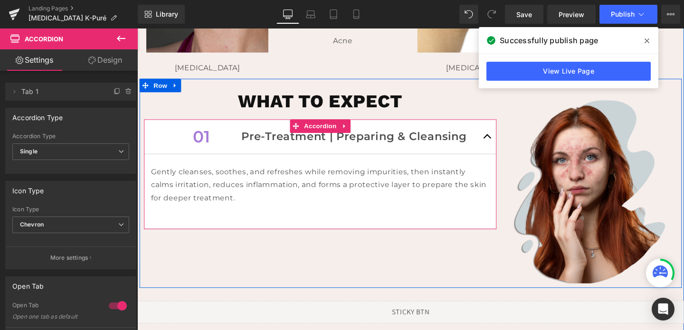
click at [504, 143] on button "button" at bounding box center [505, 142] width 19 height 36
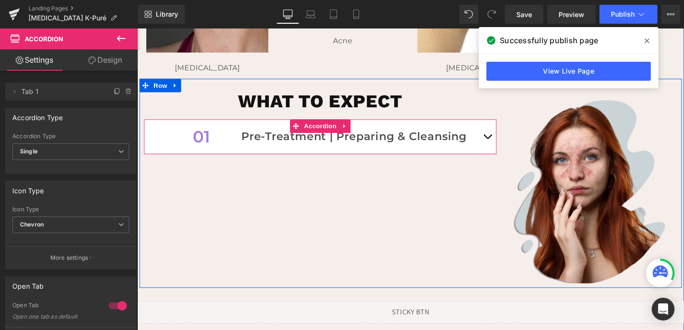
click at [504, 143] on button "button" at bounding box center [505, 142] width 19 height 36
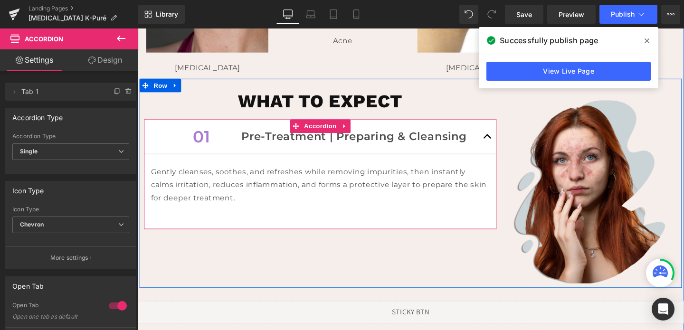
click at [504, 143] on button "button" at bounding box center [505, 142] width 19 height 36
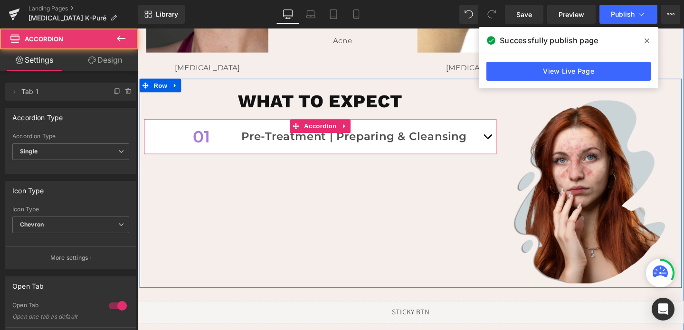
click at [504, 143] on button "button" at bounding box center [505, 142] width 19 height 36
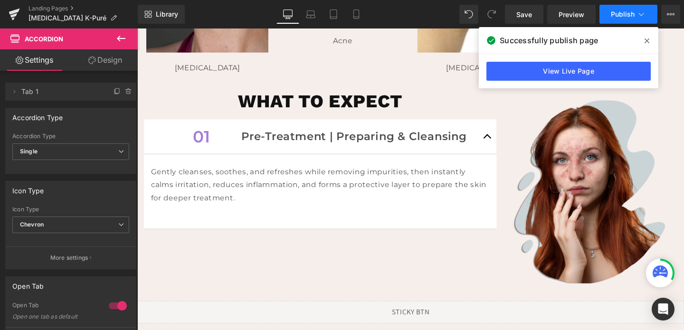
click at [629, 16] on span "Publish" at bounding box center [623, 14] width 24 height 8
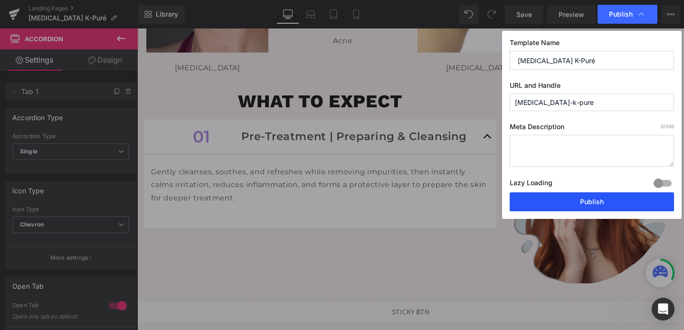
click at [565, 198] on button "Publish" at bounding box center [591, 201] width 164 height 19
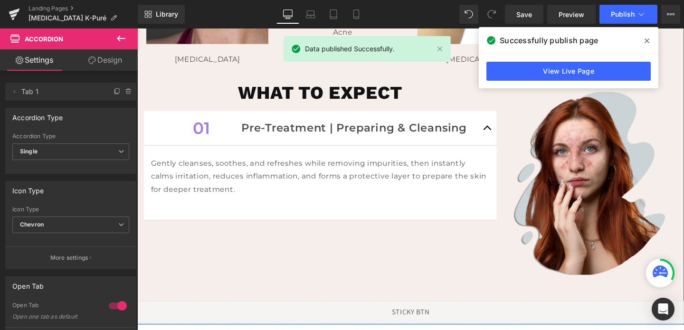
scroll to position [541, 0]
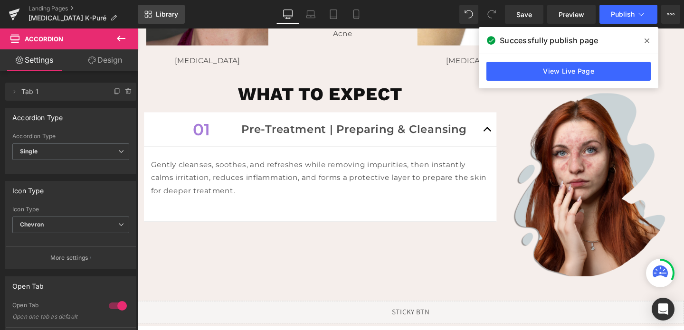
click at [165, 13] on span "Library" at bounding box center [167, 14] width 22 height 9
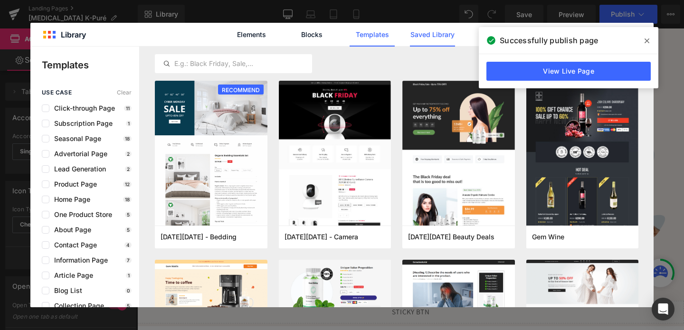
click at [410, 32] on link "Saved Library" at bounding box center [432, 35] width 45 height 24
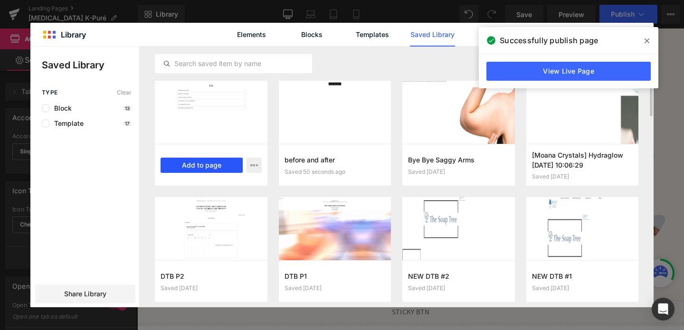
click at [196, 165] on button "Add to page" at bounding box center [201, 165] width 82 height 15
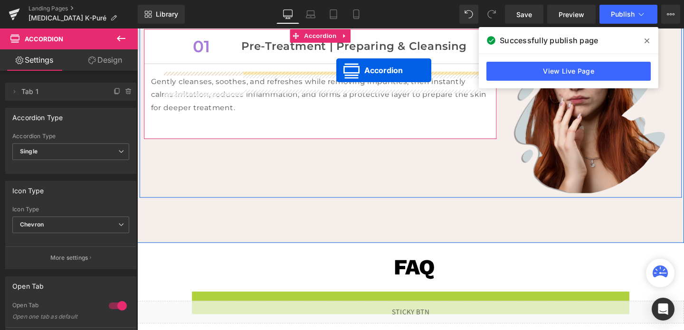
scroll to position [590, 0]
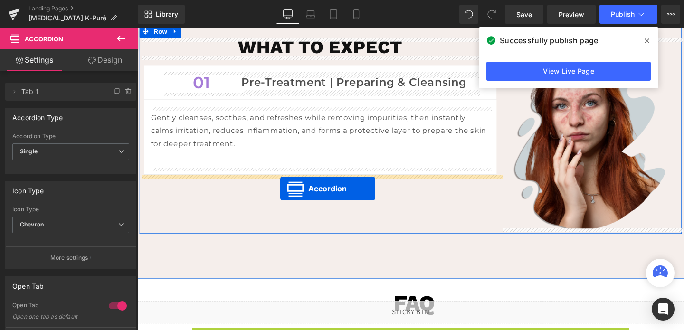
drag, startPoint x: 400, startPoint y: 227, endPoint x: 287, endPoint y: 197, distance: 117.0
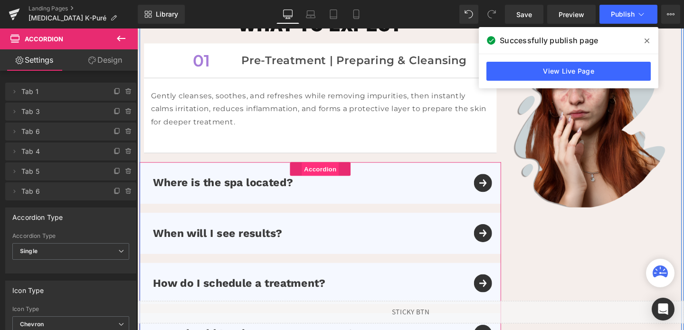
scroll to position [610, 0]
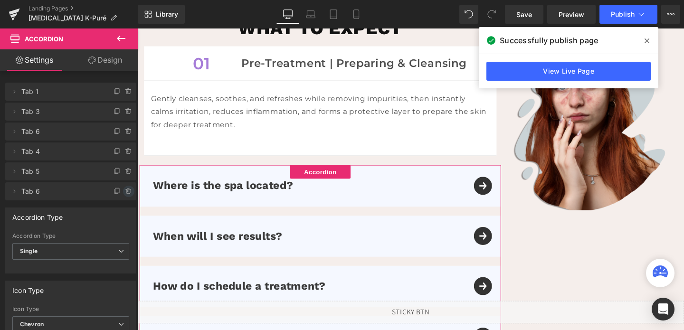
click at [129, 190] on span at bounding box center [128, 191] width 11 height 11
click at [129, 190] on button "Delete" at bounding box center [119, 192] width 30 height 12
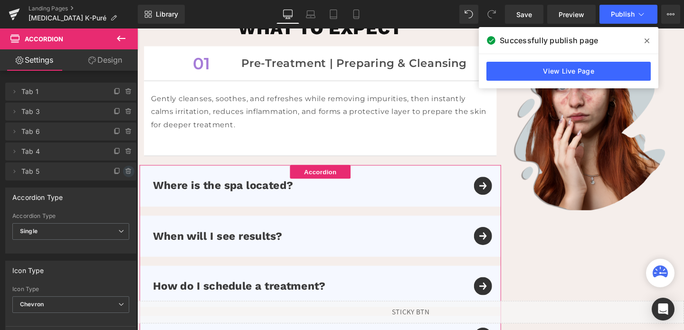
click at [127, 168] on icon at bounding box center [129, 172] width 8 height 8
click at [127, 168] on button "Delete" at bounding box center [119, 172] width 30 height 12
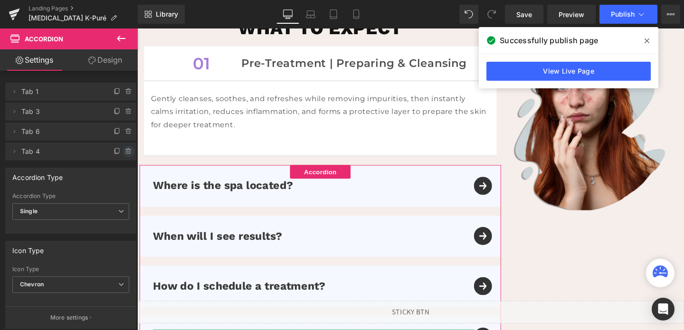
click at [127, 156] on span at bounding box center [128, 151] width 11 height 11
click at [126, 153] on button "Delete" at bounding box center [119, 152] width 30 height 12
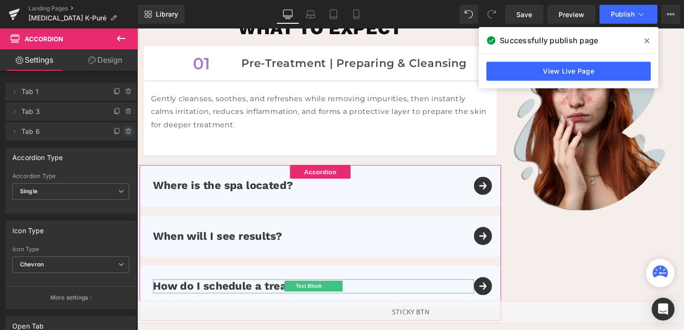
click at [125, 126] on span at bounding box center [128, 131] width 11 height 11
click at [123, 130] on button "Delete" at bounding box center [119, 132] width 30 height 12
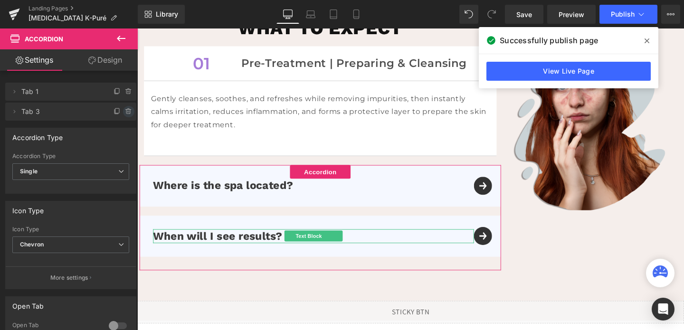
click at [125, 111] on icon at bounding box center [129, 112] width 8 height 8
click at [124, 111] on button "Delete" at bounding box center [119, 112] width 30 height 12
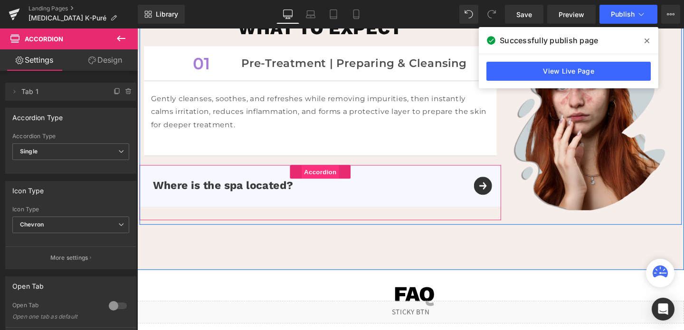
click at [330, 179] on span "Accordion" at bounding box center [329, 179] width 39 height 14
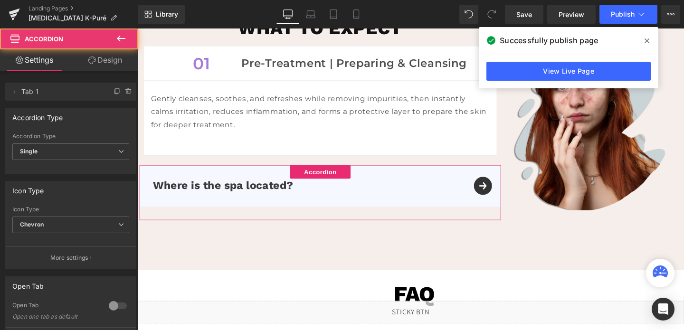
click at [105, 63] on link "Design" at bounding box center [105, 59] width 69 height 21
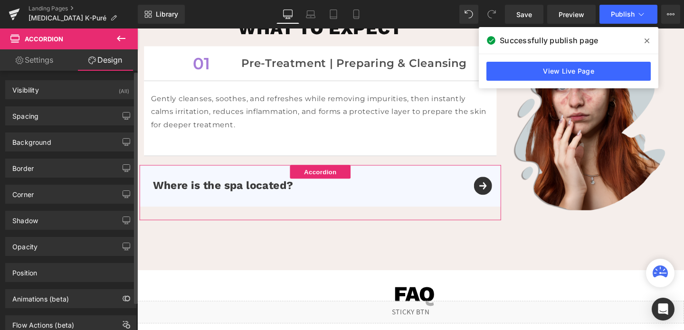
type input "none"
type input "0"
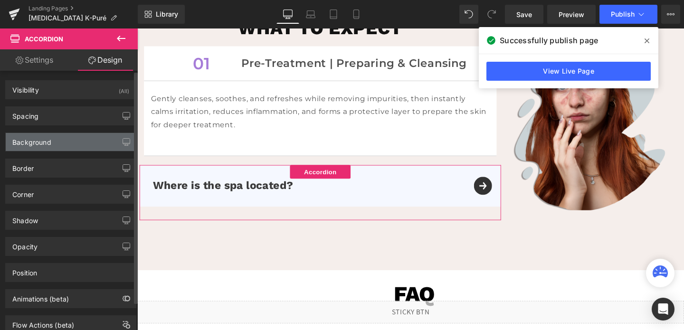
click at [40, 142] on div "Background" at bounding box center [31, 139] width 39 height 13
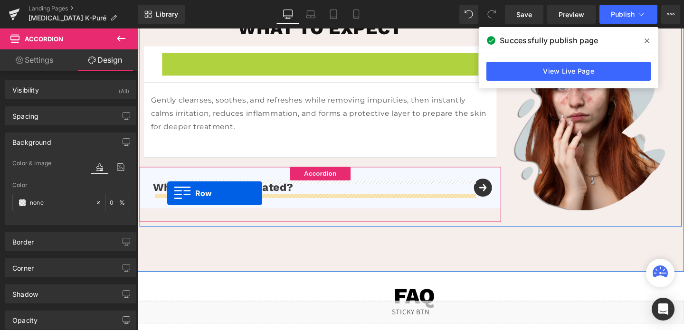
drag, startPoint x: 170, startPoint y: 61, endPoint x: 169, endPoint y: 202, distance: 141.0
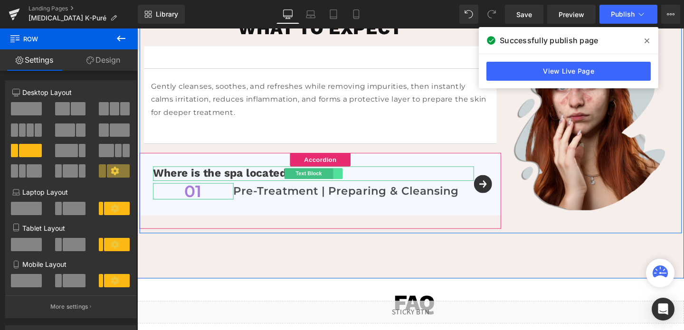
click at [345, 183] on link at bounding box center [348, 180] width 10 height 11
click at [345, 183] on link at bounding box center [343, 180] width 10 height 11
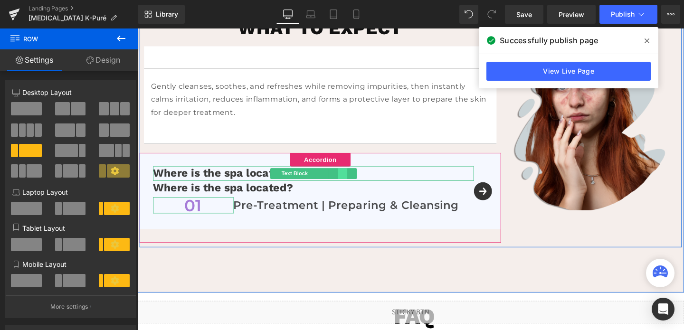
click at [352, 182] on link at bounding box center [353, 180] width 10 height 11
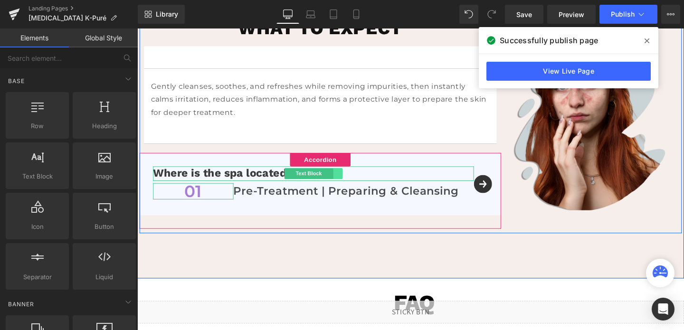
click at [347, 182] on link at bounding box center [348, 180] width 10 height 11
click at [359, 181] on link at bounding box center [363, 180] width 10 height 11
click at [349, 180] on link at bounding box center [348, 180] width 10 height 11
click at [353, 182] on link at bounding box center [353, 180] width 10 height 11
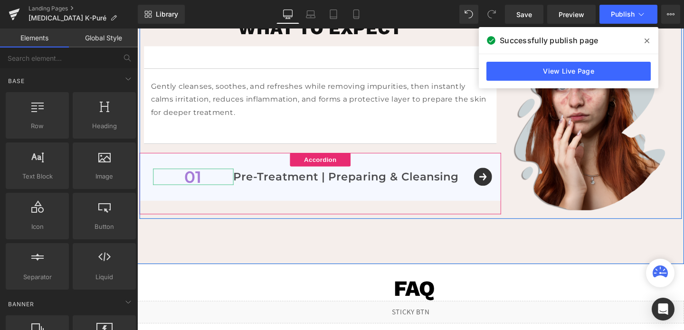
click at [504, 183] on div "01 Text Block Pre-Treatment | Preparing & Cleansing Text Block Row" at bounding box center [330, 184] width 380 height 50
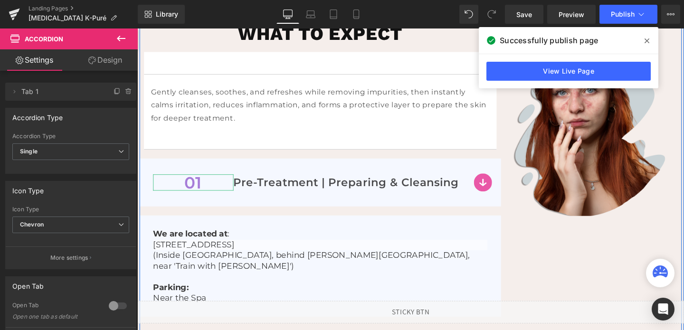
scroll to position [608, 0]
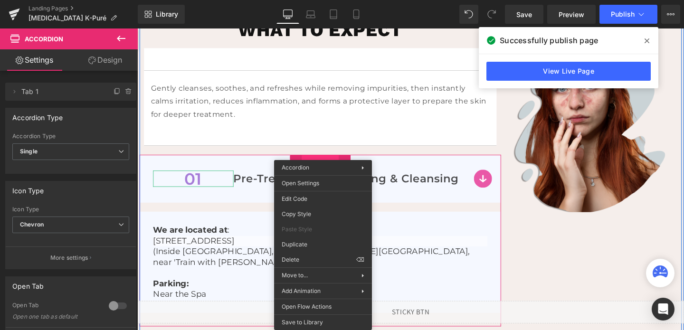
click at [330, 168] on span "Accordion" at bounding box center [329, 169] width 39 height 14
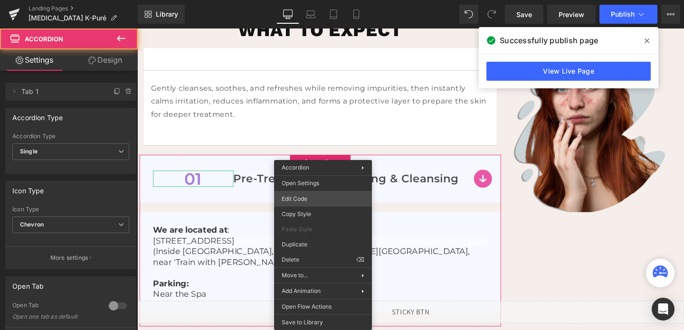
click at [297, 0] on div "Accordion You are previewing how the will restyle your page. You can not edit E…" at bounding box center [342, 0] width 684 height 0
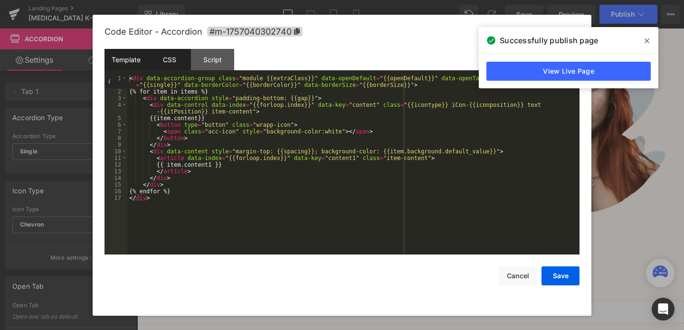
click at [175, 62] on div "CSS" at bounding box center [169, 59] width 43 height 21
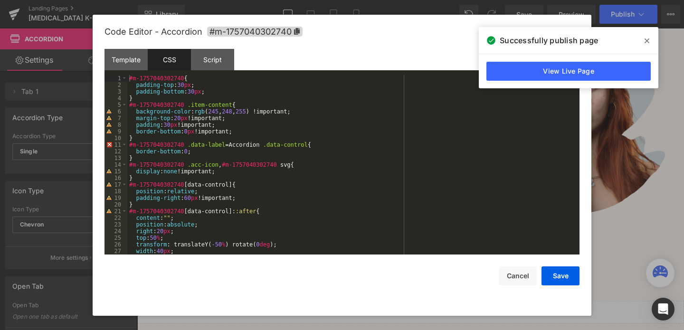
click at [218, 111] on div "#m-1757040302740 { padding-top : 30 px ; padding-bottom : 30 px ; } #m-17570403…" at bounding box center [351, 171] width 448 height 193
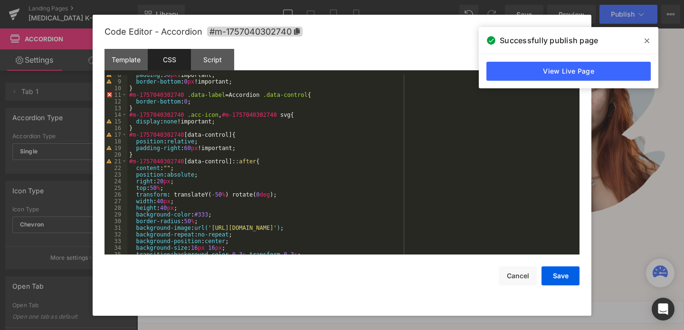
scroll to position [50, 0]
click at [549, 277] on button "Save" at bounding box center [560, 275] width 38 height 19
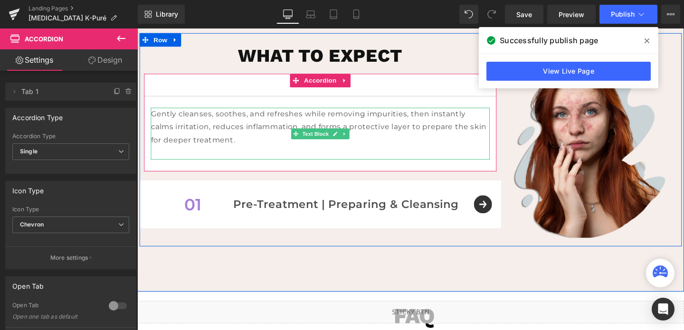
scroll to position [582, 0]
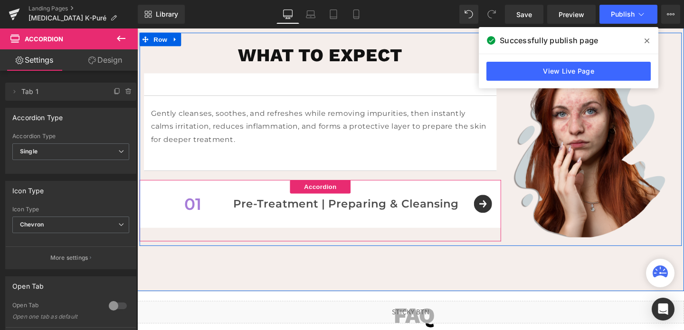
click at [505, 210] on div "01 Text Block Pre-Treatment | Preparing & Cleansing Text Block Row" at bounding box center [330, 213] width 380 height 50
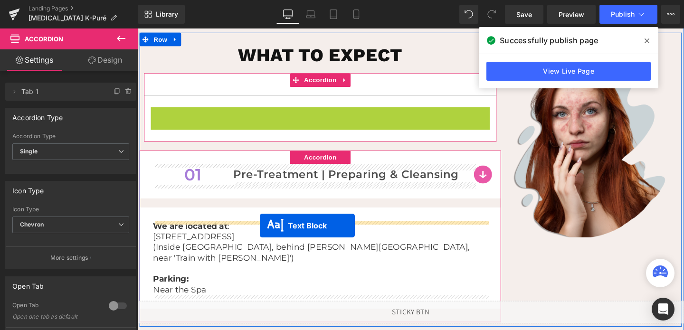
drag, startPoint x: 304, startPoint y: 138, endPoint x: 266, endPoint y: 236, distance: 104.9
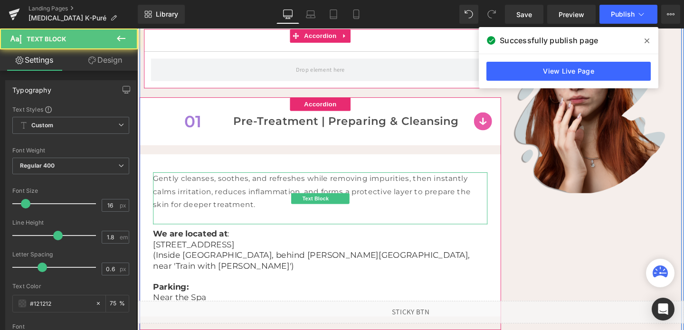
scroll to position [628, 0]
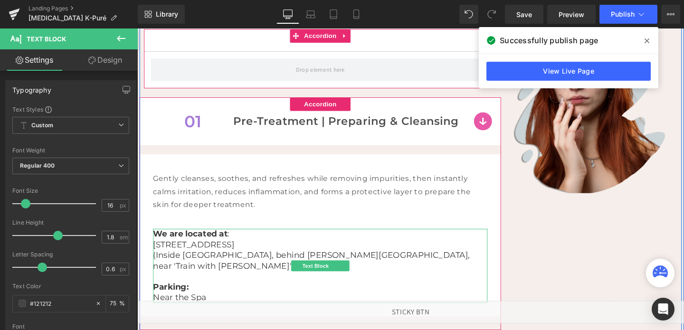
click at [253, 251] on p "[STREET_ADDRESS]" at bounding box center [329, 255] width 351 height 11
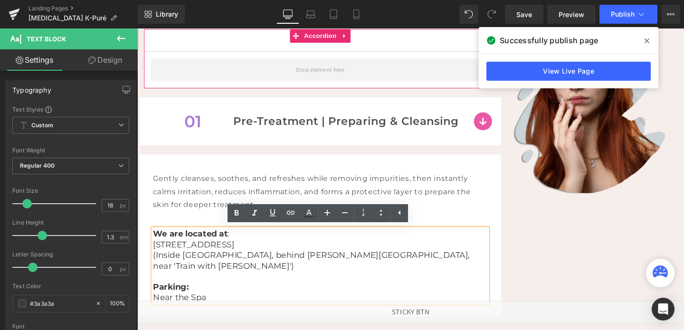
click at [532, 272] on div "what to expect Heading Accordion 01 Text Block Pre-Treatment | Preparing & Clea…" at bounding box center [425, 168] width 570 height 364
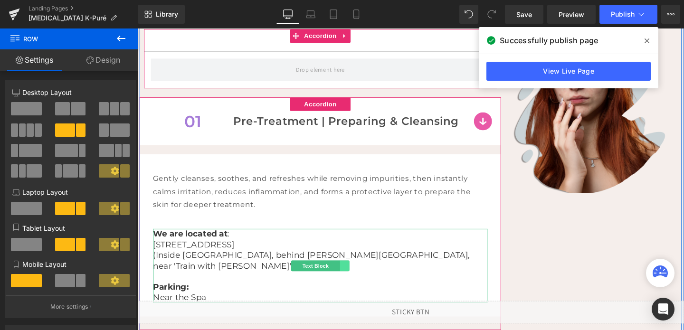
click at [358, 276] on link at bounding box center [355, 277] width 10 height 11
click at [361, 278] on link at bounding box center [360, 277] width 10 height 11
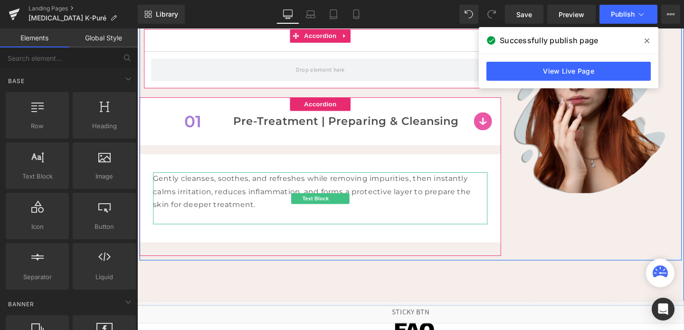
scroll to position [591, 0]
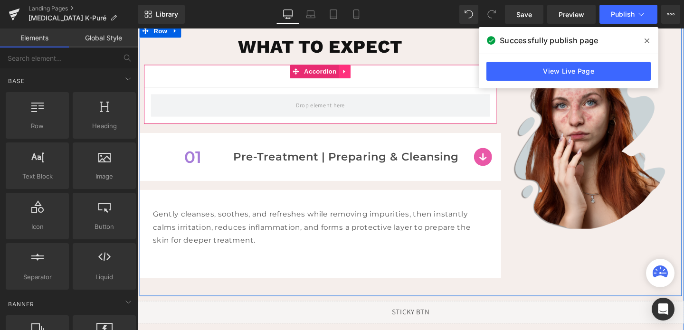
click at [355, 73] on icon at bounding box center [355, 74] width 2 height 4
click at [361, 74] on icon at bounding box center [361, 73] width 7 height 7
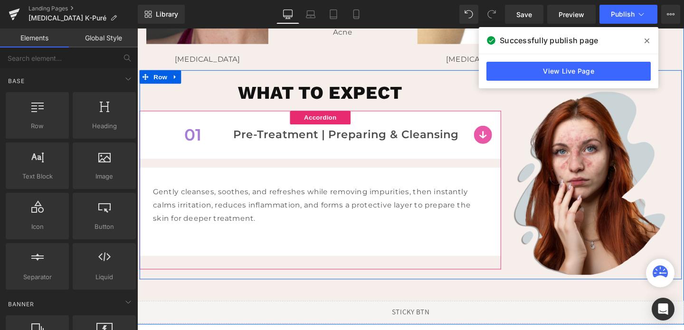
scroll to position [544, 0]
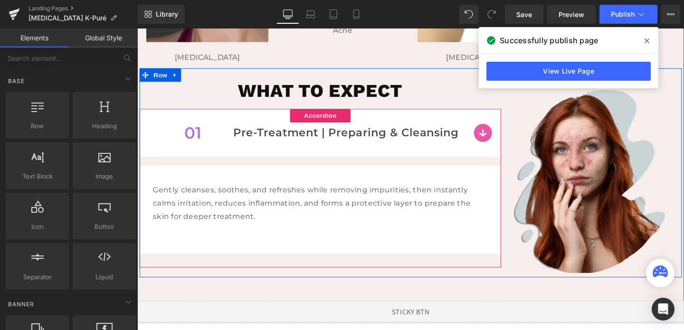
click at [505, 138] on div "01 Text Block Pre-Treatment | Preparing & Cleansing Text Block Row" at bounding box center [330, 138] width 380 height 50
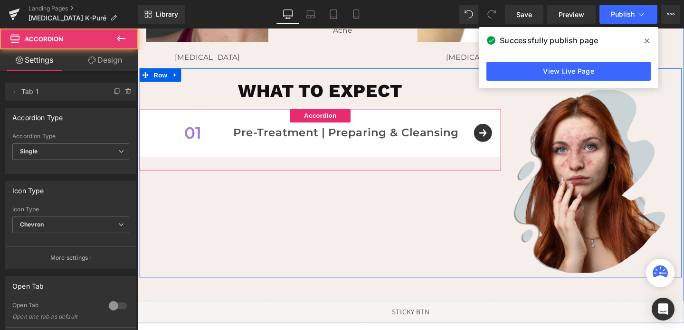
click at [505, 138] on div "01 Text Block Pre-Treatment | Preparing & Cleansing Text Block Row" at bounding box center [330, 138] width 380 height 50
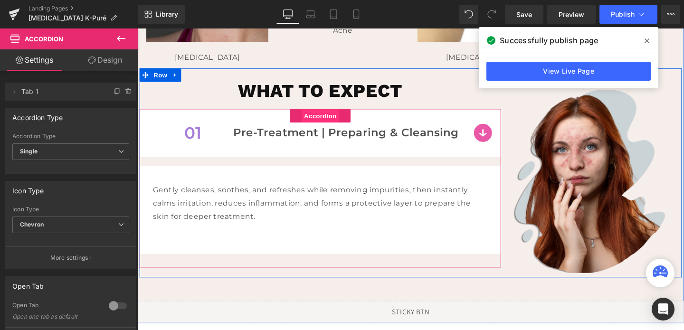
click at [329, 124] on span "Accordion" at bounding box center [329, 120] width 39 height 14
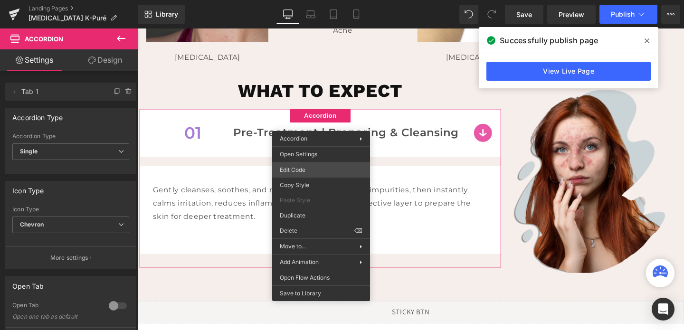
click at [311, 0] on div "Accordion You are previewing how the will restyle your page. You can not edit E…" at bounding box center [342, 0] width 684 height 0
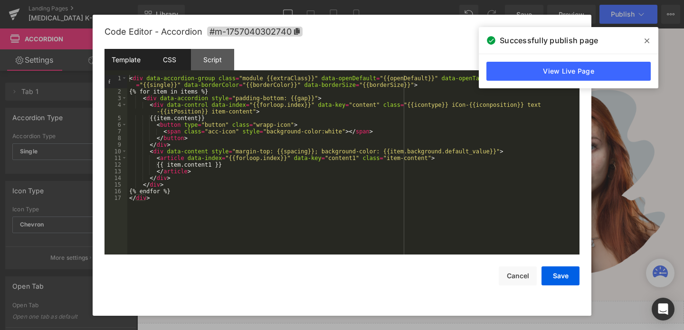
click at [186, 63] on div "CSS" at bounding box center [169, 59] width 43 height 21
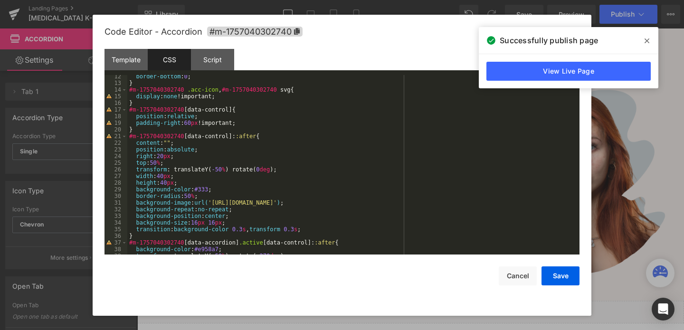
scroll to position [75, 0]
click at [155, 160] on div "border-bottom : 0 ; } #m-1757040302740 .acc-icon , #m-1757040302740 svg { displ…" at bounding box center [351, 169] width 448 height 193
click at [567, 279] on button "Save" at bounding box center [560, 275] width 38 height 19
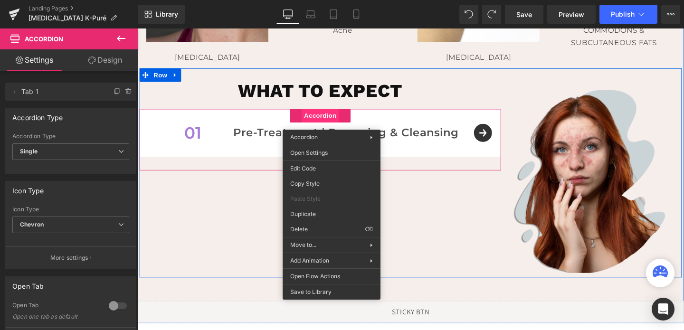
click at [339, 123] on span "Accordion" at bounding box center [329, 120] width 39 height 14
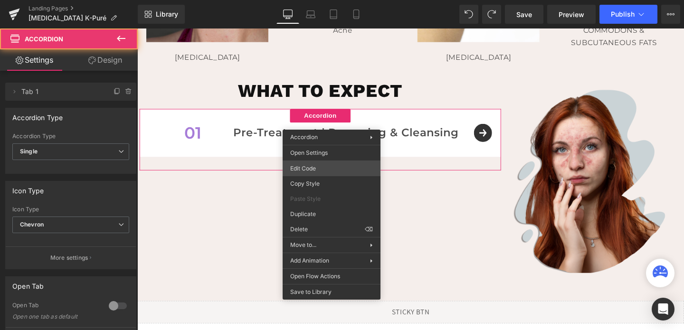
click at [311, 0] on div "Accordion You are previewing how the will restyle your page. You can not edit E…" at bounding box center [342, 0] width 684 height 0
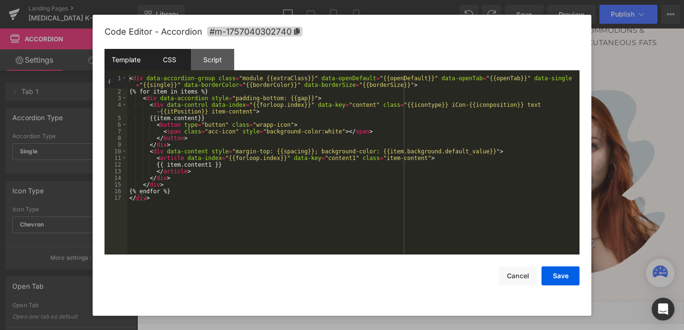
click at [161, 68] on div "CSS" at bounding box center [169, 59] width 43 height 21
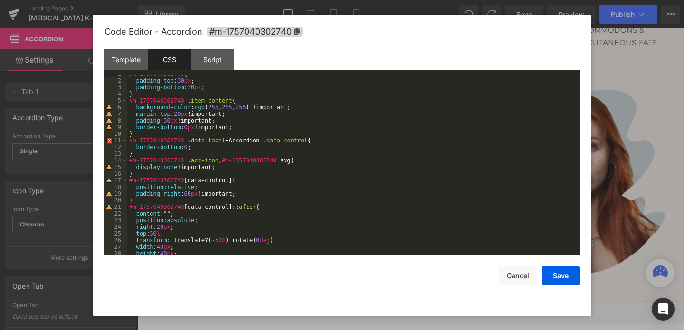
scroll to position [0, 0]
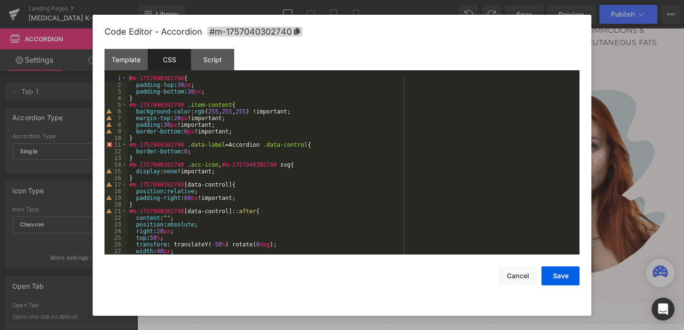
click at [238, 132] on div "#m-1757040302740 { padding-top : 30 px ; padding-bottom : 30 px ; } #m-17570403…" at bounding box center [351, 171] width 448 height 193
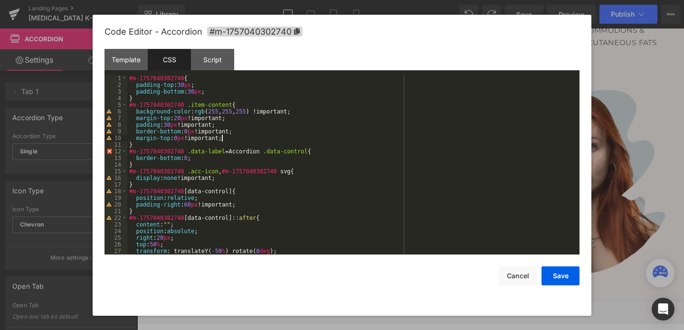
click at [137, 138] on div "#m-1757040302740 { padding-top : 30 px ; padding-bottom : 30 px ; } #m-17570403…" at bounding box center [351, 171] width 448 height 193
drag, startPoint x: 137, startPoint y: 138, endPoint x: 253, endPoint y: 137, distance: 115.9
click at [253, 137] on div "#m-1757040302740 { padding-top : 30 px ; padding-bottom : 30 px ; } #m-17570403…" at bounding box center [351, 171] width 448 height 193
click at [526, 270] on button "Cancel" at bounding box center [518, 275] width 38 height 19
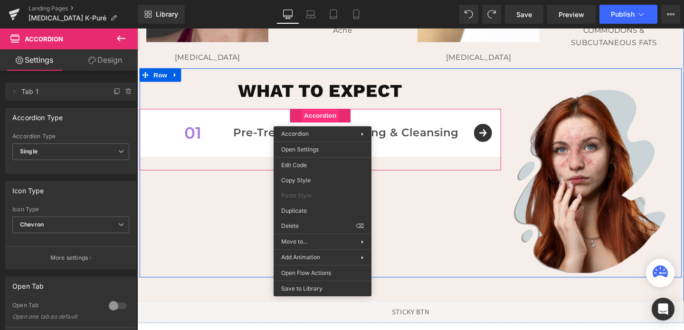
click at [330, 119] on span "Accordion" at bounding box center [329, 120] width 39 height 14
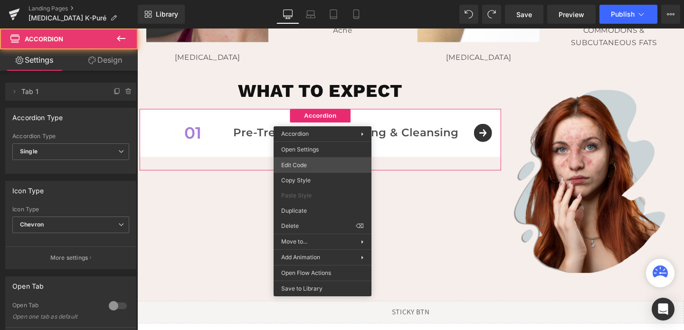
click at [307, 0] on div "Accordion You are previewing how the will restyle your page. You can not edit E…" at bounding box center [342, 0] width 684 height 0
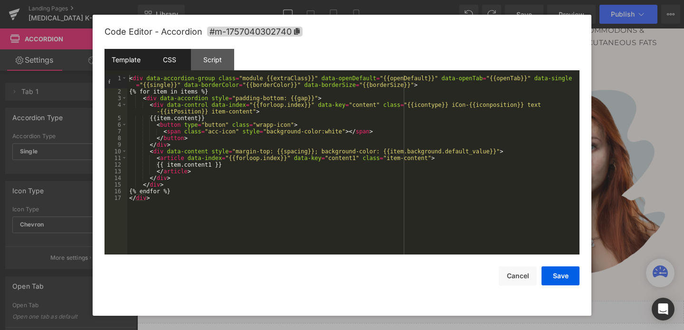
click at [169, 55] on div "CSS" at bounding box center [169, 59] width 43 height 21
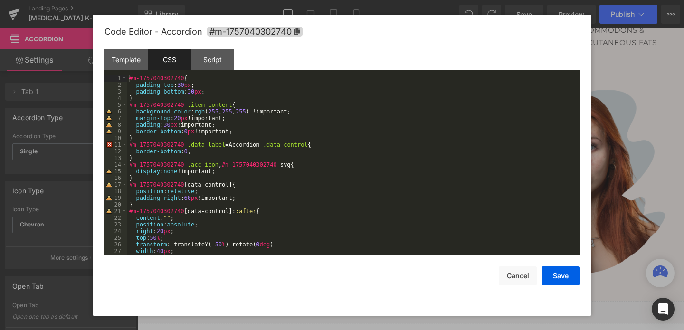
click at [241, 130] on div "#m-1757040302740 { padding-top : 30 px ; padding-bottom : 30 px ; } #m-17570403…" at bounding box center [351, 171] width 448 height 193
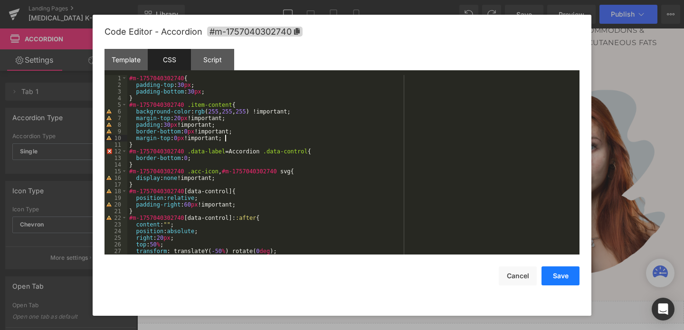
click at [552, 278] on button "Save" at bounding box center [560, 275] width 38 height 19
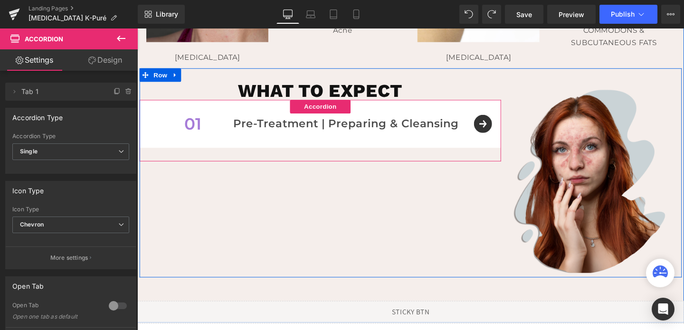
click at [502, 134] on div "01 Text Block Pre-Treatment | Preparing & Cleansing Text Block Row" at bounding box center [330, 129] width 380 height 50
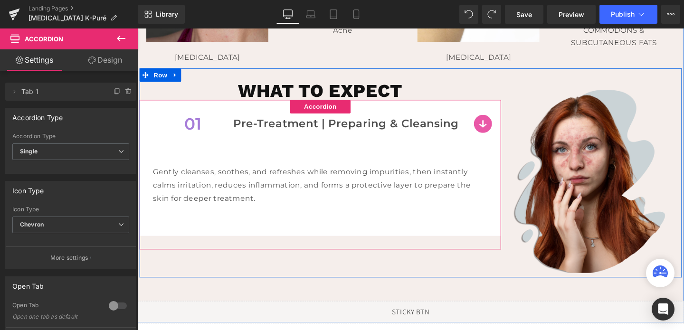
click at [502, 134] on div "01 Text Block Pre-Treatment | Preparing & Cleansing Text Block Row" at bounding box center [330, 129] width 380 height 50
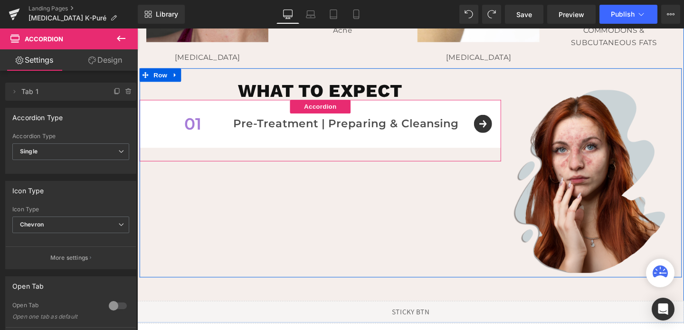
click at [502, 134] on div "01 Text Block Pre-Treatment | Preparing & Cleansing Text Block Row" at bounding box center [330, 129] width 380 height 50
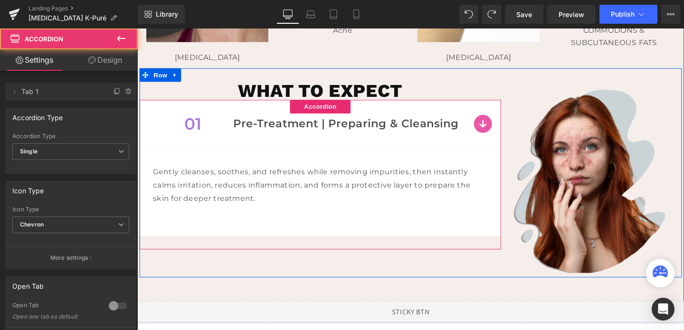
click at [502, 134] on div "01 Text Block Pre-Treatment | Preparing & Cleansing Text Block Row" at bounding box center [330, 129] width 380 height 50
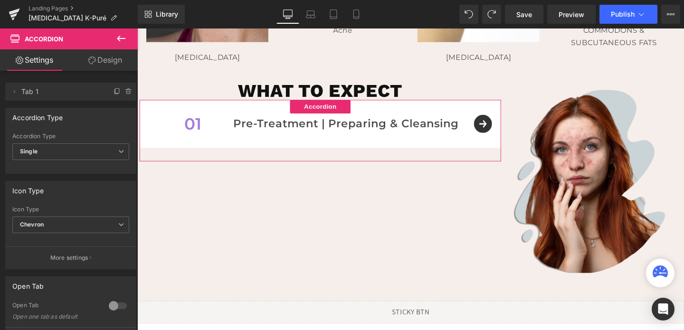
click at [102, 59] on link "Design" at bounding box center [105, 59] width 69 height 21
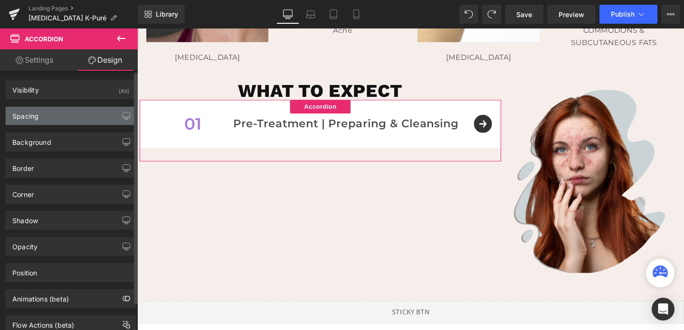
click at [47, 112] on div "Spacing" at bounding box center [71, 116] width 130 height 18
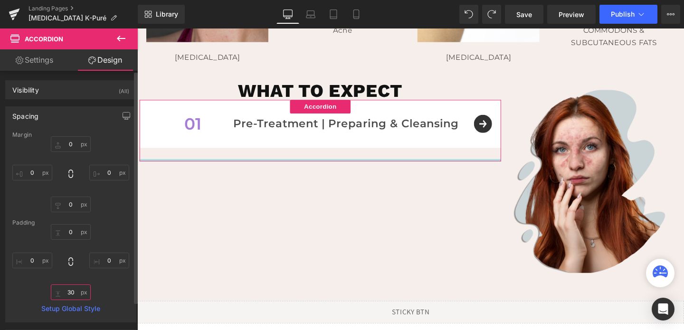
click at [64, 290] on input "30" at bounding box center [71, 292] width 40 height 16
type input "0"
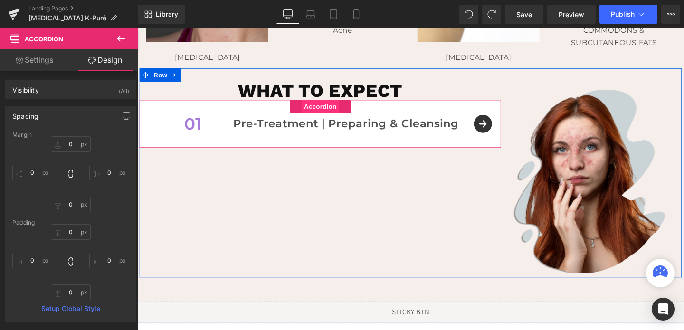
click at [335, 113] on span "Accordion" at bounding box center [329, 111] width 39 height 14
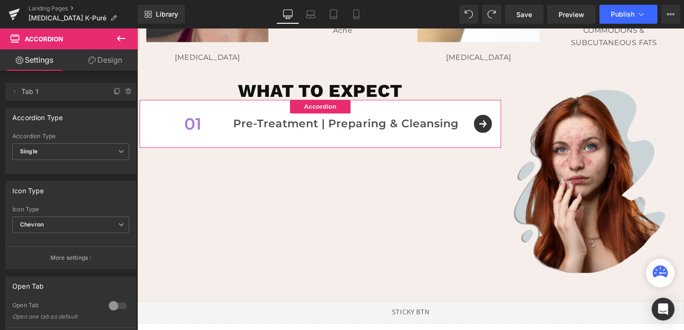
click at [99, 63] on link "Design" at bounding box center [105, 59] width 69 height 21
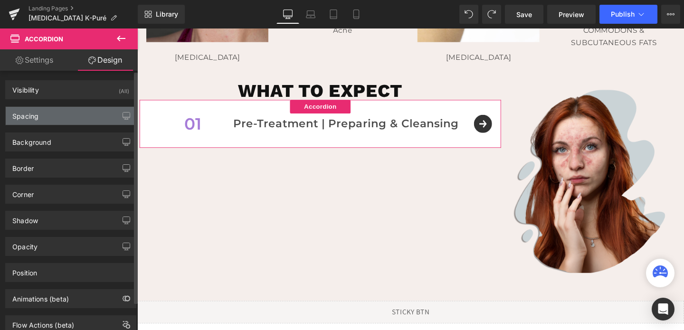
click at [35, 115] on div "Spacing" at bounding box center [25, 113] width 26 height 13
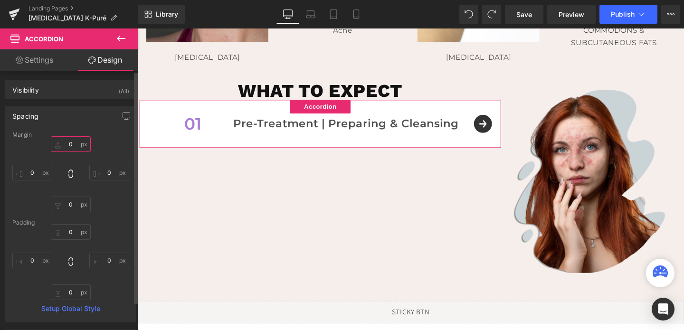
click at [66, 139] on input "0" at bounding box center [71, 144] width 40 height 16
type input "20"
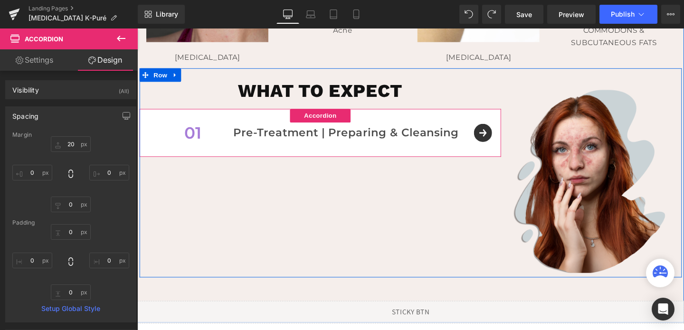
click at [501, 141] on div "01 Text Block Pre-Treatment | Preparing & Cleansing Text Block Row" at bounding box center [330, 138] width 380 height 50
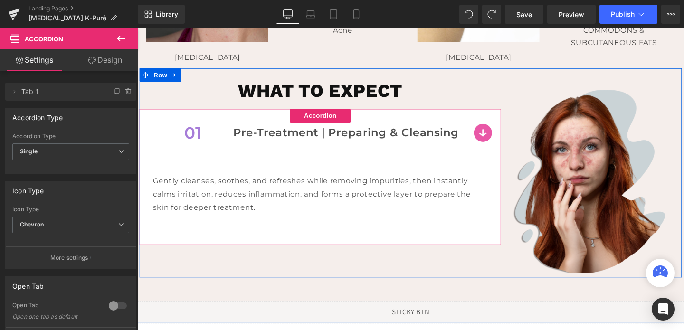
click at [503, 137] on div "01 Text Block Pre-Treatment | Preparing & Cleansing Text Block Row" at bounding box center [330, 138] width 380 height 50
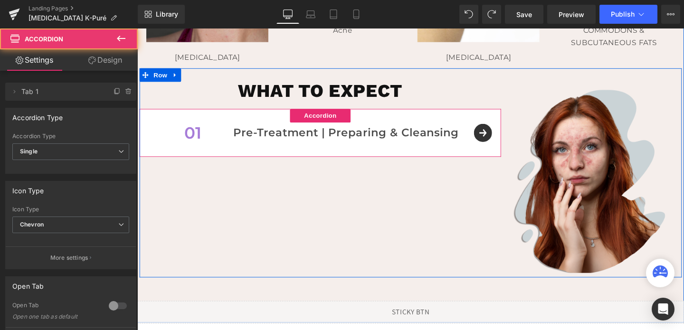
click at [503, 137] on div "01 Text Block Pre-Treatment | Preparing & Cleansing Text Block Row" at bounding box center [330, 138] width 380 height 50
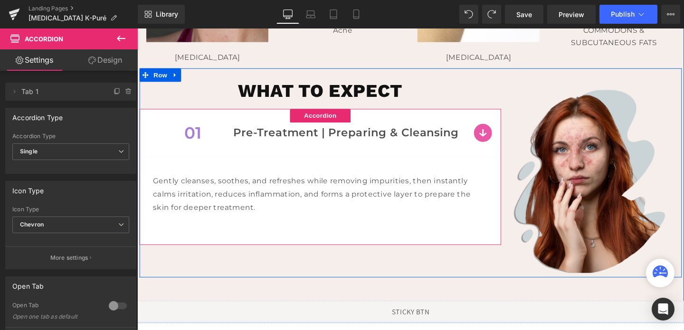
click at [503, 137] on div "01 Text Block Pre-Treatment | Preparing & Cleansing Text Block Row" at bounding box center [330, 138] width 380 height 50
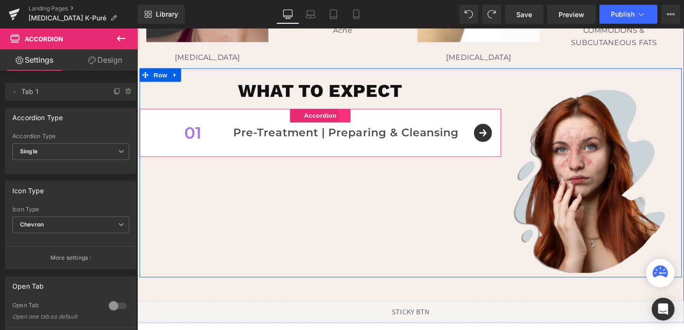
click at [352, 120] on link at bounding box center [355, 120] width 12 height 14
click at [345, 122] on link at bounding box center [349, 120] width 12 height 14
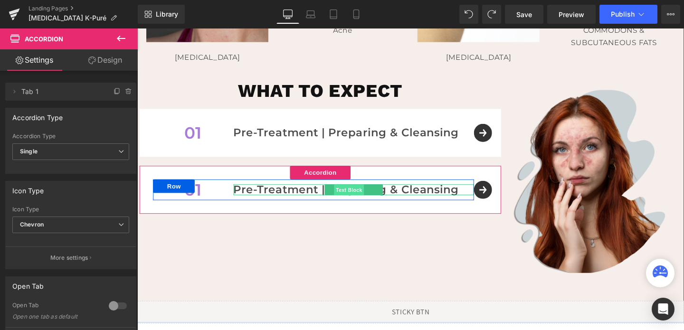
click at [360, 201] on span "Text Block" at bounding box center [359, 197] width 31 height 11
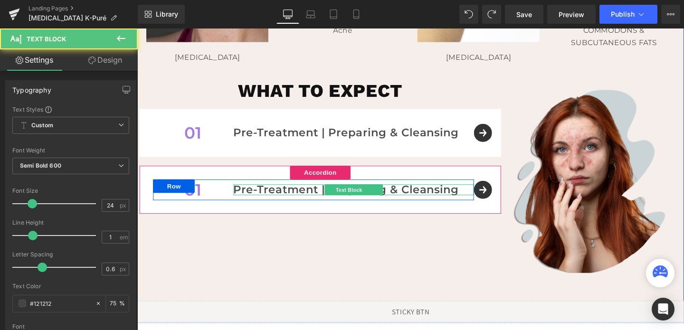
click at [444, 200] on p "Pre-Treatment | Preparing & Cleansing" at bounding box center [364, 197] width 253 height 11
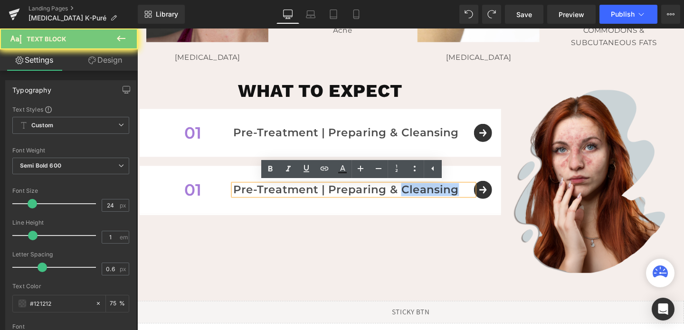
click at [444, 200] on p "Pre-Treatment | Preparing & Cleansing" at bounding box center [364, 197] width 253 height 11
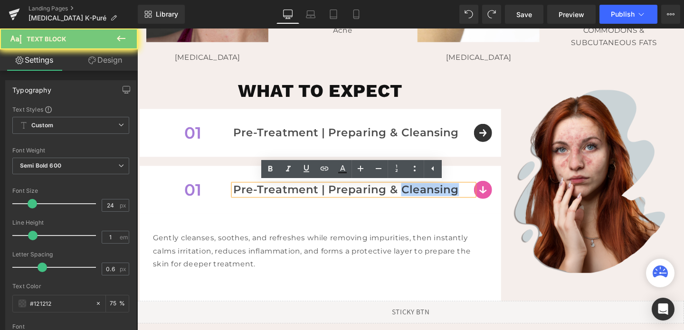
click at [444, 200] on p "Pre-Treatment | Preparing & Cleansing" at bounding box center [364, 197] width 253 height 11
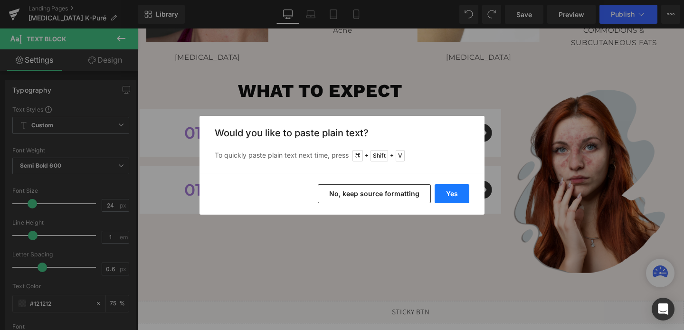
click at [445, 196] on button "Yes" at bounding box center [451, 193] width 35 height 19
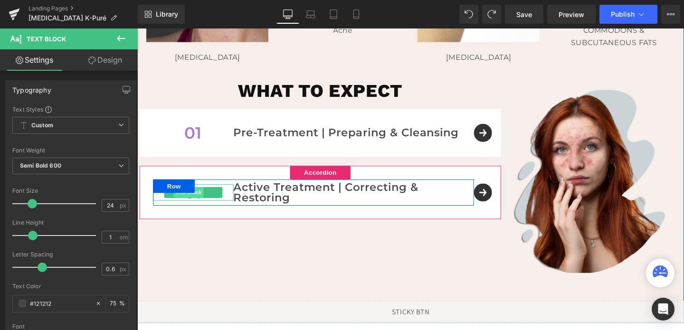
click at [204, 203] on span "Text Block" at bounding box center [190, 200] width 31 height 11
click at [230, 204] on p "01" at bounding box center [196, 200] width 85 height 17
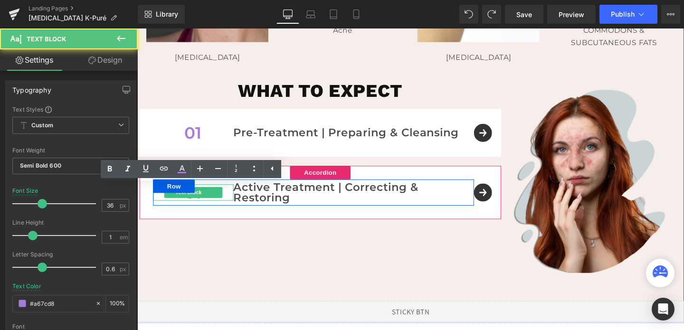
click at [230, 204] on p "01" at bounding box center [196, 200] width 85 height 17
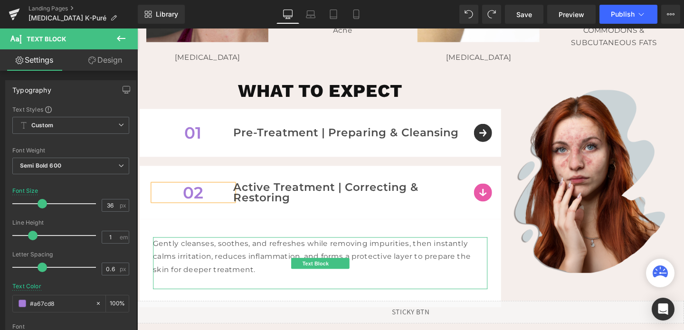
click at [335, 252] on p "Gently cleanses, soothes, and refreshes while removing impurities, then instant…" at bounding box center [329, 268] width 351 height 41
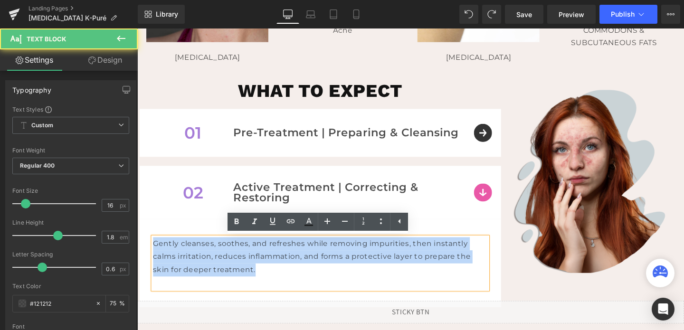
drag, startPoint x: 264, startPoint y: 283, endPoint x: 133, endPoint y: 250, distance: 134.7
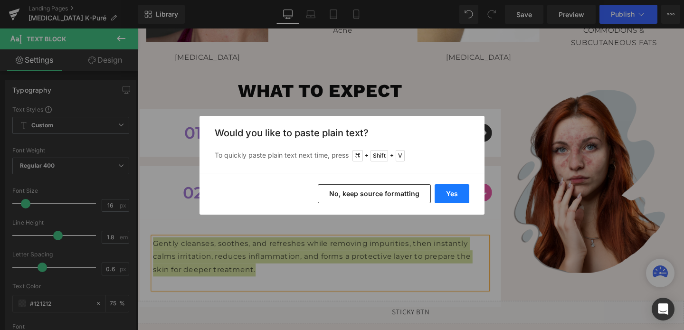
click at [455, 196] on button "Yes" at bounding box center [451, 193] width 35 height 19
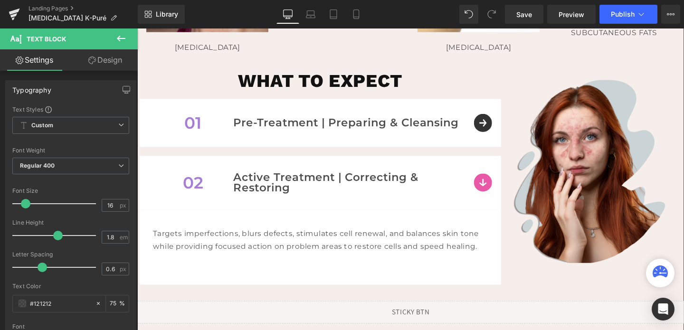
scroll to position [556, 0]
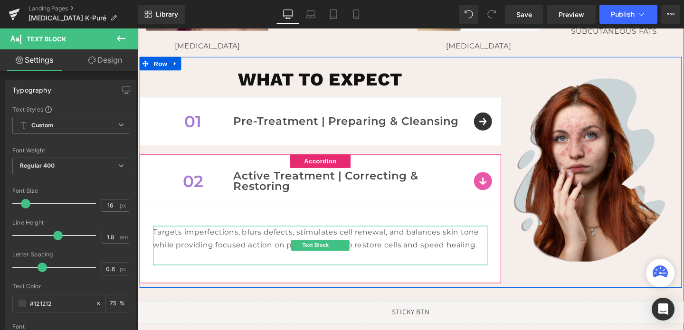
click at [281, 246] on p "Targets imperfections, blurs defects, stimulates cell renewal, and balances ski…" at bounding box center [329, 250] width 351 height 28
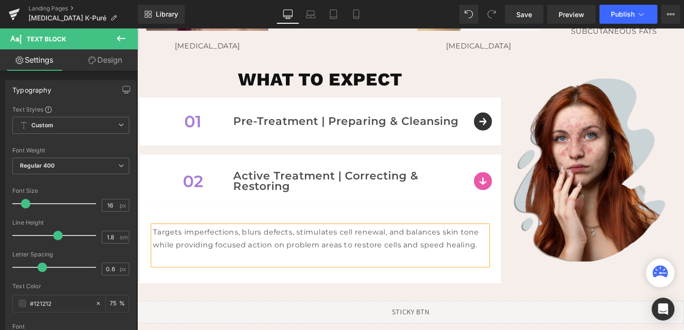
click at [281, 246] on p "Targets imperfections, blurs defects, stimulates cell renewal, and balances ski…" at bounding box center [329, 250] width 351 height 28
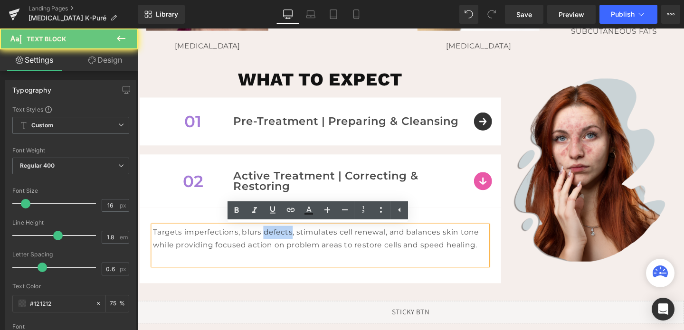
click at [281, 246] on p "Targets imperfections, blurs defects, stimulates cell renewal, and balances ski…" at bounding box center [329, 250] width 351 height 28
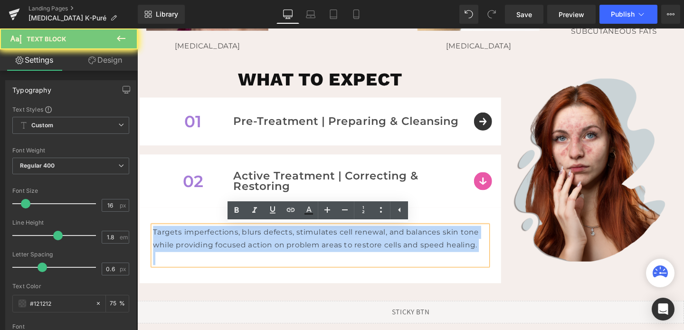
click at [281, 246] on p "Targets imperfections, blurs defects, stimulates cell renewal, and balances ski…" at bounding box center [329, 250] width 351 height 28
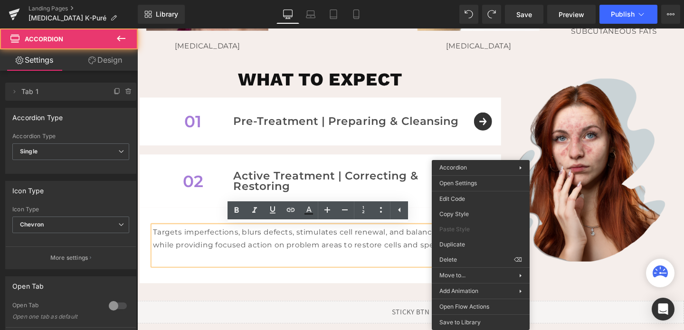
click at [496, 190] on div "02 Text Block Active Treatment | Correcting & Restoring Text Block Row" at bounding box center [330, 189] width 380 height 56
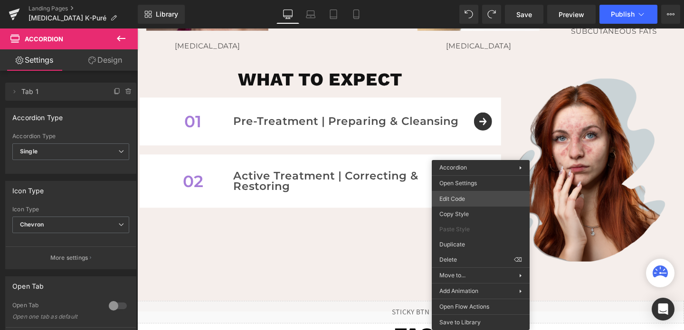
click at [462, 0] on div "Text Block You are previewing how the will restyle your page. You can not edit …" at bounding box center [342, 0] width 684 height 0
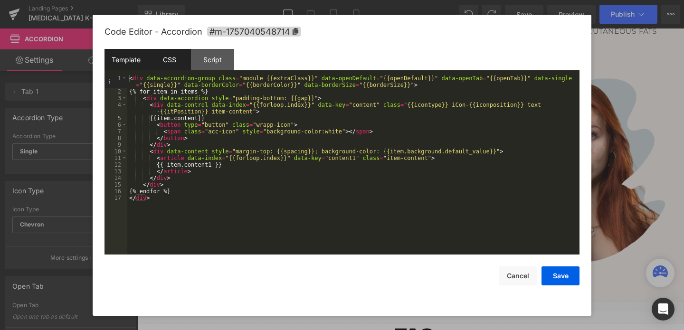
click at [165, 54] on div "CSS" at bounding box center [169, 59] width 43 height 21
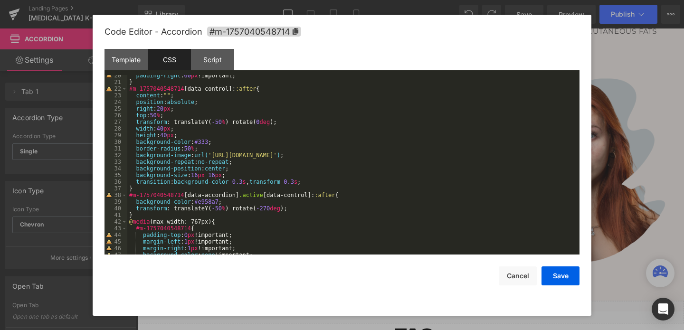
scroll to position [130, 0]
drag, startPoint x: 222, startPoint y: 199, endPoint x: 199, endPoint y: 199, distance: 22.8
click at [199, 199] on div "padding-right : 60 px !important; } #m-1757040548714 [ data-control ]: :after {…" at bounding box center [351, 167] width 448 height 193
click at [198, 199] on div "padding-right : 60 px !important; } #m-1757040548714 [ data-control ]: :after {…" at bounding box center [351, 167] width 448 height 193
click at [220, 192] on div "padding-right : 60 px !important; } #m-1757040548714 [ data-control ]: :after {…" at bounding box center [351, 167] width 448 height 193
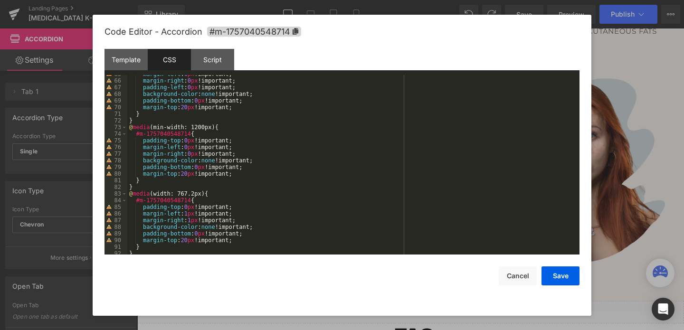
scroll to position [439, 0]
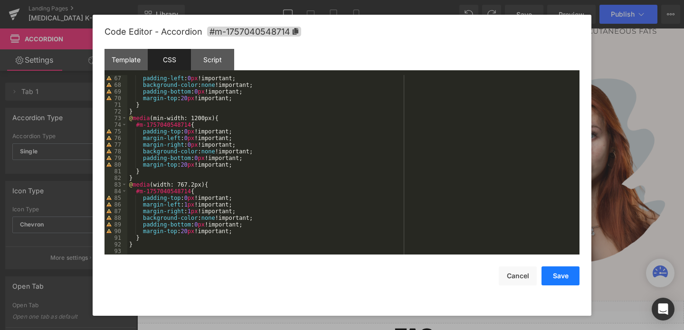
click at [560, 271] on button "Save" at bounding box center [560, 275] width 38 height 19
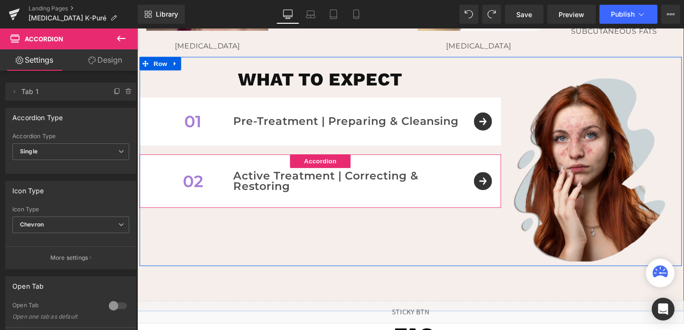
click at [501, 194] on div "02 Text Block Active Treatment | Correcting & Restoring Text Block Row" at bounding box center [330, 189] width 380 height 56
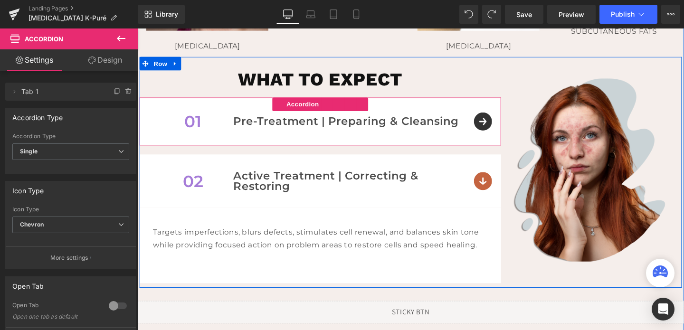
click at [500, 130] on div "01 Text Block Pre-Treatment | Preparing & Cleansing Text Block Row" at bounding box center [330, 126] width 380 height 50
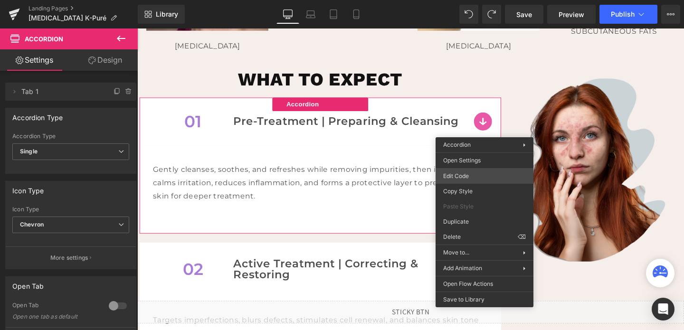
click at [445, 0] on div "Text Block You are previewing how the will restyle your page. You can not edit …" at bounding box center [342, 0] width 684 height 0
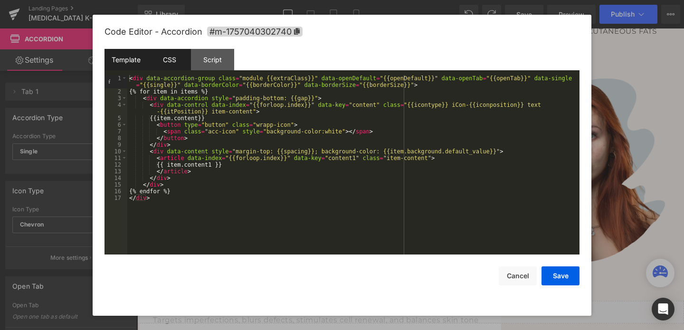
click at [170, 54] on div "CSS" at bounding box center [169, 59] width 43 height 21
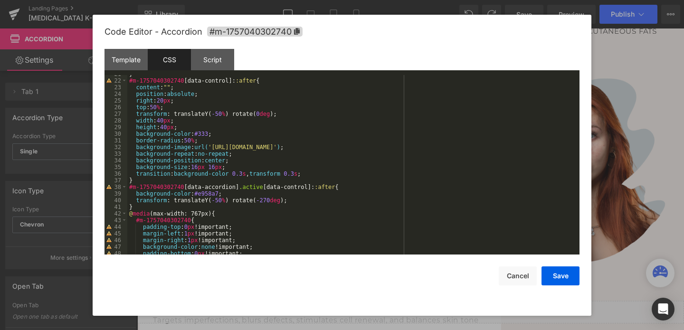
scroll to position [137, 0]
drag, startPoint x: 221, startPoint y: 194, endPoint x: 201, endPoint y: 194, distance: 19.9
click at [201, 194] on div "} #m-1757040302740 [ data-control ]: :after { content : " " ; position : absolu…" at bounding box center [351, 167] width 448 height 193
click at [563, 273] on button "Save" at bounding box center [560, 275] width 38 height 19
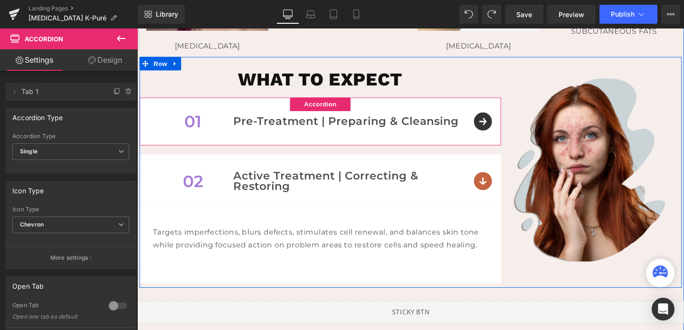
click at [500, 132] on div "01 Text Block Pre-Treatment | Preparing & Cleansing Text Block Row" at bounding box center [330, 126] width 380 height 50
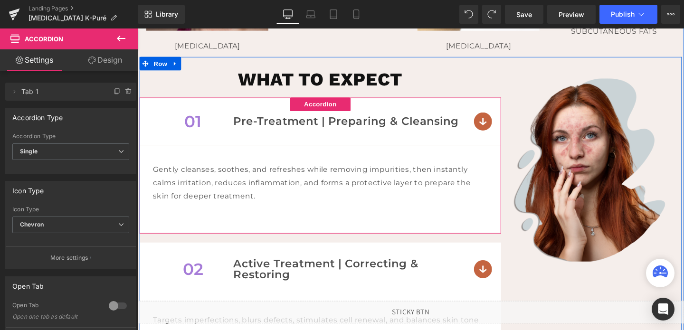
click at [500, 132] on div "01 Text Block Pre-Treatment | Preparing & Cleansing Text Block Row" at bounding box center [330, 126] width 380 height 50
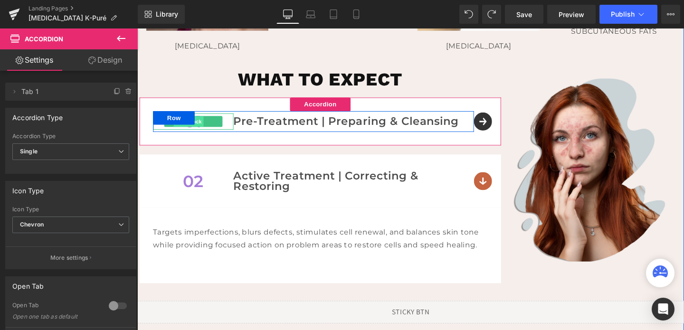
click at [204, 128] on span "Text Block" at bounding box center [190, 126] width 31 height 11
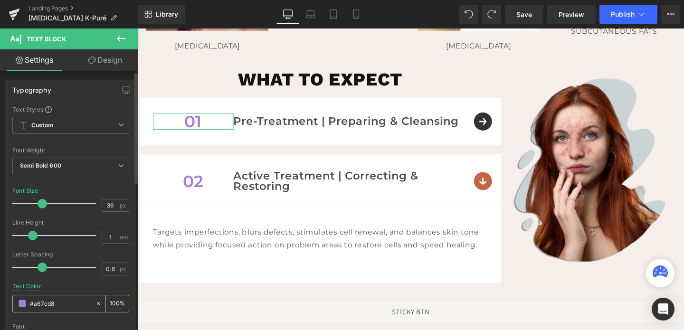
click at [59, 307] on input "#a67cd8" at bounding box center [60, 303] width 61 height 10
paste input "c46440"
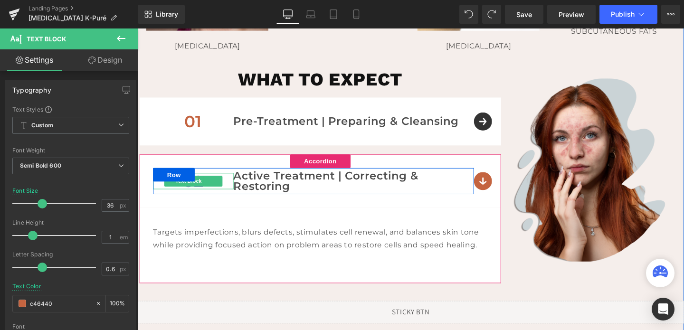
click at [208, 189] on link at bounding box center [212, 188] width 10 height 11
type input "#c46440"
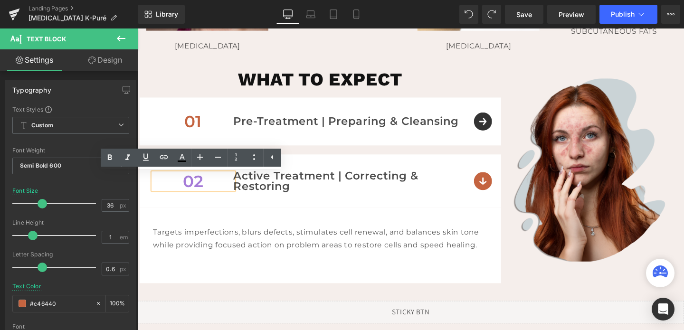
click at [203, 228] on article "Targets imperfections, blurs defects, stimulates cell renewal, and balances ski…" at bounding box center [330, 256] width 380 height 79
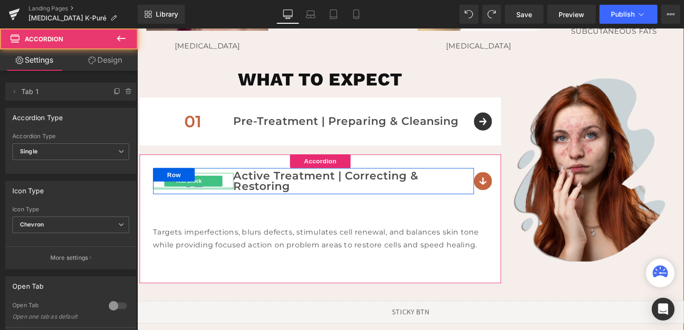
click at [194, 195] on div at bounding box center [196, 196] width 85 height 2
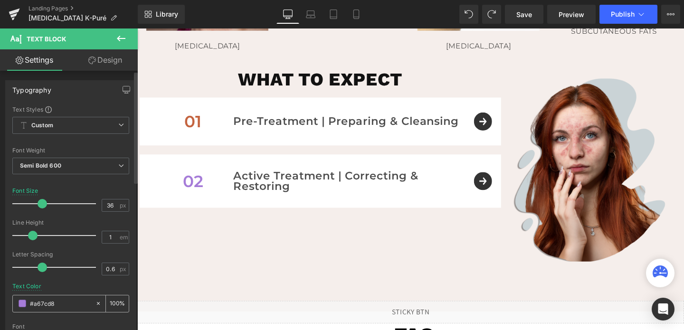
click at [57, 306] on input "#a67cd8" at bounding box center [60, 303] width 61 height 10
paste input "c46440"
type input "c46440"
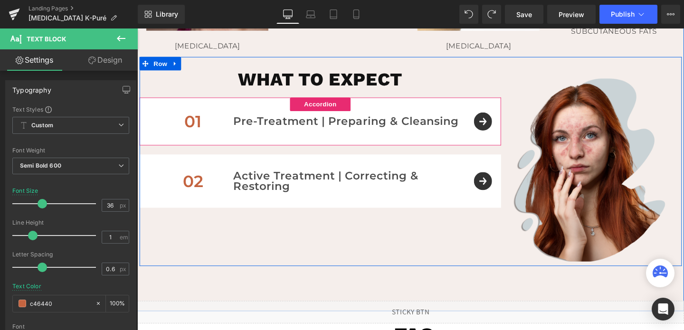
click at [500, 125] on div "01 Text Block Pre-Treatment | Preparing & Cleansing Text Block Row" at bounding box center [330, 126] width 380 height 50
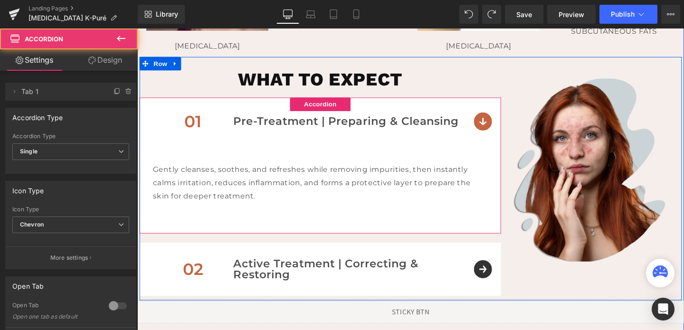
click at [500, 125] on div "01 Text Block Pre-Treatment | Preparing & Cleansing Text Block Row" at bounding box center [330, 126] width 380 height 50
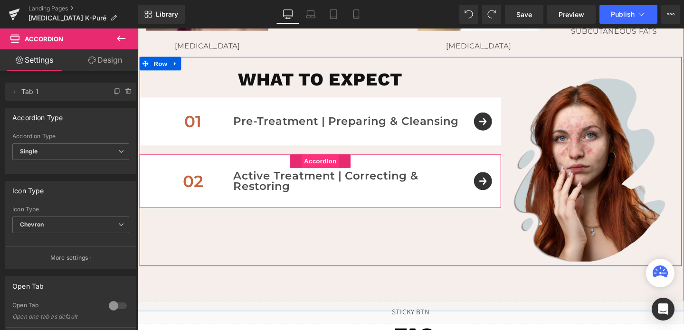
click at [341, 168] on span "Accordion" at bounding box center [329, 168] width 39 height 14
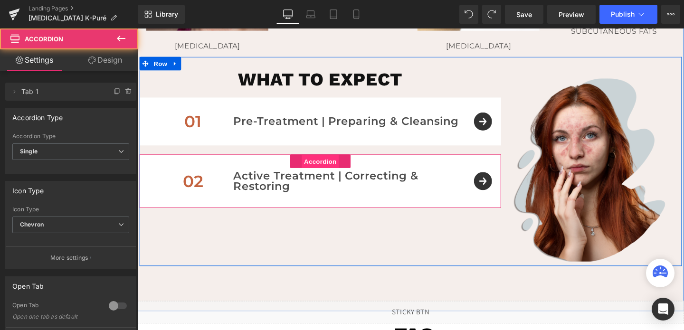
click at [341, 168] on span "Accordion" at bounding box center [329, 168] width 39 height 14
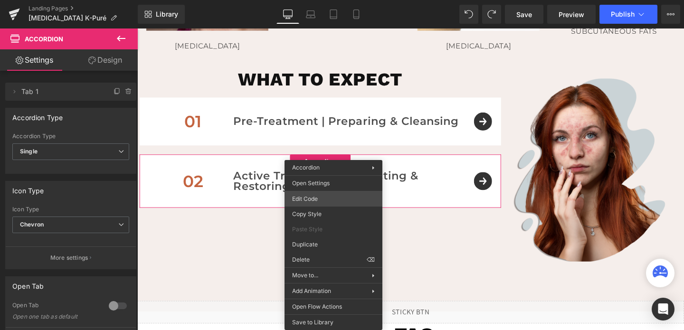
click at [315, 0] on div "Accordion You are previewing how the will restyle your page. You can not edit E…" at bounding box center [342, 0] width 684 height 0
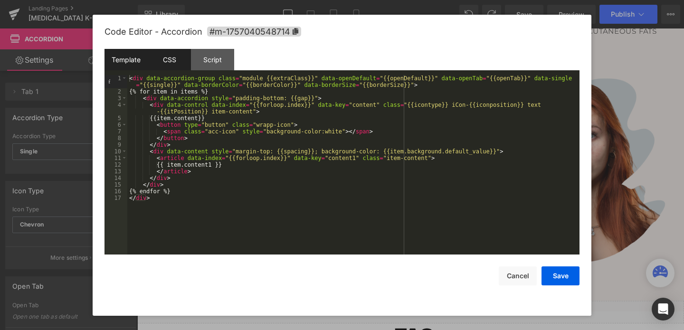
click at [166, 61] on div "CSS" at bounding box center [169, 59] width 43 height 21
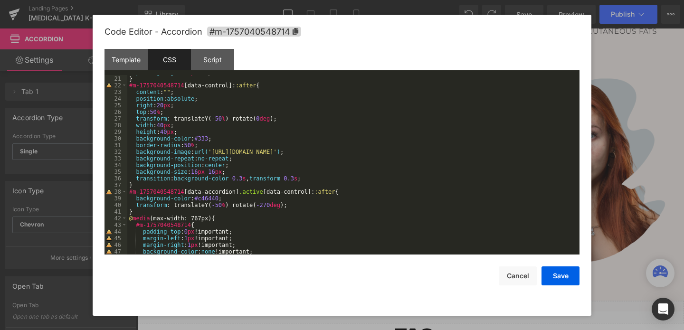
scroll to position [0, 0]
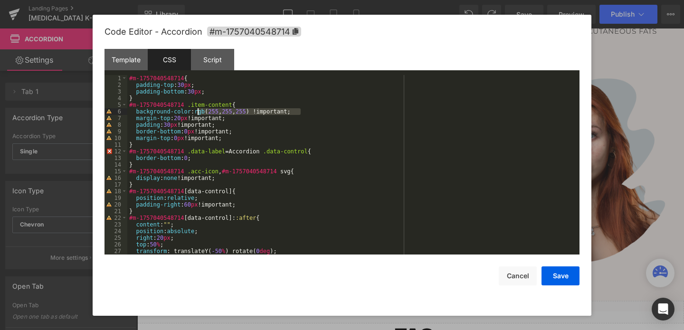
drag, startPoint x: 302, startPoint y: 112, endPoint x: 198, endPoint y: 111, distance: 104.9
click at [198, 111] on div "#m-1757040548714 { padding-top : 30 px ; padding-bottom : 30 px ; } #m-17570405…" at bounding box center [351, 171] width 448 height 193
click at [263, 109] on div "#m-1757040548714 { padding-top : 30 px ; padding-bottom : 30 px ; } #m-17570405…" at bounding box center [351, 171] width 448 height 193
drag, startPoint x: 259, startPoint y: 110, endPoint x: 198, endPoint y: 111, distance: 61.7
click at [198, 111] on div "#m-1757040548714 { padding-top : 30 px ; padding-bottom : 30 px ; } #m-17570405…" at bounding box center [351, 171] width 448 height 193
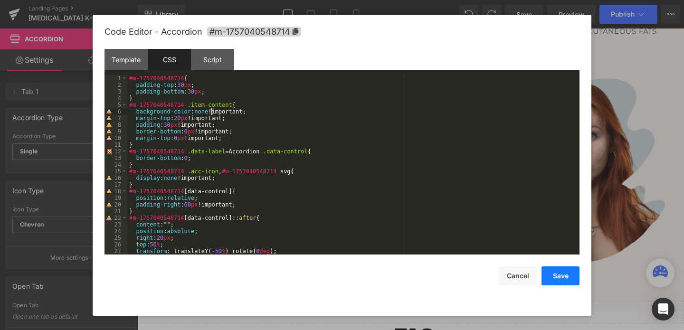
click at [558, 273] on button "Save" at bounding box center [560, 275] width 38 height 19
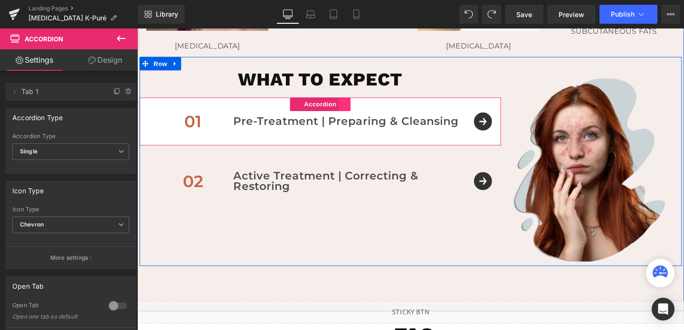
click at [359, 111] on link at bounding box center [355, 108] width 12 height 14
click at [340, 110] on link at bounding box center [336, 108] width 12 height 14
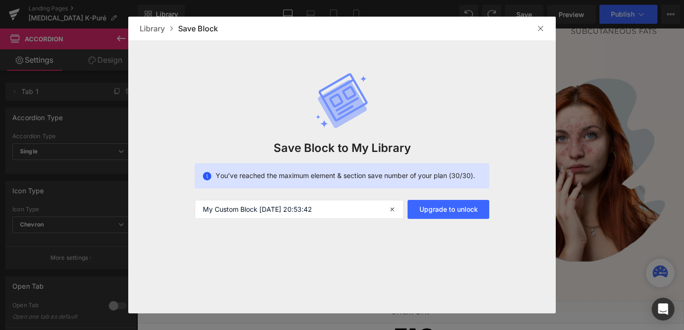
click at [542, 25] on img at bounding box center [541, 29] width 8 height 8
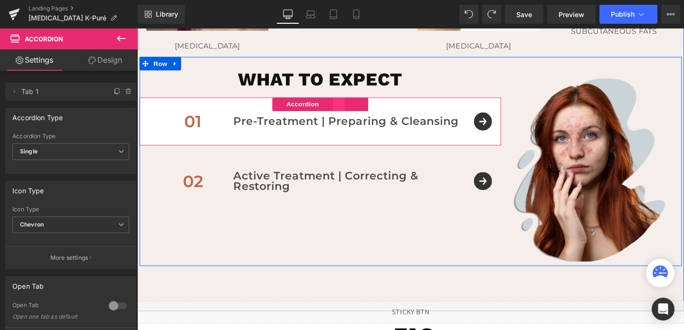
click at [352, 111] on link at bounding box center [349, 108] width 12 height 14
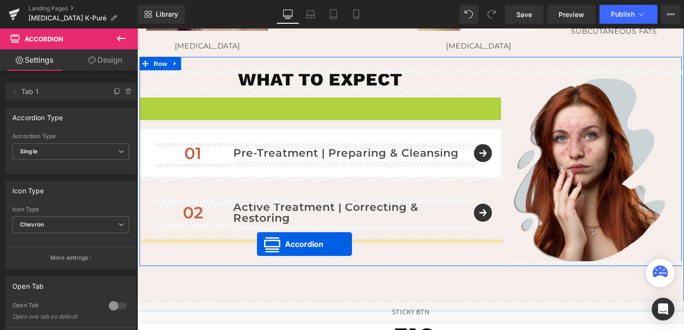
drag, startPoint x: 286, startPoint y: 111, endPoint x: 263, endPoint y: 255, distance: 145.7
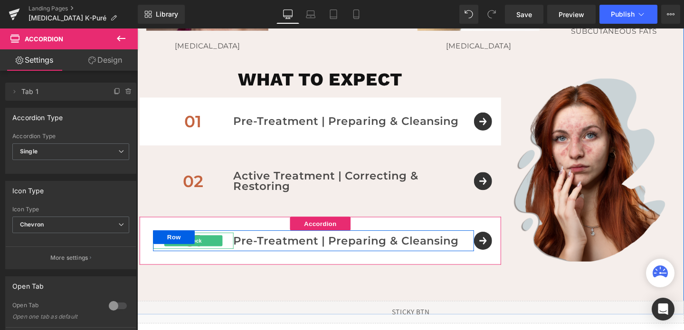
click at [233, 251] on p "01" at bounding box center [196, 251] width 85 height 17
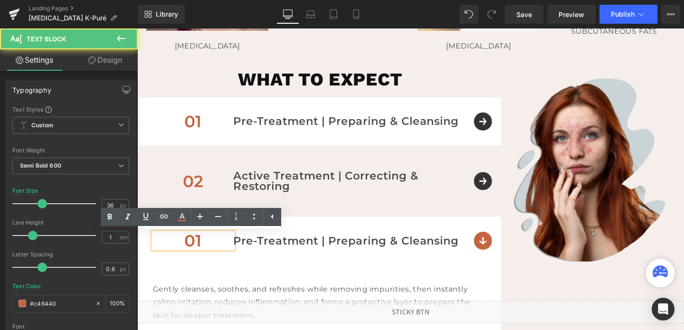
click at [212, 252] on p "01" at bounding box center [196, 251] width 85 height 17
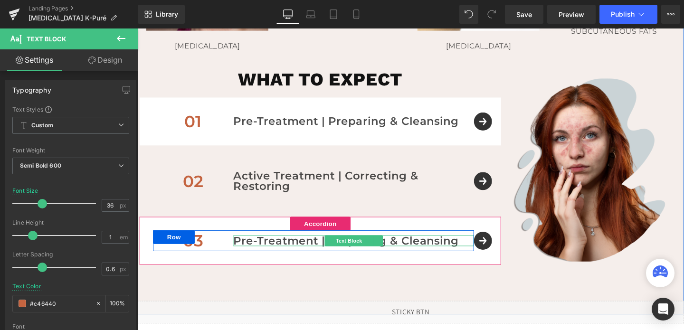
click at [434, 250] on p "Pre-Treatment | Preparing & Cleansing" at bounding box center [364, 251] width 253 height 11
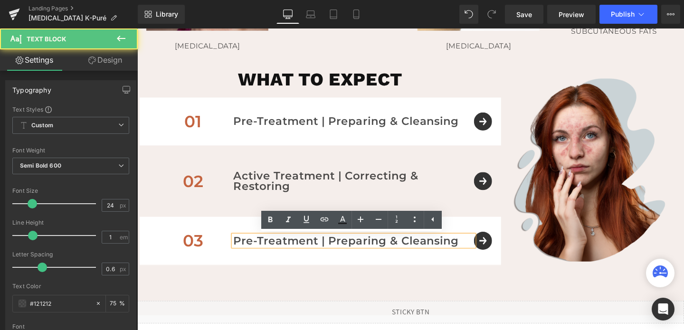
click at [434, 250] on p "Pre-Treatment | Preparing & Cleansing" at bounding box center [364, 251] width 253 height 11
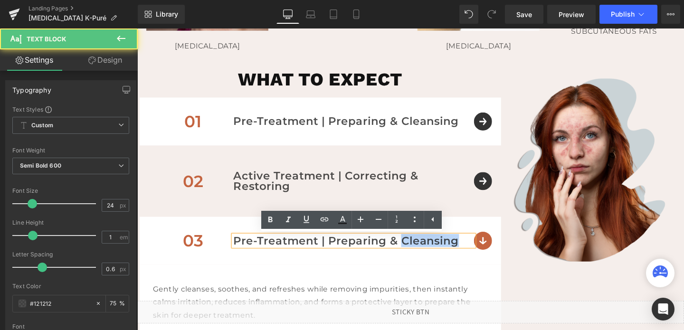
click at [434, 250] on p "Pre-Treatment | Preparing & Cleansing" at bounding box center [364, 251] width 253 height 11
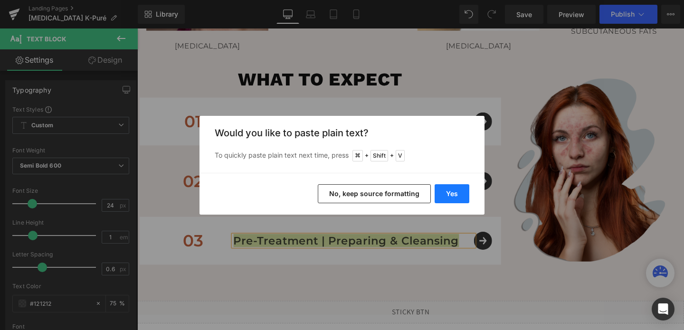
click at [454, 203] on button "Yes" at bounding box center [451, 193] width 35 height 19
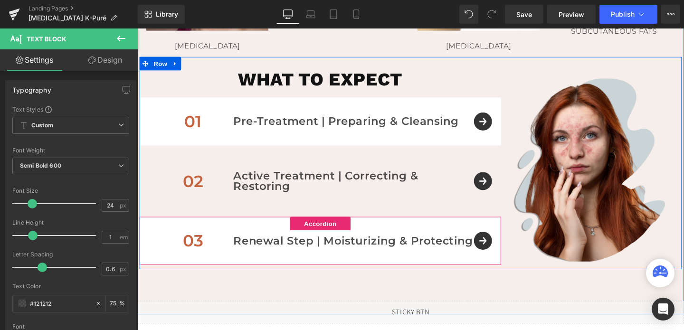
click at [505, 255] on div "03 Text Block Renewal Step | Moisturizing & Protecting Text Block Row" at bounding box center [330, 251] width 380 height 50
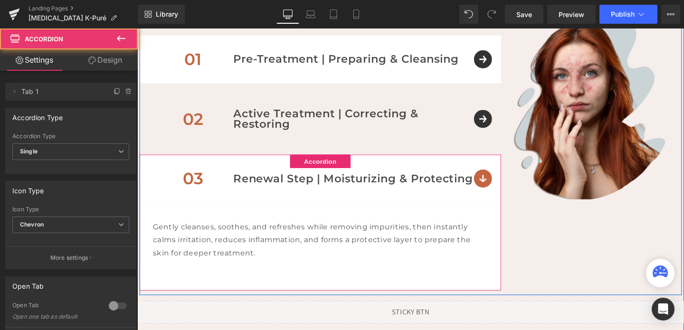
scroll to position [625, 0]
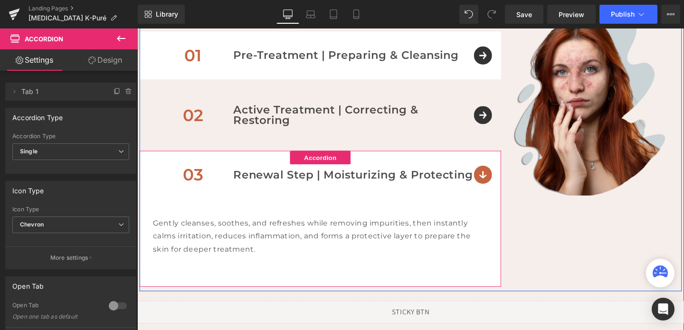
click at [225, 254] on p "Gently cleanses, soothes, and refreshes while removing impurities, then instant…" at bounding box center [329, 246] width 351 height 41
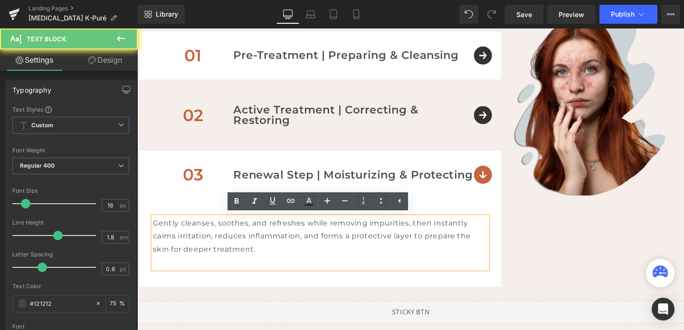
click at [225, 254] on p "Gently cleanses, soothes, and refreshes while removing impurities, then instant…" at bounding box center [329, 246] width 351 height 41
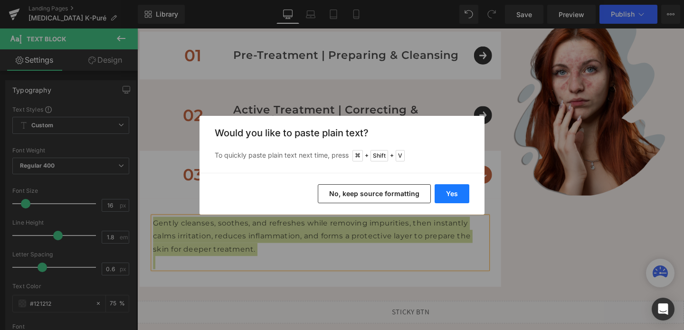
click at [447, 186] on button "Yes" at bounding box center [451, 193] width 35 height 19
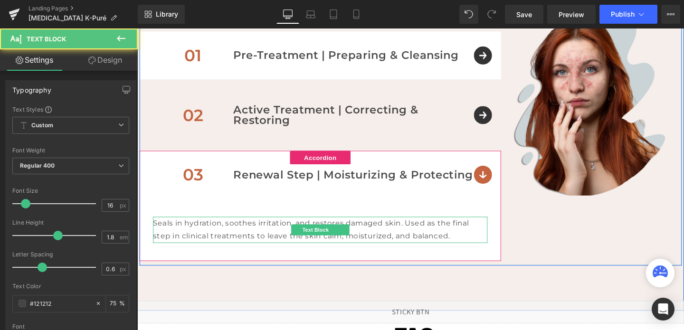
click at [375, 237] on p "Seals in hydration, soothes irritation, and restores damaged skin. Used as the …" at bounding box center [329, 240] width 351 height 28
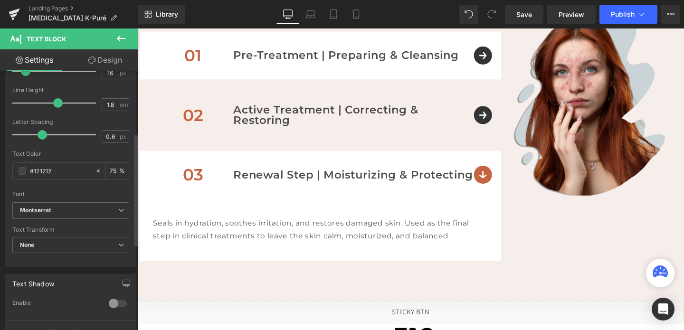
scroll to position [144, 0]
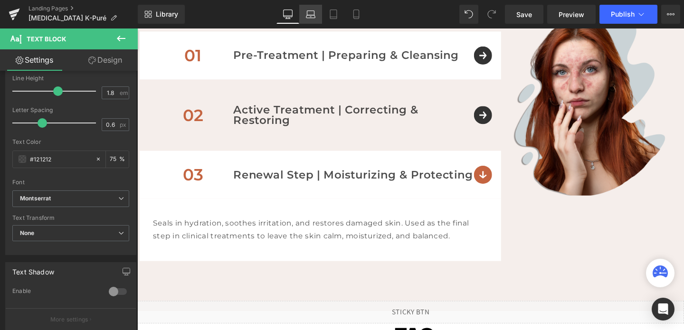
click at [312, 16] on icon at bounding box center [310, 13] width 9 height 9
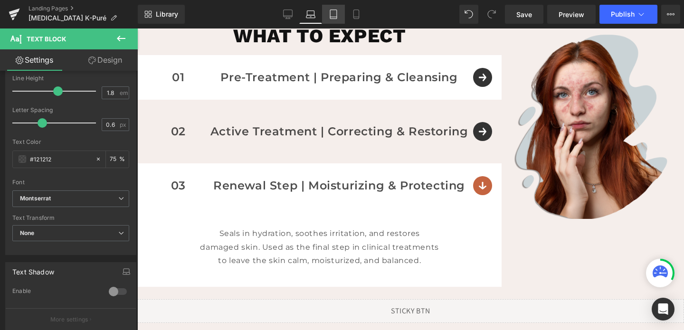
click at [335, 16] on icon at bounding box center [333, 13] width 9 height 9
type input "75"
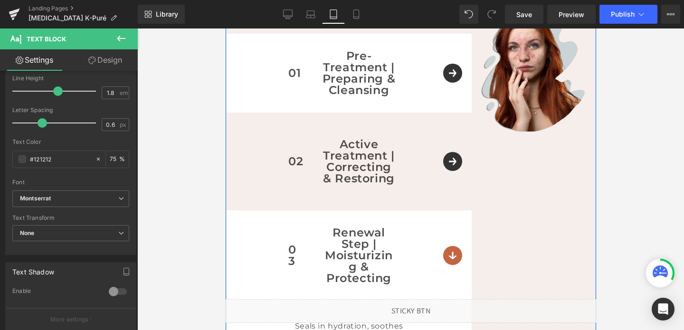
scroll to position [1124, 0]
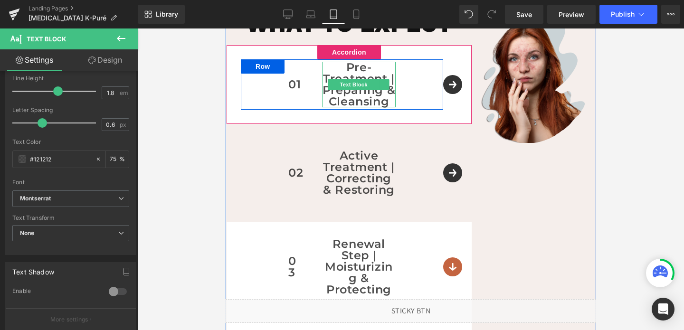
click at [386, 97] on p "Pre-Treatment | Preparing & Cleansing" at bounding box center [358, 85] width 74 height 46
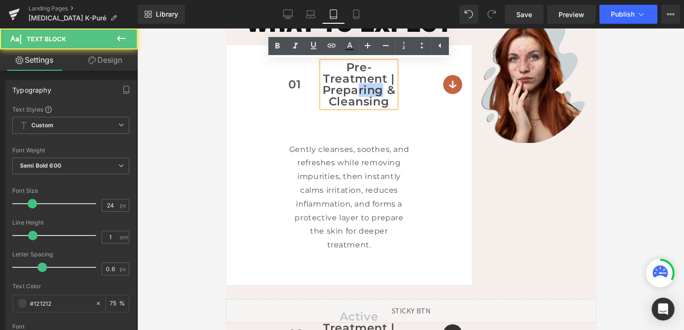
drag, startPoint x: 383, startPoint y: 88, endPoint x: 360, endPoint y: 90, distance: 23.3
click at [360, 90] on p "Pre-Treatment | Preparing & Cleansing" at bounding box center [358, 85] width 74 height 46
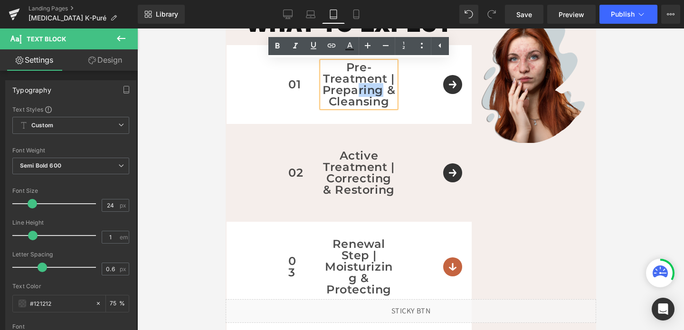
click at [363, 90] on p "Pre-Treatment | Preparing & Cleansing" at bounding box center [358, 85] width 74 height 46
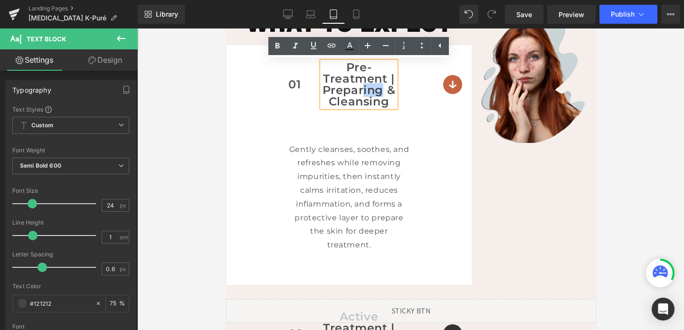
drag, startPoint x: 363, startPoint y: 90, endPoint x: 383, endPoint y: 92, distance: 20.5
click at [383, 92] on p "Pre-Treatment | Preparing & Cleansing" at bounding box center [358, 85] width 74 height 46
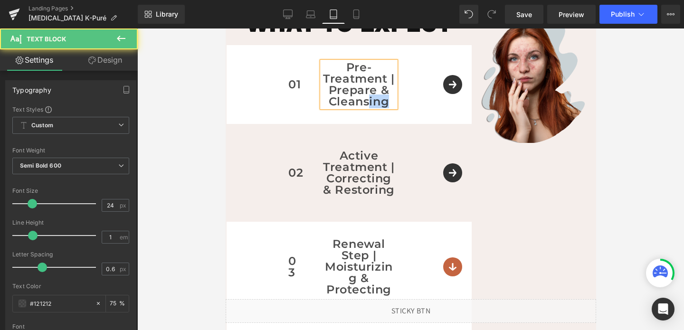
drag, startPoint x: 390, startPoint y: 103, endPoint x: 369, endPoint y: 104, distance: 20.9
click at [369, 104] on p "Pre-Treatment | Prepare & Cleansing" at bounding box center [358, 85] width 74 height 46
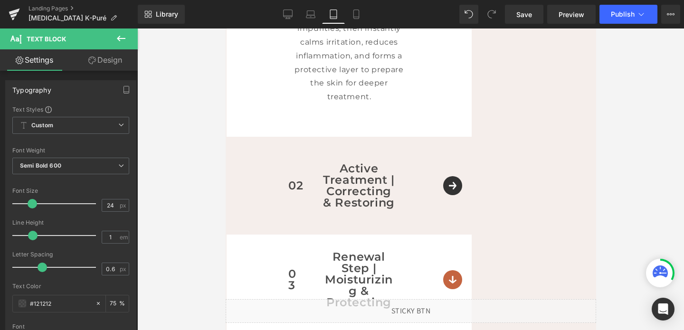
scroll to position [1274, 0]
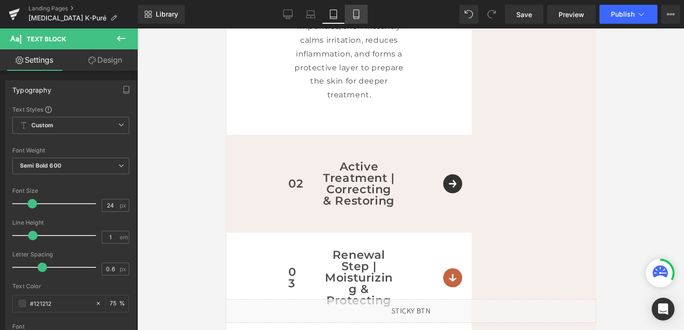
click at [354, 13] on icon at bounding box center [355, 14] width 5 height 9
type input "75"
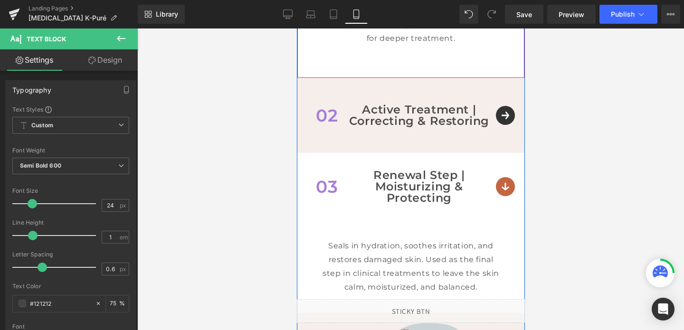
scroll to position [1045, 0]
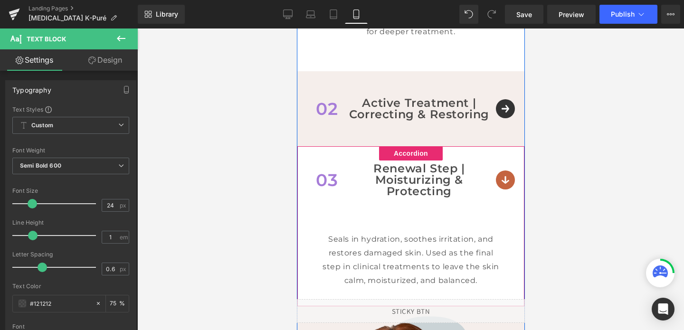
click at [503, 174] on div "03 Text Block Renewal Step | Moisturizing & Protecting Text Block Row" at bounding box center [410, 179] width 227 height 67
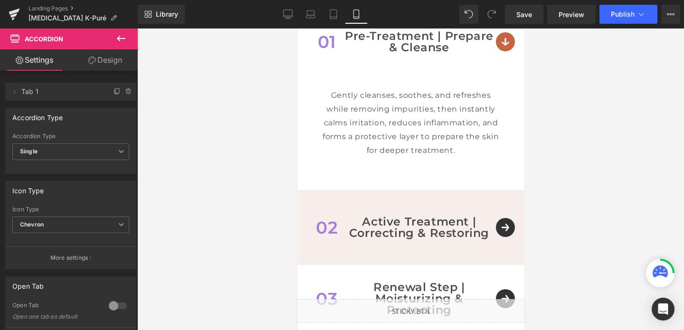
scroll to position [930, 0]
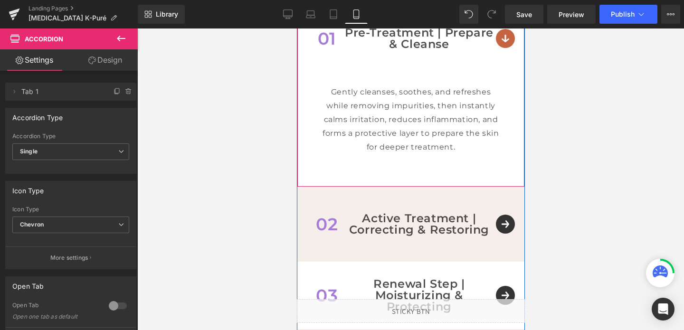
click at [502, 43] on div "01 Text Block Pre-Treatment | Prepare & Cleanse Text Block Row" at bounding box center [410, 38] width 227 height 56
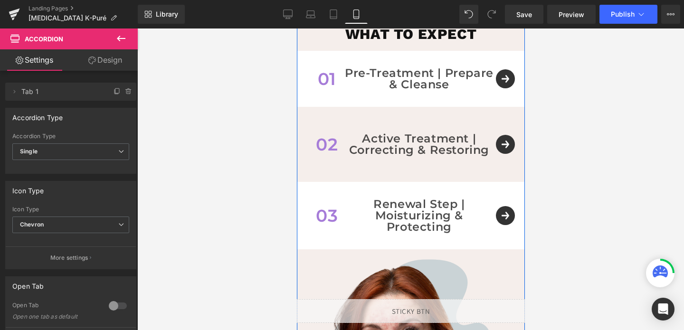
scroll to position [891, 0]
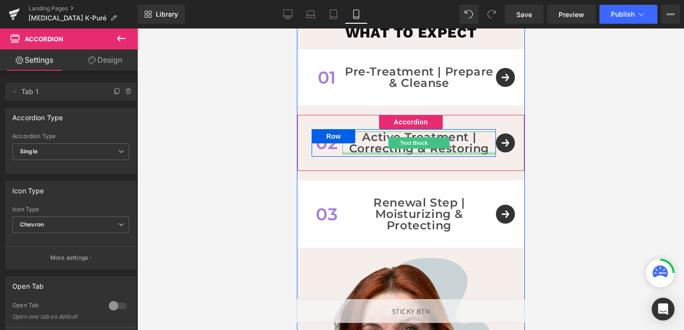
click at [411, 152] on div at bounding box center [418, 153] width 153 height 2
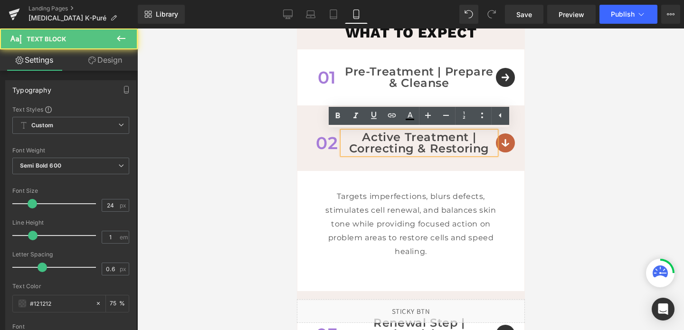
click at [411, 151] on p "Active Treatment | Correcting & Restoring" at bounding box center [418, 143] width 153 height 23
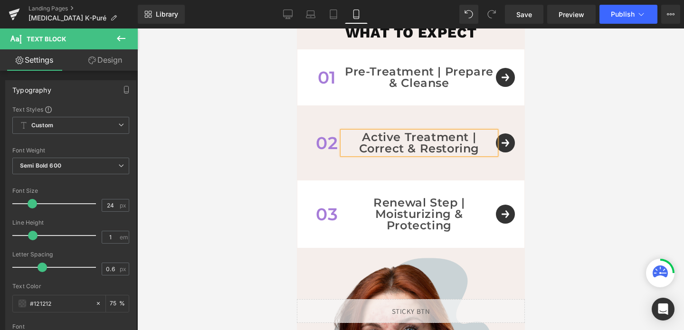
click at [478, 148] on p "Active Treatment | Correct & Restoring" at bounding box center [418, 143] width 153 height 23
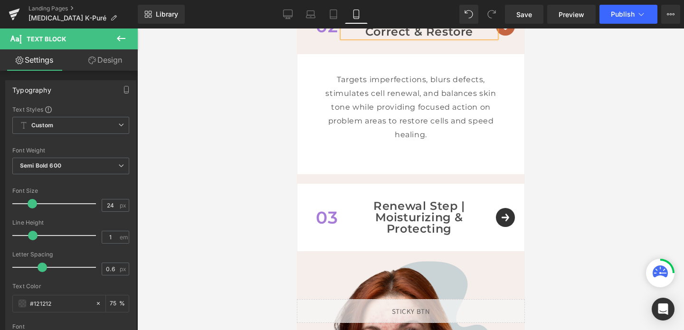
scroll to position [1012, 0]
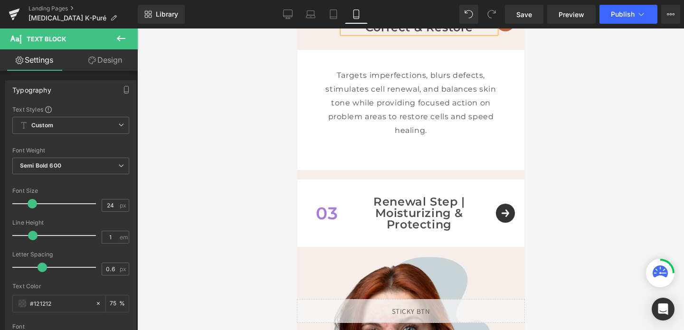
click at [437, 214] on div "Renewal Step | Moisturizing & Protecting Text Block" at bounding box center [418, 213] width 153 height 34
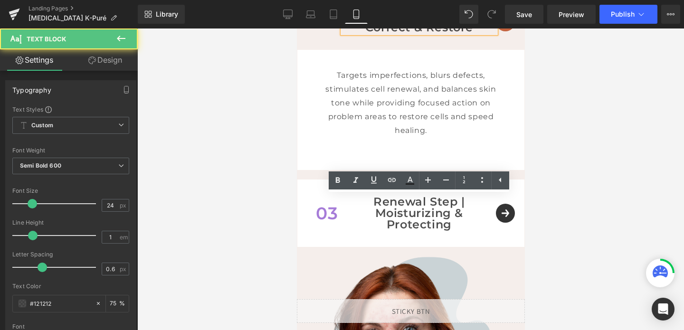
click at [437, 214] on p "Renewal Step | Moisturizing & Protecting" at bounding box center [418, 213] width 153 height 34
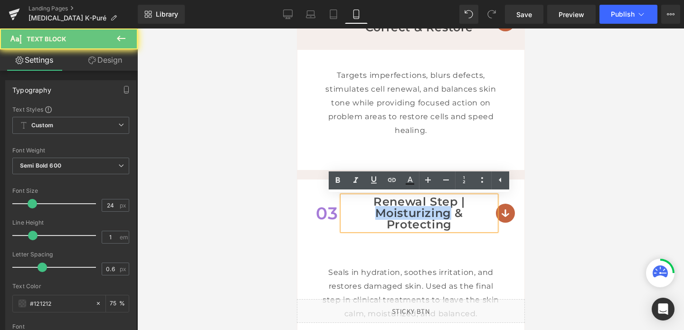
click at [453, 214] on p "Renewal Step | Moisturizing & Protecting" at bounding box center [418, 213] width 153 height 34
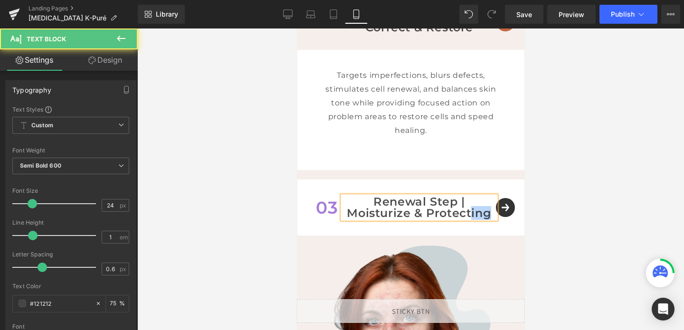
drag, startPoint x: 470, startPoint y: 213, endPoint x: 493, endPoint y: 213, distance: 22.8
click at [493, 213] on p "Renewal Step | Moisturize & Protecting" at bounding box center [418, 207] width 153 height 23
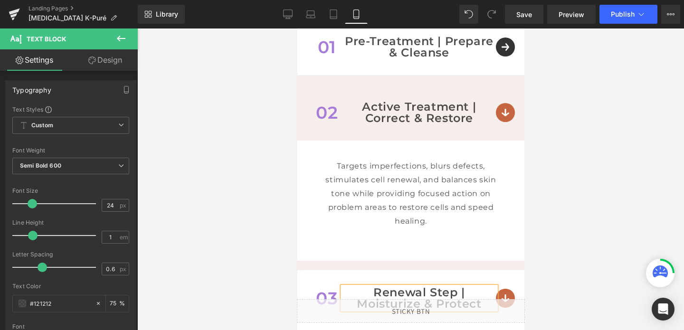
scroll to position [934, 0]
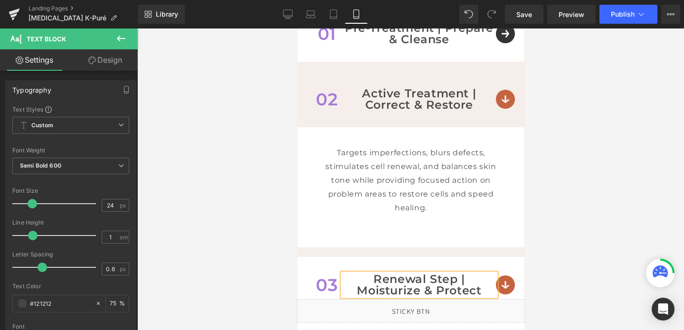
click at [503, 282] on div "03 Text Block Renewal Step | Moisturize & Protect Text Block Row" at bounding box center [410, 285] width 227 height 56
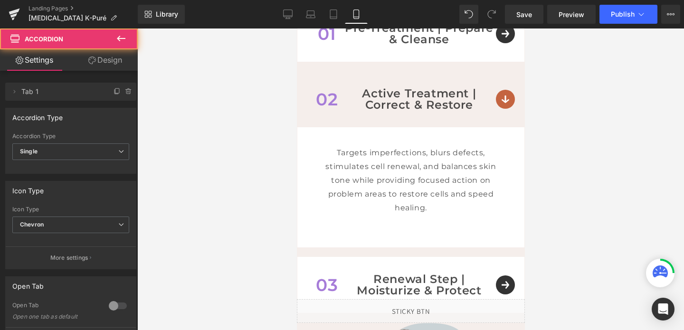
click at [503, 282] on div "03 Text Block Renewal Step | Moisturize & Protect Text Block Row" at bounding box center [410, 285] width 227 height 56
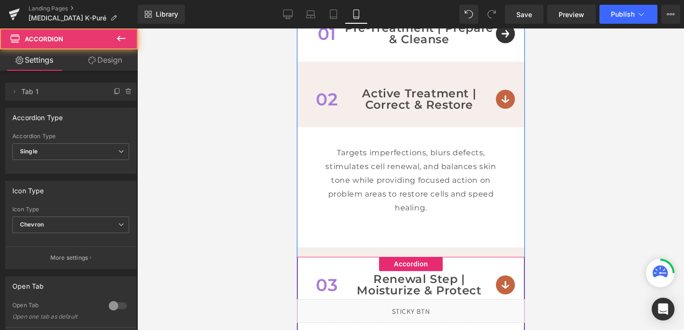
click at [503, 282] on div "03 Text Block Renewal Step | Moisturize & Protect Text Block Row" at bounding box center [410, 285] width 227 height 56
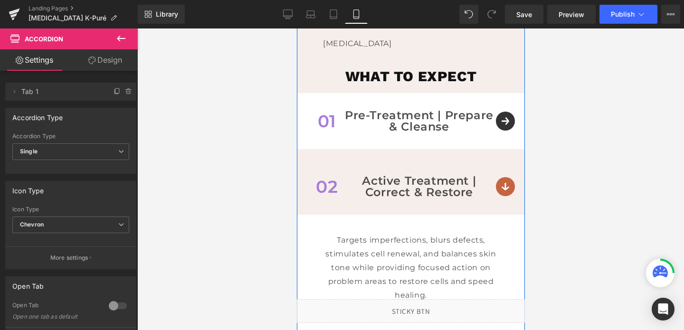
scroll to position [848, 0]
click at [501, 188] on div "02 Text Block Active Treatment | Correct & Restore Text Block Row" at bounding box center [410, 186] width 227 height 56
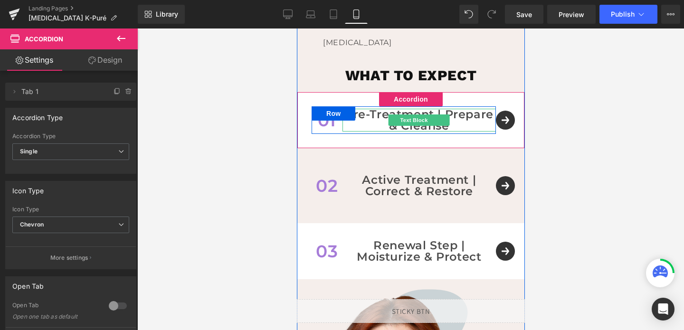
click at [481, 115] on p "Pre-Treatment | Prepare & Cleanse" at bounding box center [418, 120] width 153 height 23
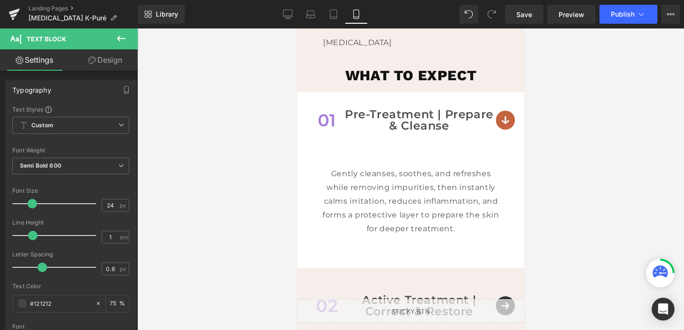
click at [95, 60] on link "Design" at bounding box center [105, 59] width 69 height 21
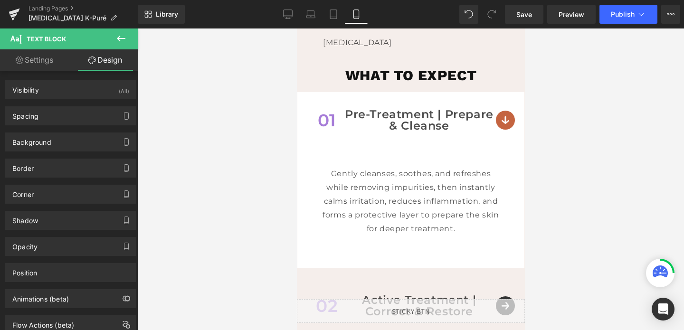
type input "5"
type input "0"
type input "5"
type input "0"
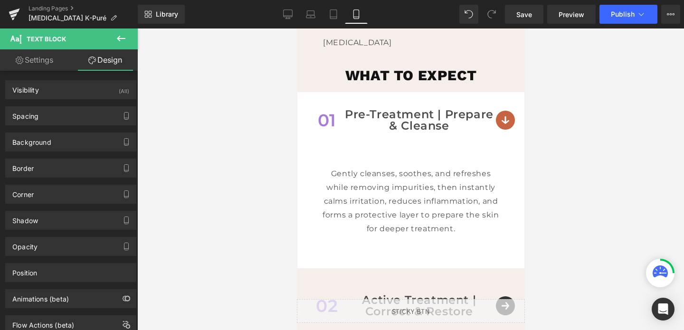
type input "0"
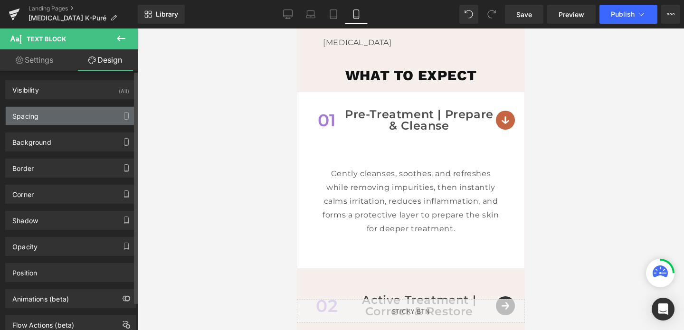
click at [53, 117] on div "Spacing" at bounding box center [71, 116] width 130 height 18
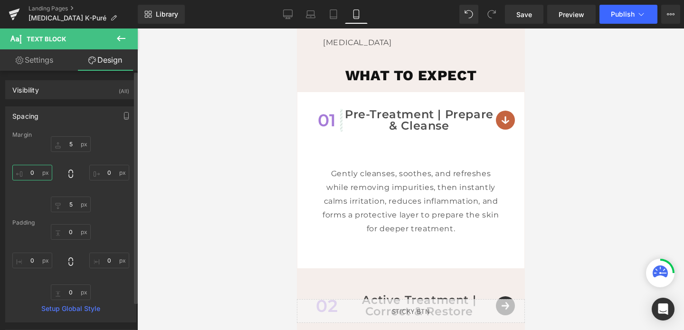
click at [38, 179] on input "0" at bounding box center [32, 173] width 40 height 16
type input "1"
type input "20"
click at [103, 176] on input "0" at bounding box center [109, 173] width 40 height 16
type input "20"
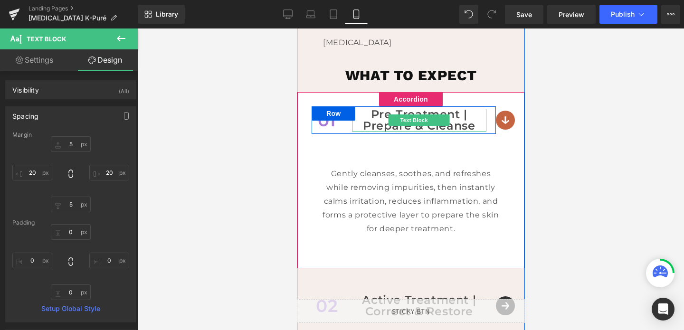
click at [425, 126] on p "Pre-Treatment | Prepare & Cleanse" at bounding box center [418, 120] width 134 height 23
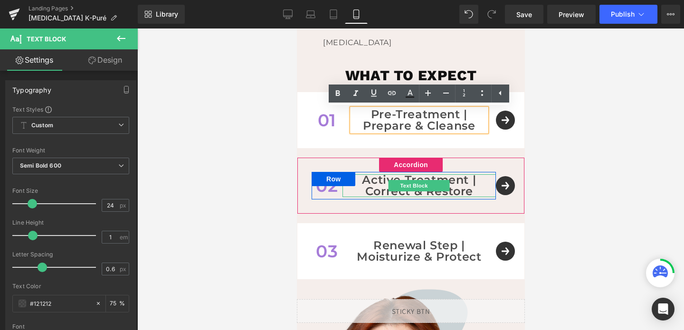
click at [380, 192] on p "Active Treatment | Correct & Restore" at bounding box center [418, 185] width 153 height 23
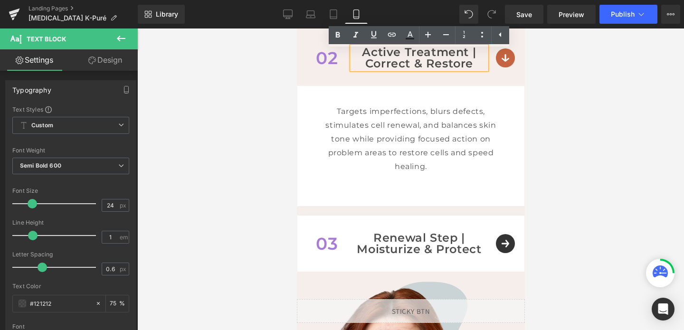
scroll to position [978, 0]
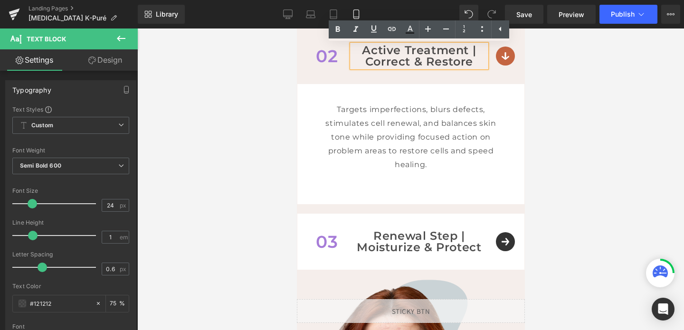
click at [212, 256] on div at bounding box center [410, 179] width 547 height 302
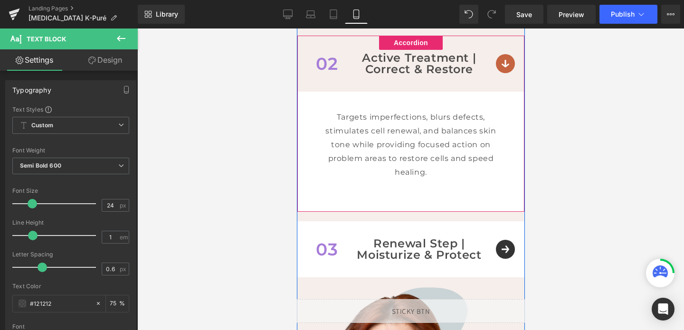
scroll to position [969, 0]
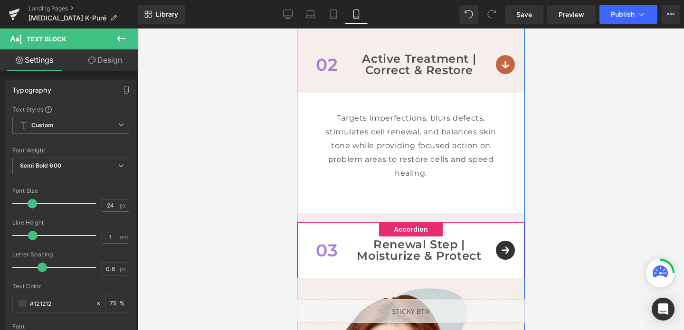
click at [501, 246] on div "03 Text Block Renewal Step | Moisturize & Protect Text Block Row" at bounding box center [410, 250] width 227 height 56
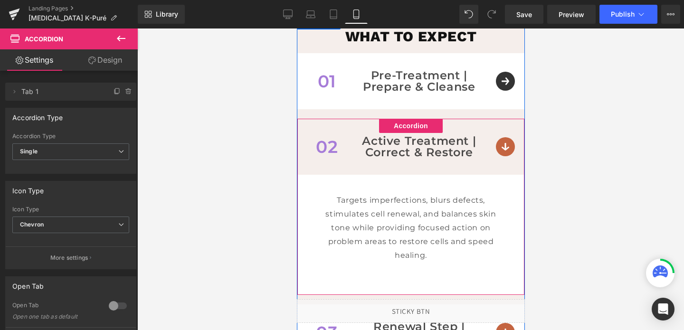
scroll to position [817, 0]
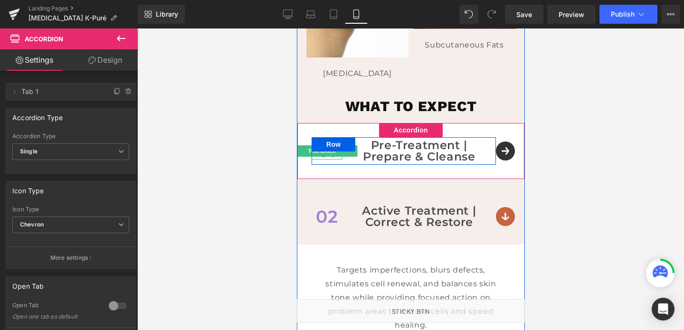
click at [327, 160] on p "01" at bounding box center [326, 150] width 31 height 17
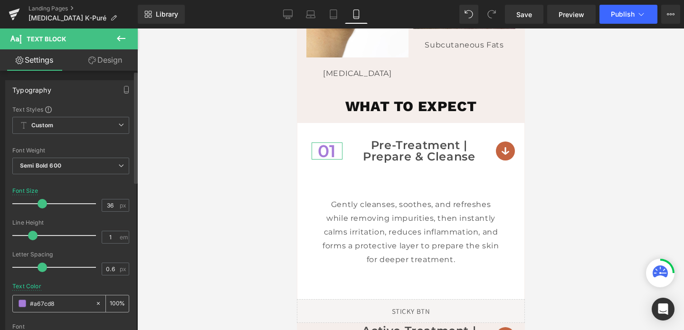
click at [56, 308] on input "#a67cd8" at bounding box center [60, 303] width 61 height 10
paste input "c46440"
type input "c46440"
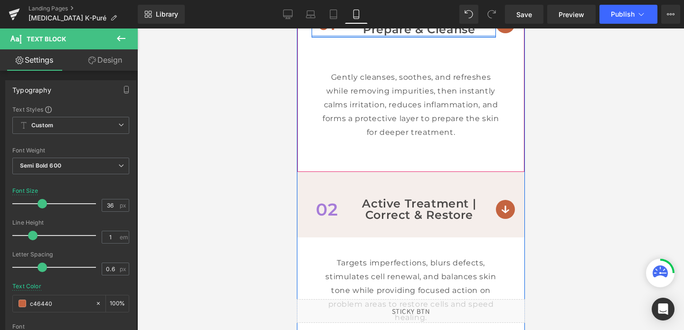
scroll to position [973, 0]
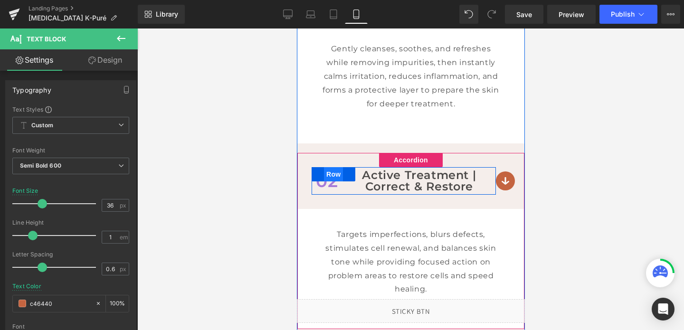
click at [326, 177] on span "Row" at bounding box center [332, 174] width 19 height 14
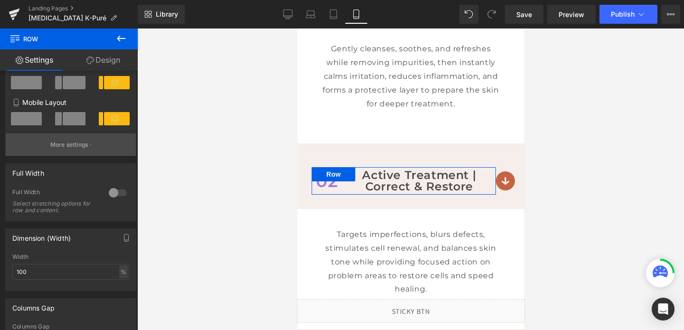
scroll to position [235, 0]
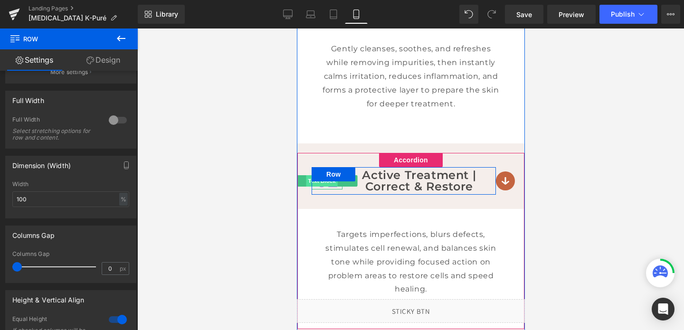
click at [331, 187] on span "Text Block" at bounding box center [321, 180] width 31 height 11
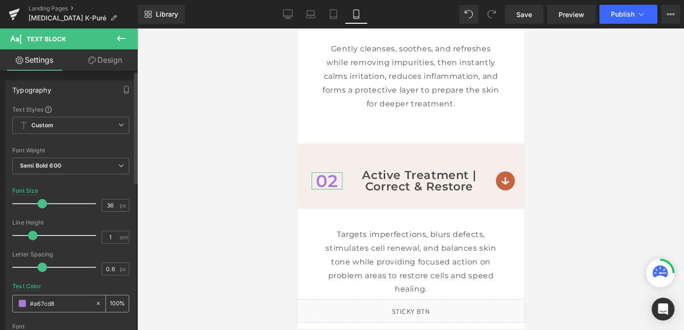
click at [71, 302] on input "#a67cd8" at bounding box center [60, 303] width 61 height 10
paste input "c46440"
type input "c46440"
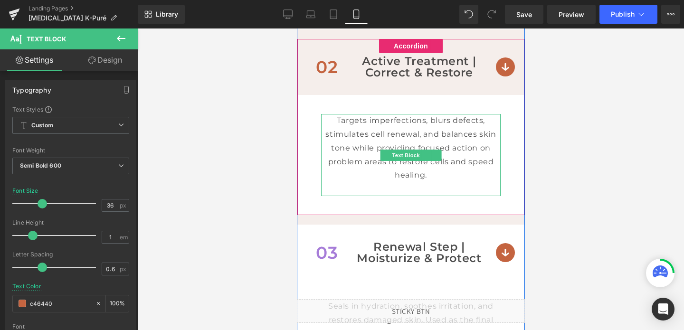
scroll to position [1127, 0]
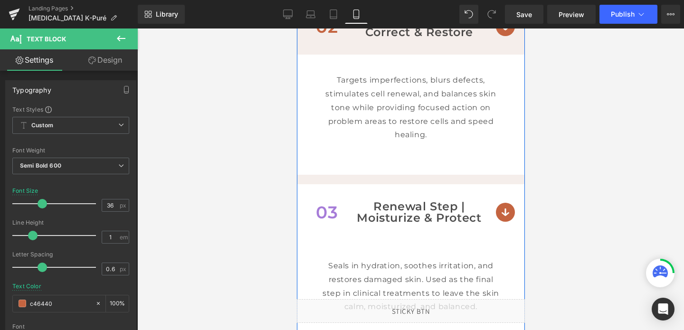
click at [330, 209] on span "Row" at bounding box center [332, 205] width 15 height 11
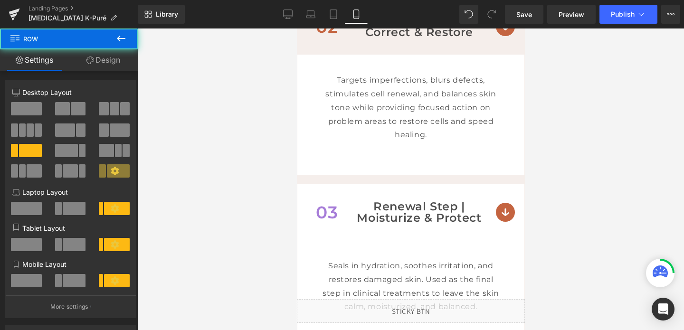
click at [266, 241] on div at bounding box center [410, 179] width 547 height 302
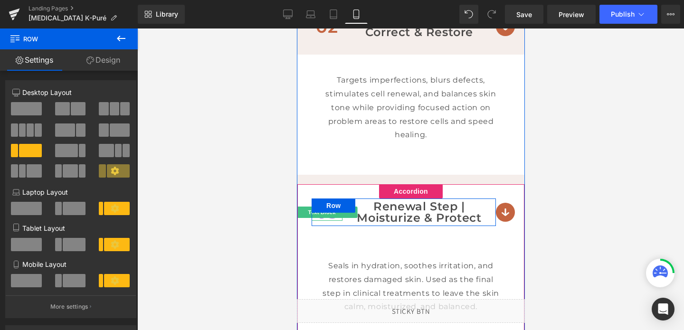
click at [334, 216] on span "Text Block" at bounding box center [321, 212] width 31 height 11
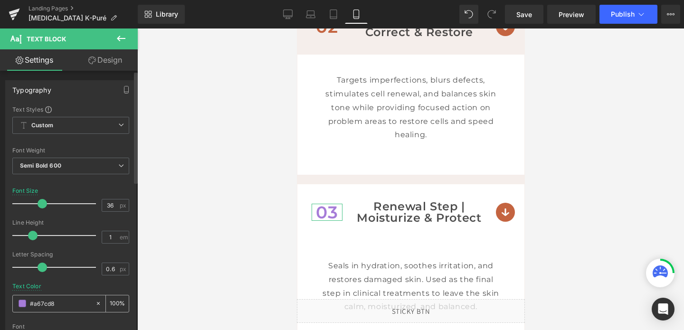
click at [65, 302] on input "#a67cd8" at bounding box center [60, 303] width 61 height 10
paste input "c46440"
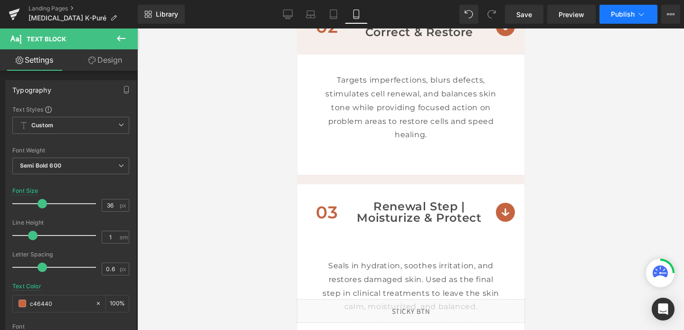
click at [622, 9] on button "Publish" at bounding box center [628, 14] width 58 height 19
type input "#c46440"
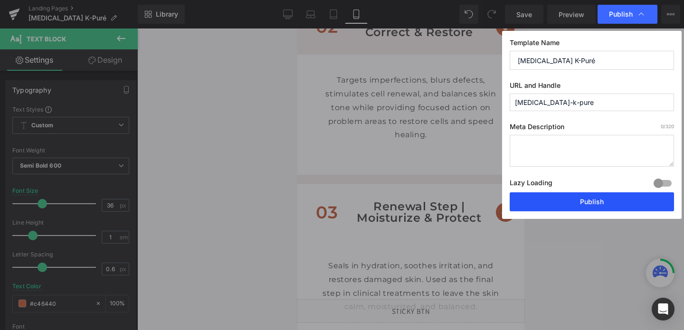
click at [591, 199] on button "Publish" at bounding box center [591, 201] width 164 height 19
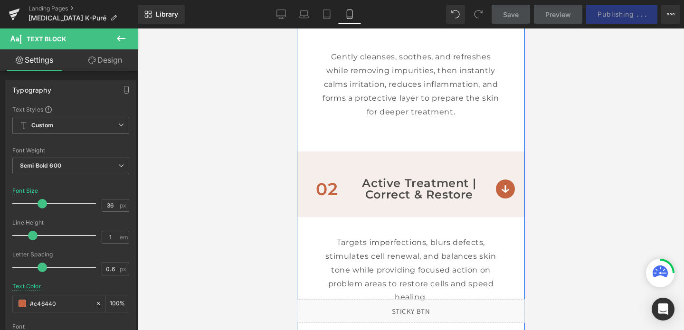
scroll to position [967, 0]
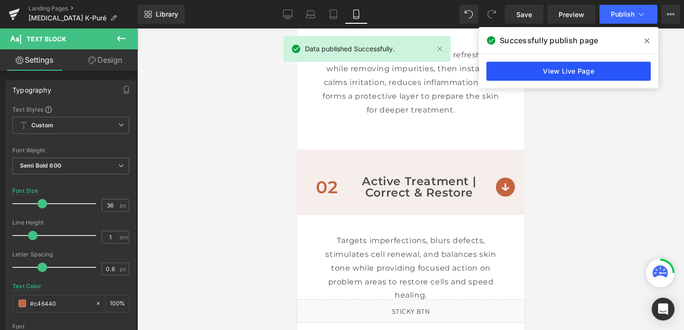
click at [526, 64] on link "View Live Page" at bounding box center [568, 71] width 164 height 19
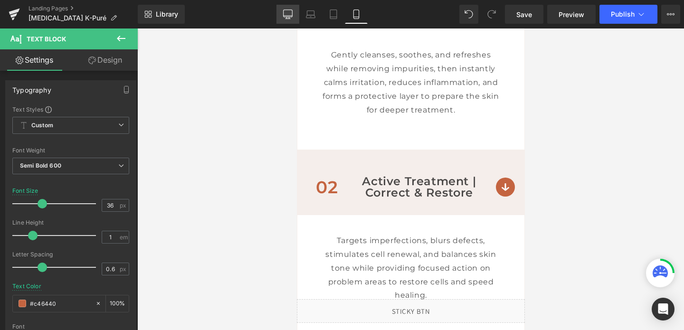
click at [292, 15] on icon at bounding box center [287, 13] width 9 height 7
type input "100"
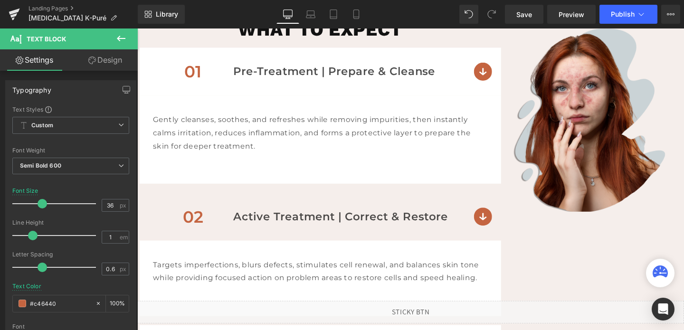
scroll to position [601, 0]
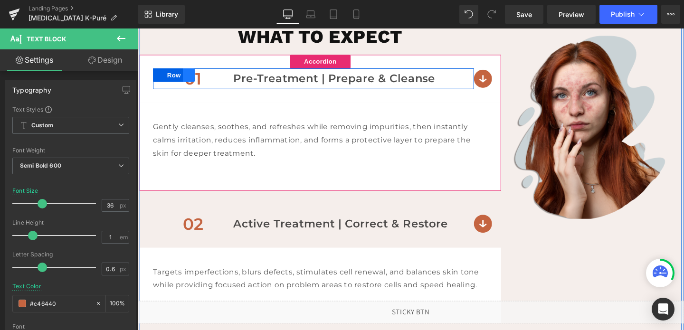
click at [194, 76] on link at bounding box center [191, 77] width 12 height 14
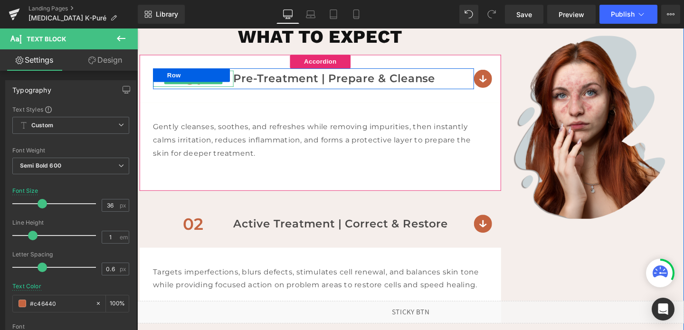
click at [196, 85] on span "Text Block" at bounding box center [190, 80] width 31 height 11
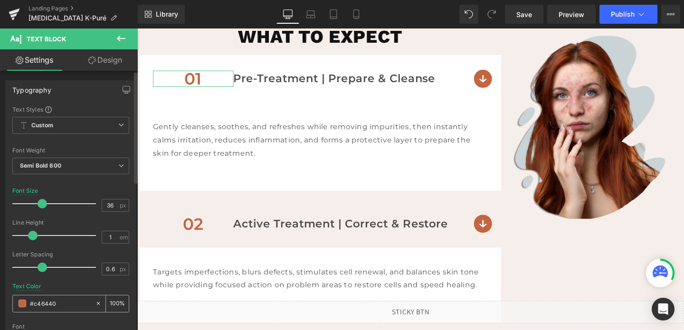
click at [51, 309] on div "#c46440" at bounding box center [54, 303] width 82 height 17
click at [52, 302] on input "#c46440" at bounding box center [60, 303] width 61 height 10
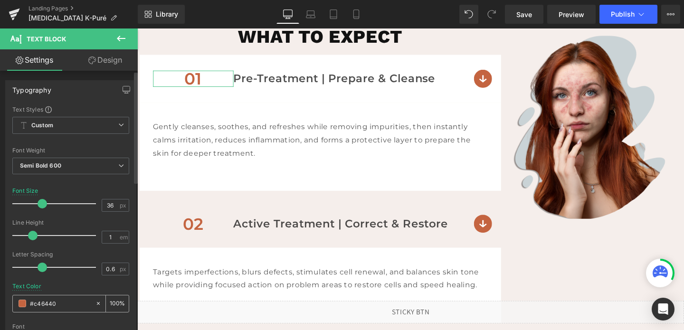
click at [52, 302] on input "#c46440" at bounding box center [60, 303] width 61 height 10
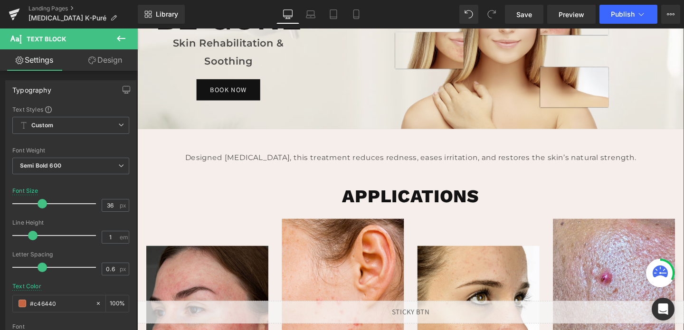
scroll to position [0, 0]
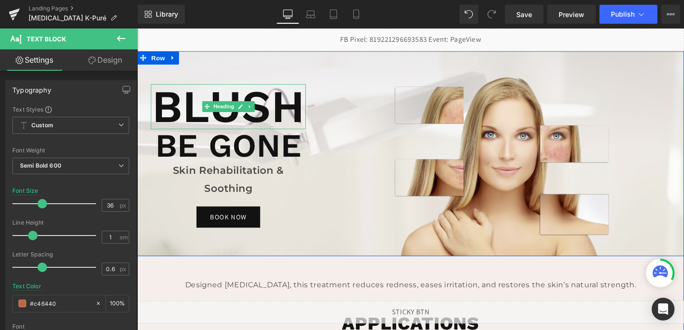
click at [279, 121] on h1 "BlusH" at bounding box center [232, 110] width 163 height 47
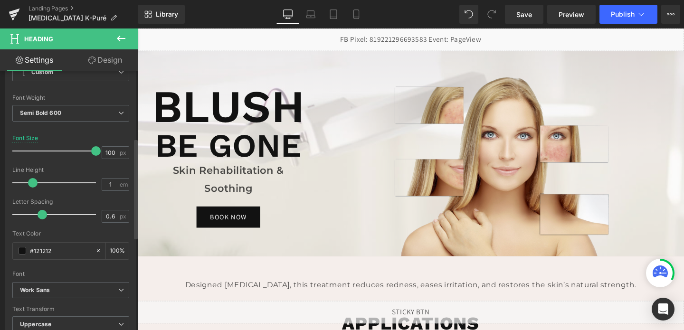
scroll to position [174, 0]
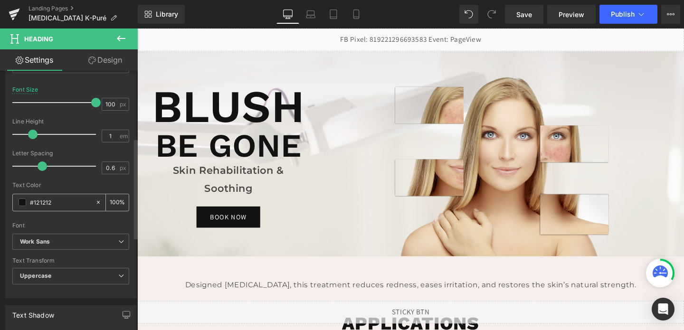
click at [65, 202] on input "#121212" at bounding box center [60, 202] width 61 height 10
paste input "c46440"
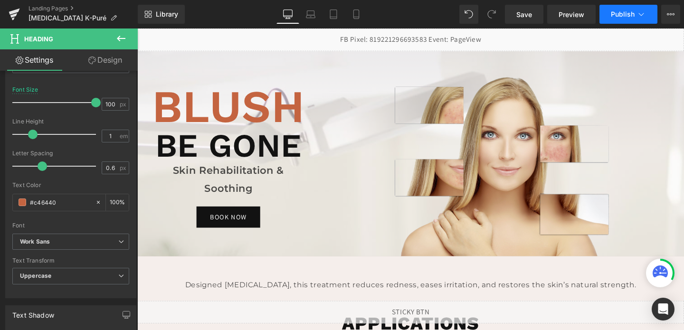
type input "#c46440"
click at [630, 16] on span "Publish" at bounding box center [623, 14] width 24 height 8
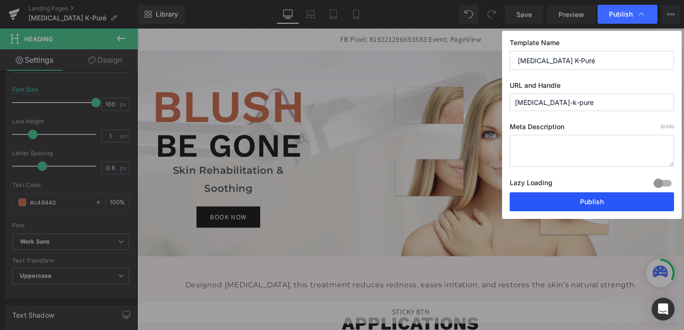
click at [579, 202] on button "Publish" at bounding box center [591, 201] width 164 height 19
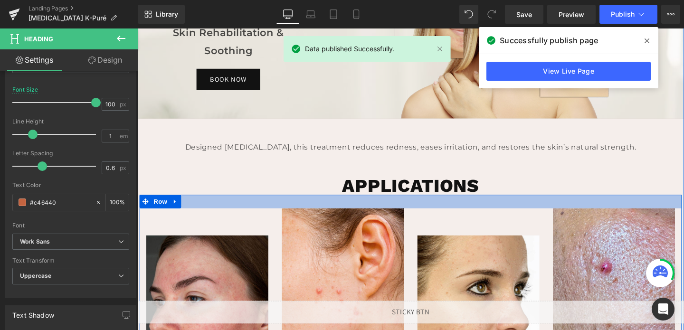
scroll to position [134, 0]
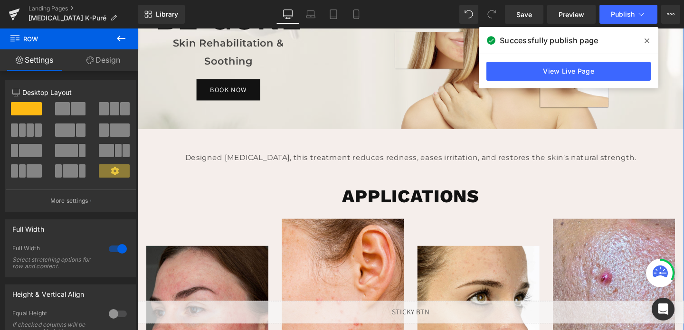
click at [97, 63] on link "Design" at bounding box center [103, 59] width 69 height 21
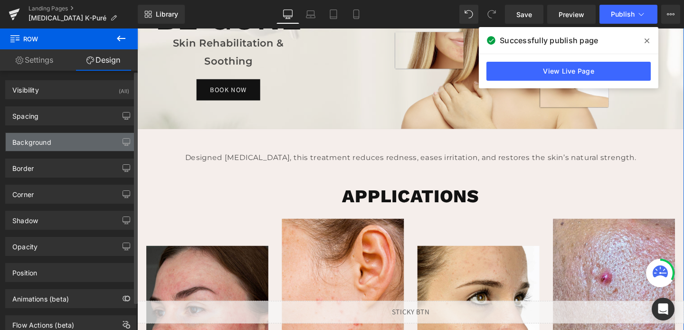
click at [57, 141] on div "Background" at bounding box center [71, 142] width 130 height 18
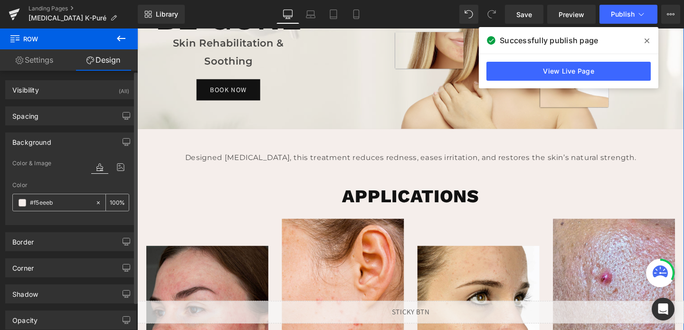
click at [70, 205] on input "#f5eeeb" at bounding box center [60, 203] width 61 height 10
paste input "dfe1e8"
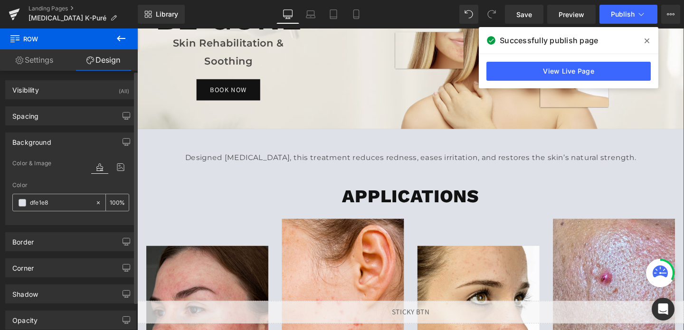
type input "#f5eeeb"
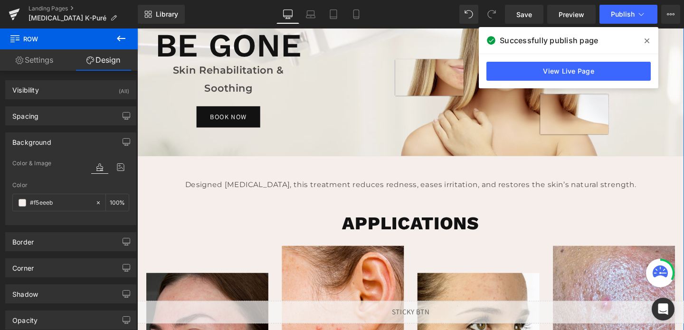
scroll to position [107, 0]
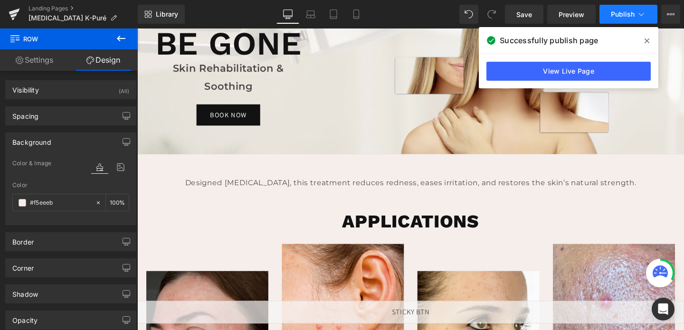
click at [606, 10] on button "Publish" at bounding box center [628, 14] width 58 height 19
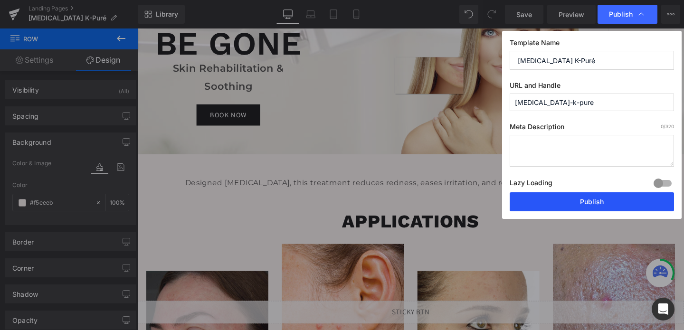
click at [577, 208] on button "Publish" at bounding box center [591, 201] width 164 height 19
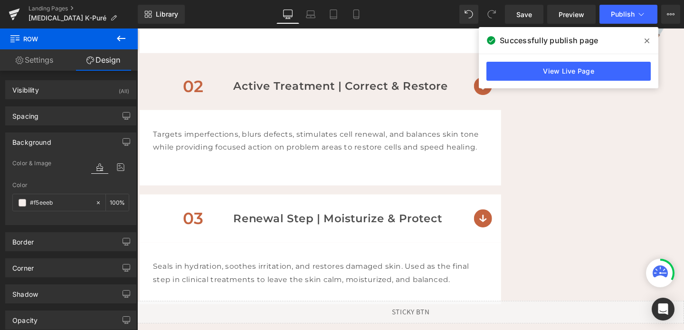
scroll to position [722, 0]
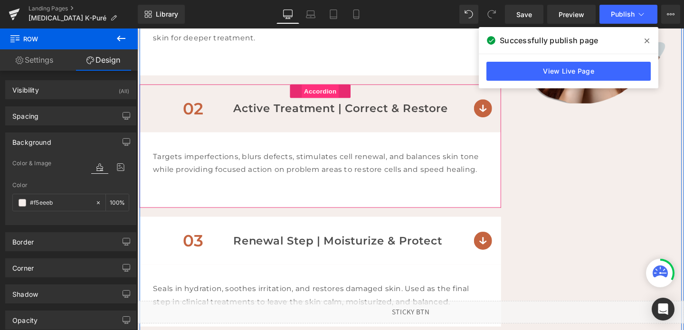
drag, startPoint x: 334, startPoint y: 98, endPoint x: 326, endPoint y: 94, distance: 9.6
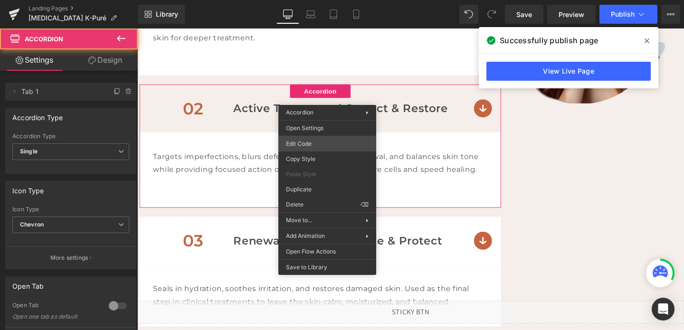
click at [308, 0] on div "Accordion You are previewing how the will restyle your page. You can not edit E…" at bounding box center [342, 0] width 684 height 0
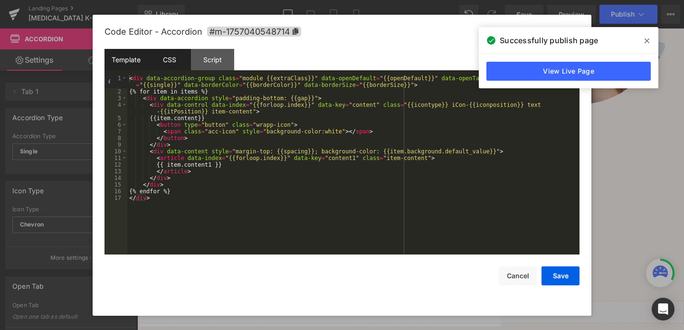
click at [168, 62] on div "CSS" at bounding box center [169, 59] width 43 height 21
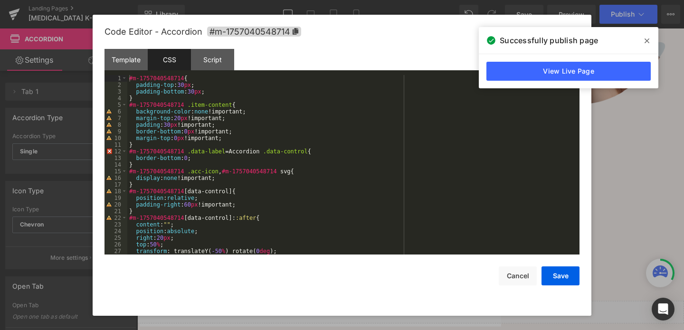
scroll to position [0, 0]
click at [566, 280] on button "Save" at bounding box center [560, 275] width 38 height 19
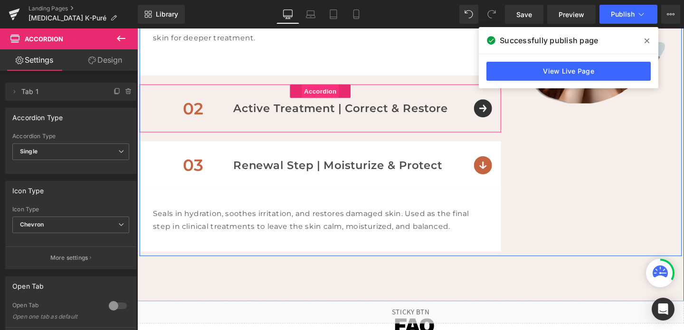
click at [323, 95] on span "Accordion" at bounding box center [329, 94] width 39 height 14
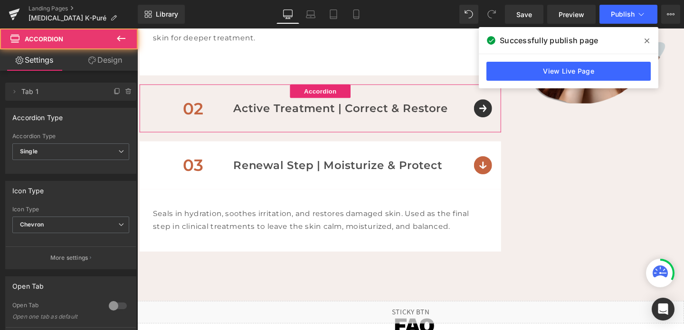
click at [111, 63] on link "Design" at bounding box center [105, 59] width 69 height 21
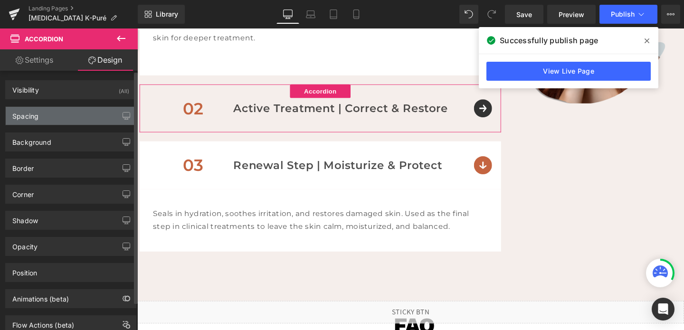
click at [74, 111] on div "Spacing" at bounding box center [71, 116] width 130 height 18
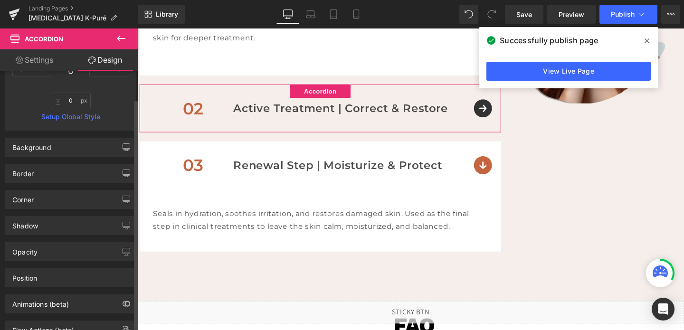
scroll to position [228, 0]
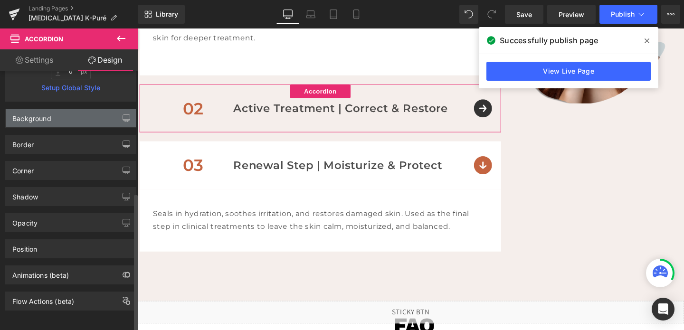
click at [73, 109] on div "Background" at bounding box center [71, 118] width 130 height 18
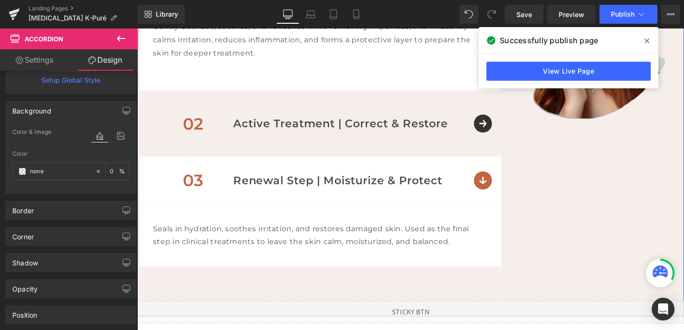
scroll to position [745, 0]
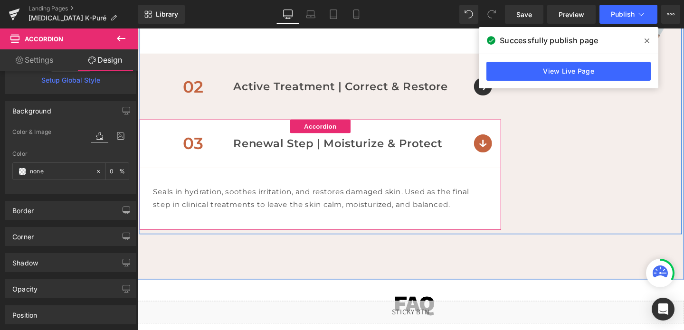
click at [504, 141] on div "03 Text Block Renewal Step | Moisturize & Protect Text Block Row" at bounding box center [330, 149] width 380 height 50
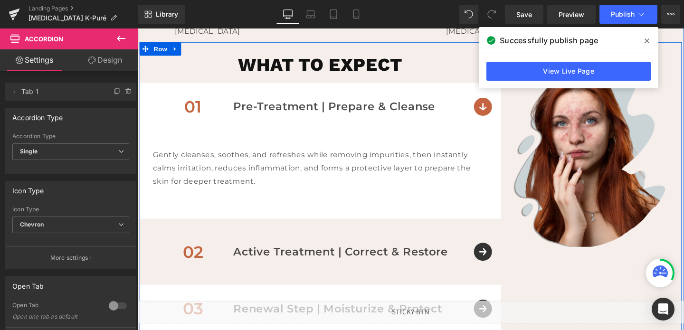
scroll to position [565, 0]
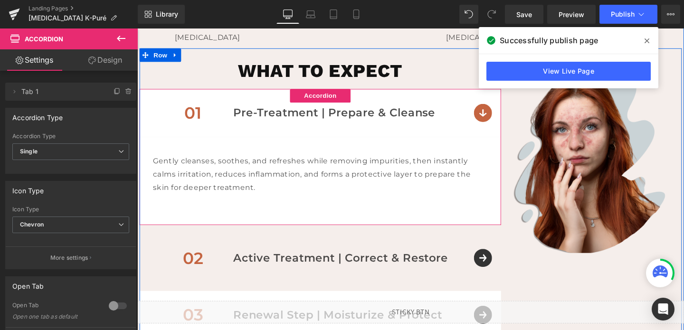
click at [492, 119] on div "01 Text Block Pre-Treatment | Prepare & Cleanse Text Block Row" at bounding box center [330, 117] width 380 height 50
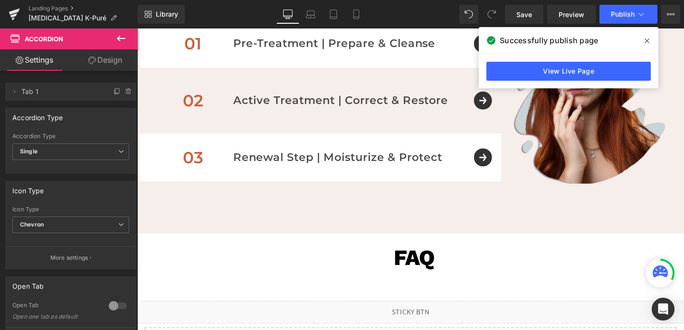
scroll to position [640, 0]
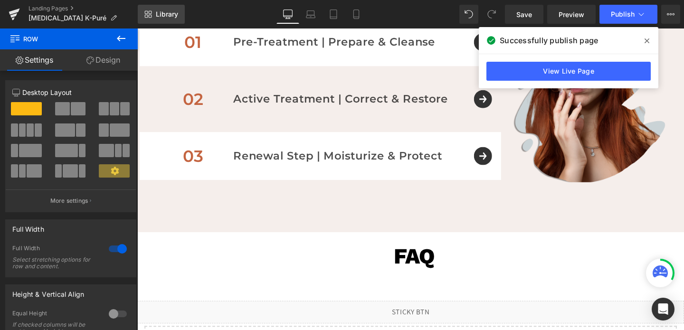
click at [180, 19] on link "Library" at bounding box center [161, 14] width 47 height 19
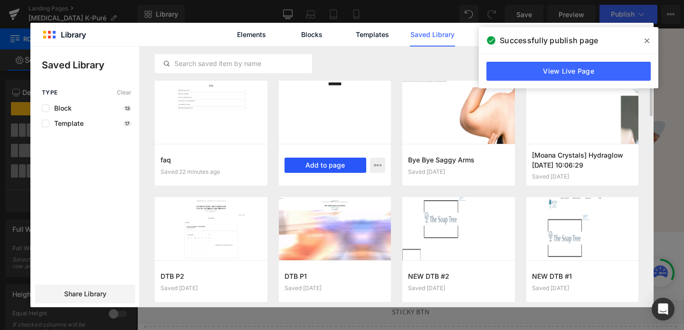
click at [315, 167] on button "Add to page" at bounding box center [325, 165] width 82 height 15
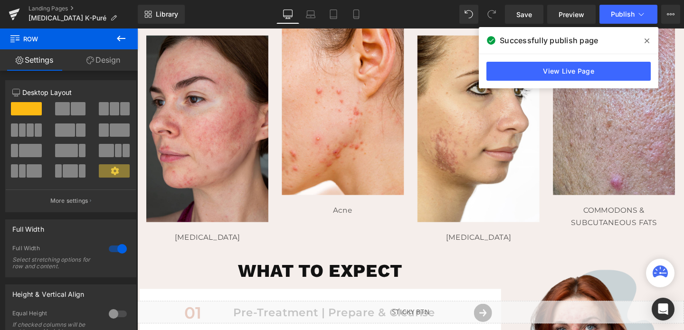
scroll to position [0, 0]
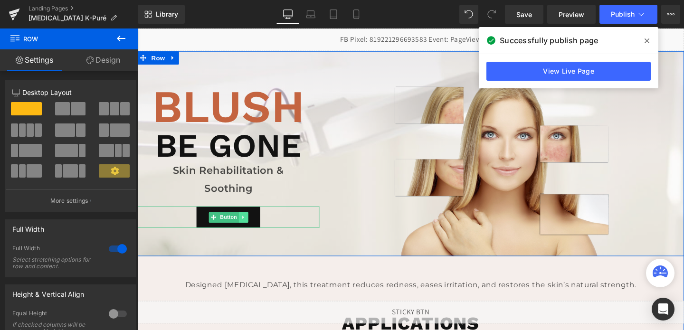
click at [249, 230] on link at bounding box center [249, 226] width 10 height 11
click at [217, 227] on link "Button" at bounding box center [213, 226] width 31 height 11
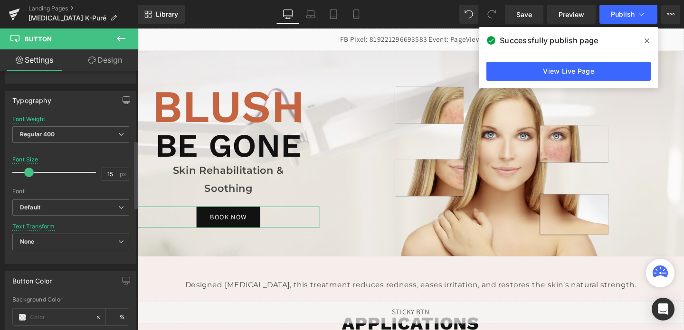
scroll to position [265, 0]
click at [99, 201] on span "Default" at bounding box center [70, 206] width 117 height 17
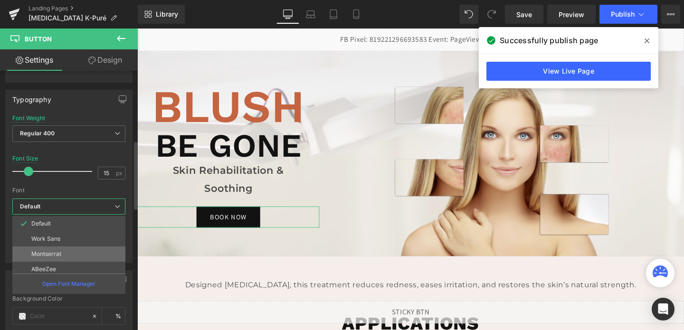
click at [74, 252] on li "Montserrat" at bounding box center [70, 253] width 117 height 15
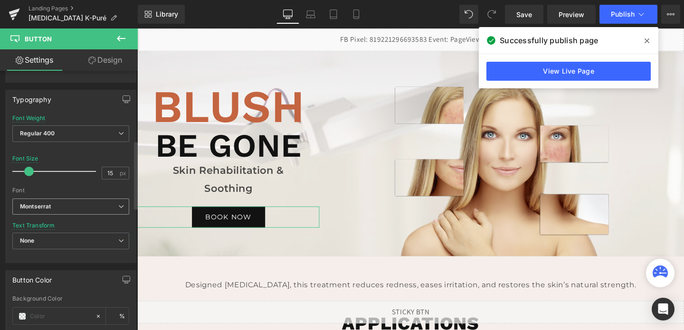
click at [74, 216] on div "Montserrat Default Work Sans [GEOGRAPHIC_DATA] ABeeZee Lato Open Sans Urbanist …" at bounding box center [70, 209] width 117 height 22
click at [77, 207] on b "Montserrat" at bounding box center [69, 207] width 98 height 8
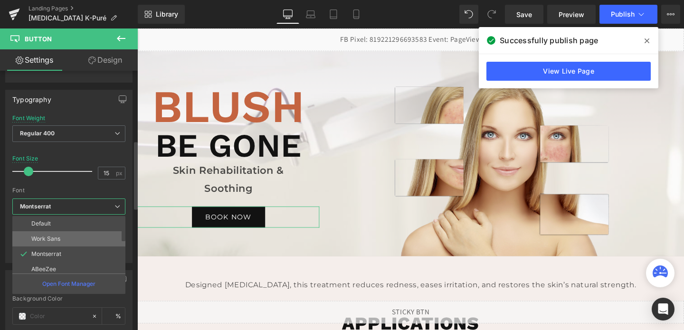
click at [65, 237] on li "Work Sans" at bounding box center [70, 238] width 117 height 15
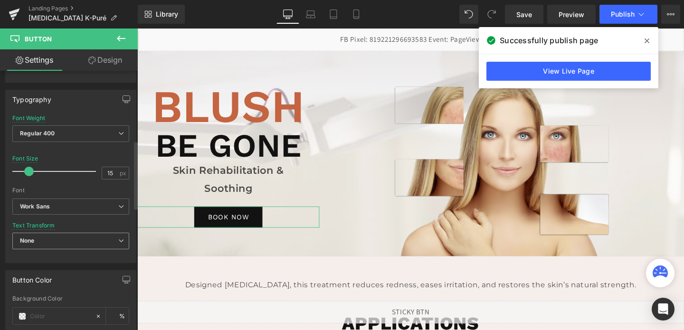
click at [65, 238] on span "None" at bounding box center [70, 241] width 117 height 17
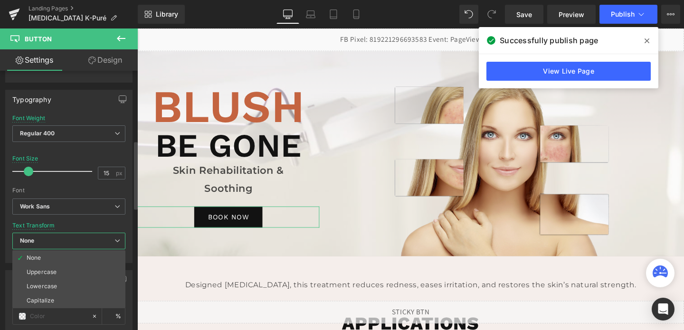
click at [65, 238] on span "None" at bounding box center [68, 241] width 113 height 17
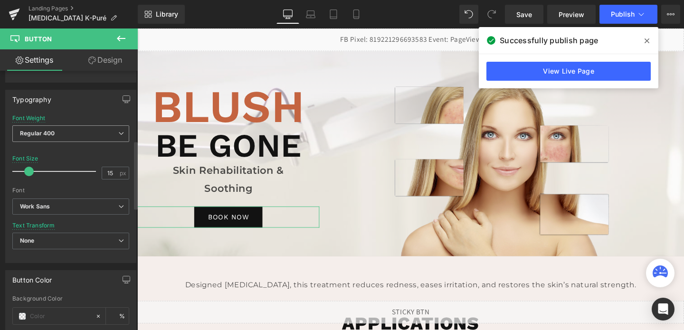
click at [75, 144] on div "Regular 400 Thin 100 Semi Thin 200 Light 300 Regular 400 Medium 500 Semi Bold 6…" at bounding box center [70, 135] width 117 height 21
click at [79, 131] on span "Regular 400" at bounding box center [70, 133] width 117 height 17
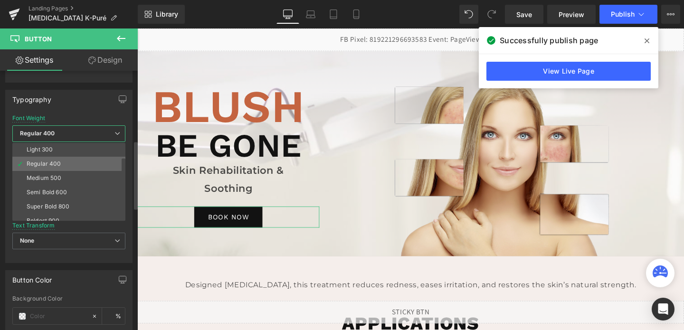
scroll to position [31, 0]
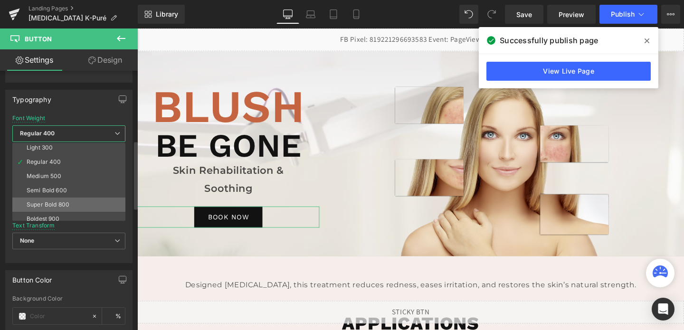
click at [63, 199] on li "Super Bold 800" at bounding box center [70, 205] width 117 height 14
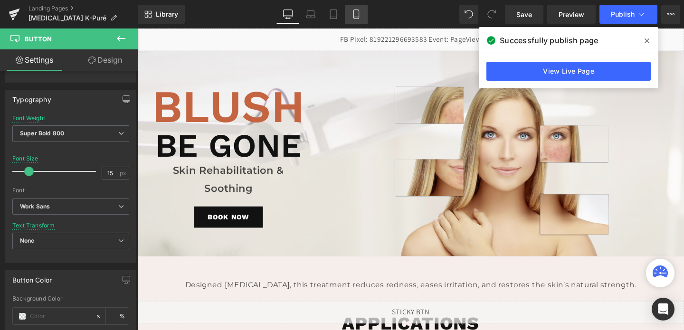
click at [358, 18] on icon at bounding box center [355, 14] width 5 height 9
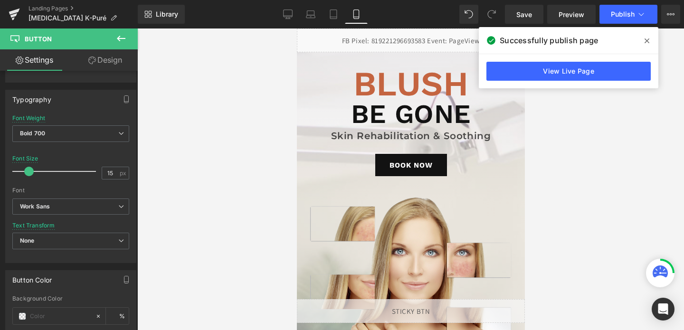
click at [280, 4] on div "Library Mobile Desktop Laptop Tablet Mobile Save Preview Publish Scheduled View…" at bounding box center [411, 14] width 546 height 28
click at [288, 11] on icon at bounding box center [287, 13] width 9 height 9
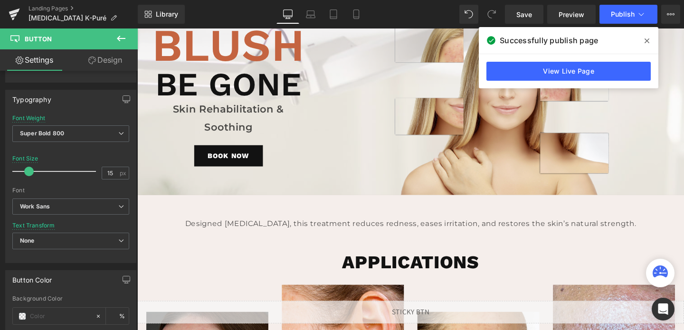
scroll to position [62, 0]
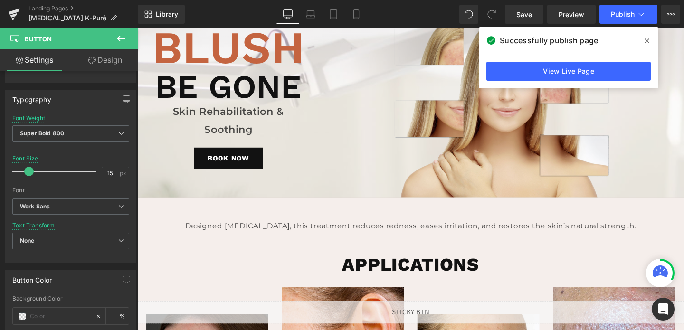
click at [119, 41] on icon at bounding box center [120, 38] width 11 height 11
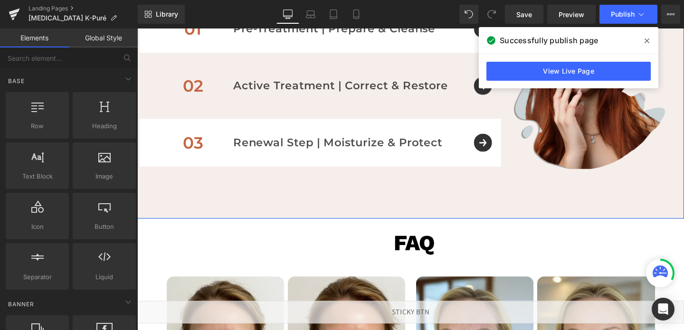
scroll to position [654, 0]
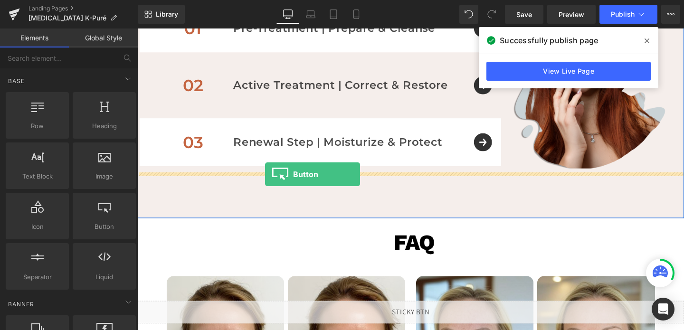
drag, startPoint x: 237, startPoint y: 244, endPoint x: 271, endPoint y: 181, distance: 70.8
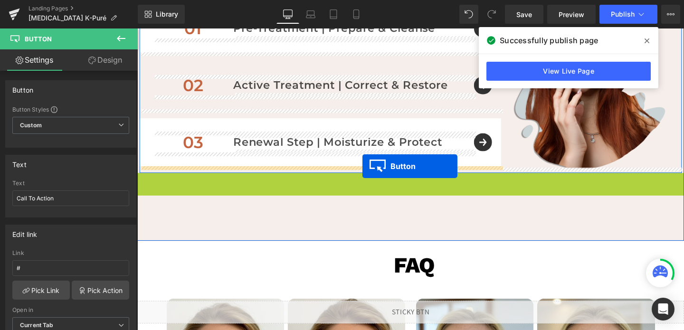
drag, startPoint x: 410, startPoint y: 193, endPoint x: 374, endPoint y: 173, distance: 41.6
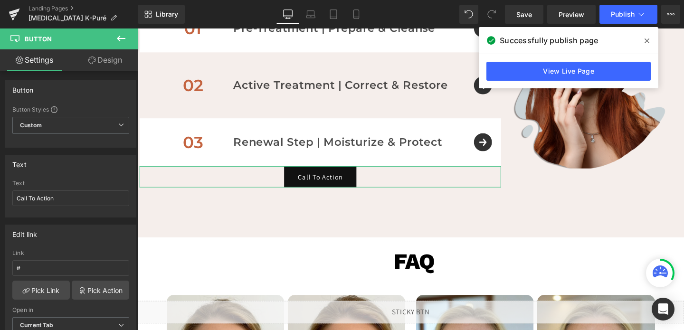
click at [107, 54] on link "Design" at bounding box center [105, 59] width 69 height 21
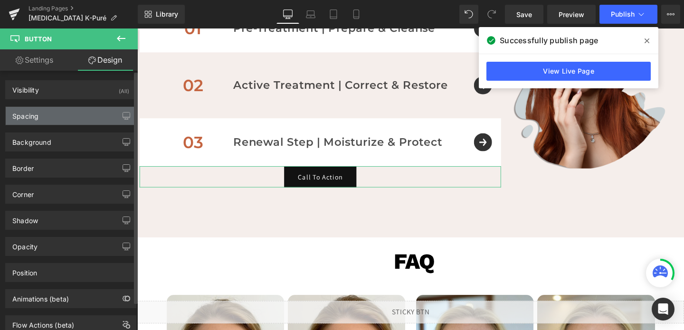
click at [42, 115] on div "Spacing" at bounding box center [71, 116] width 130 height 18
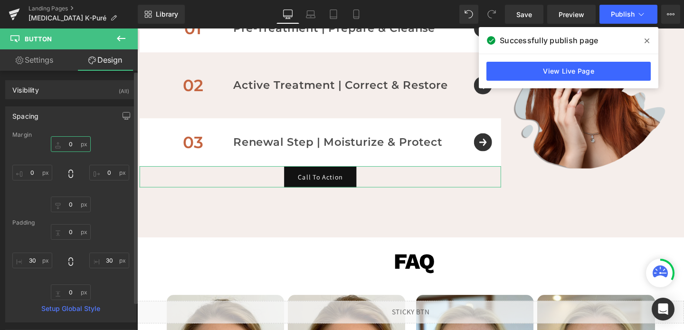
click at [65, 140] on input "0" at bounding box center [71, 144] width 40 height 16
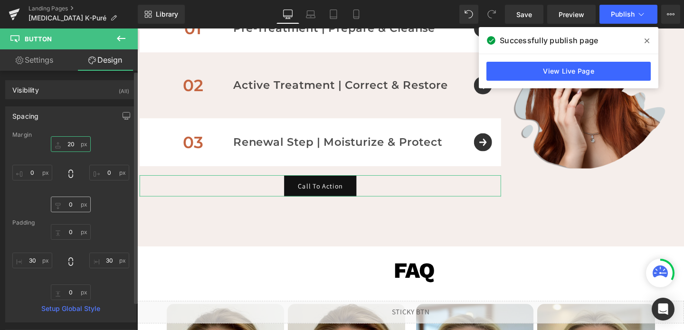
type input "20"
click at [74, 208] on input "0" at bounding box center [71, 205] width 40 height 16
type input "20"
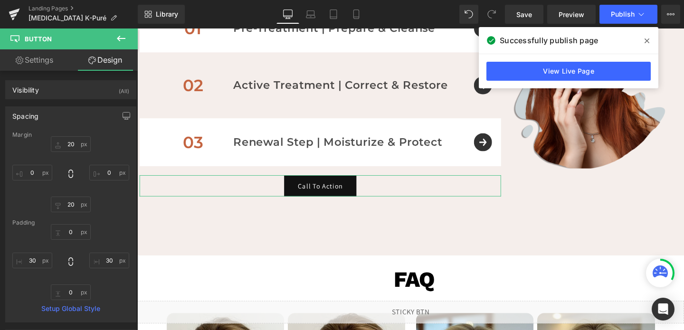
click at [29, 60] on link "Settings" at bounding box center [34, 59] width 69 height 21
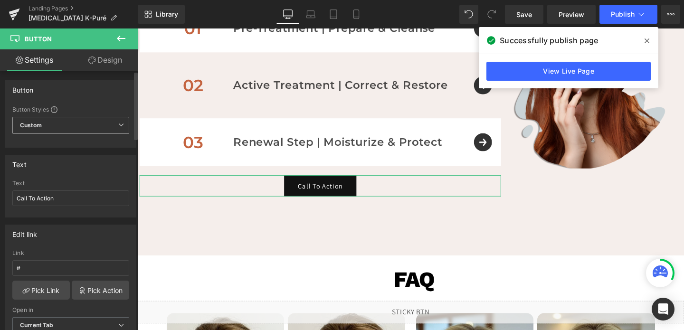
click at [44, 128] on span "Custom Setup Global Style" at bounding box center [70, 125] width 117 height 17
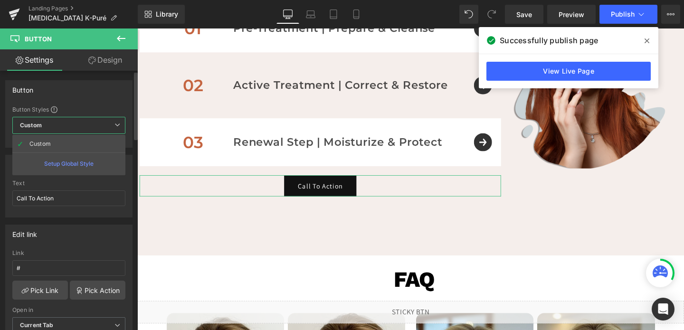
click at [44, 128] on span "Custom Setup Global Style" at bounding box center [68, 125] width 113 height 17
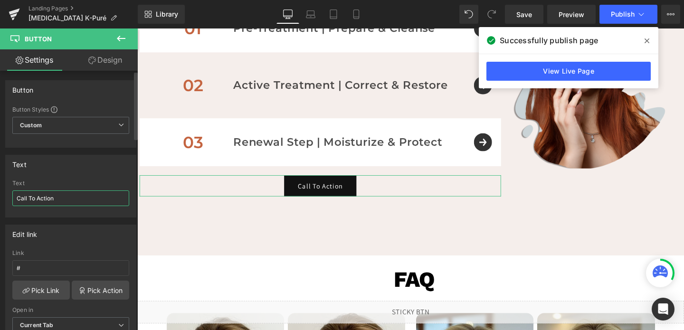
click at [42, 198] on input "Call To Action" at bounding box center [70, 198] width 117 height 16
type input "N"
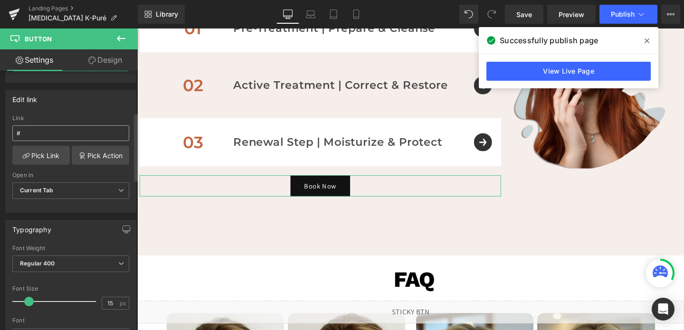
scroll to position [206, 0]
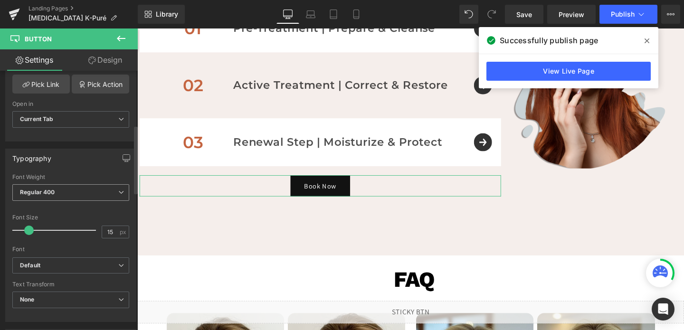
type input "Book Now"
click at [51, 192] on b "Regular 400" at bounding box center [37, 192] width 35 height 7
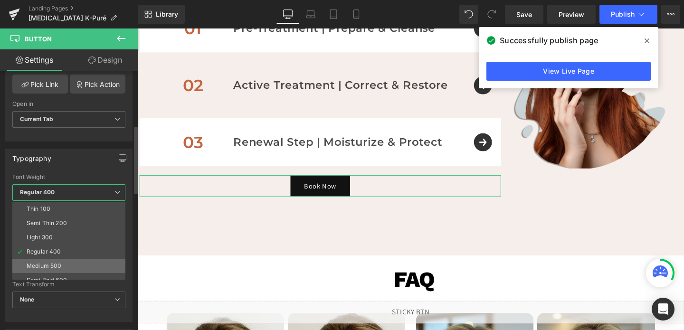
scroll to position [18, 0]
click at [50, 259] on div "Semi Bold 600" at bounding box center [47, 262] width 40 height 7
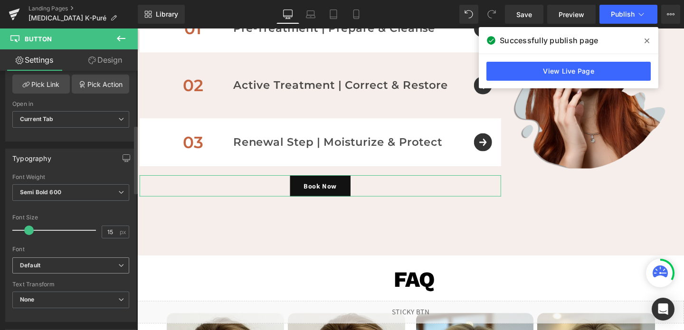
click at [41, 269] on b "Default" at bounding box center [69, 266] width 98 height 8
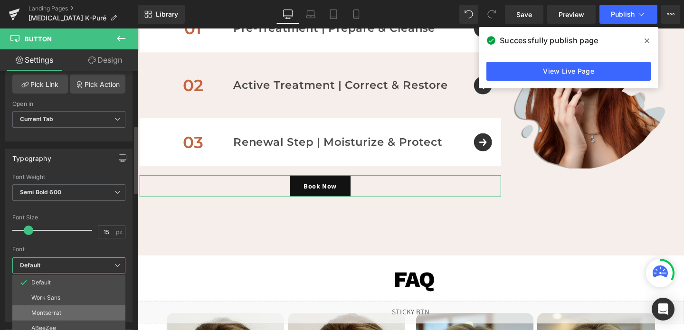
click at [44, 310] on p "Montserrat" at bounding box center [46, 313] width 30 height 7
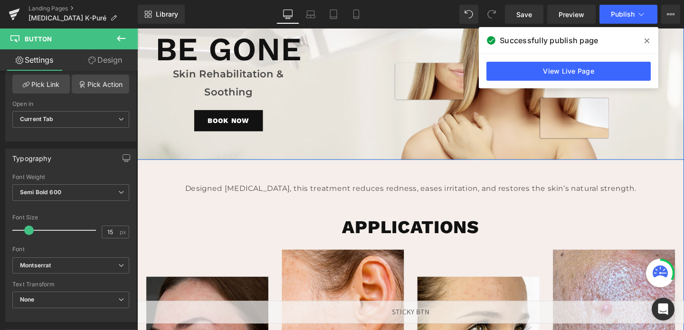
scroll to position [0, 0]
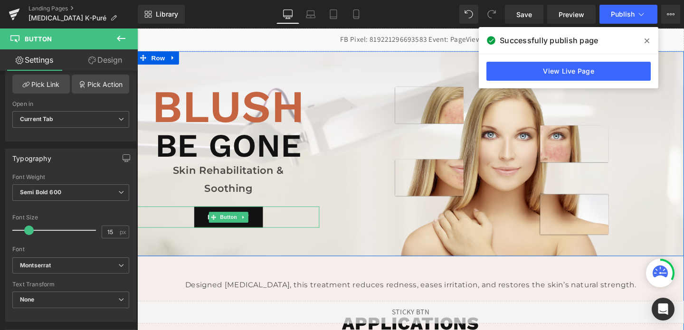
click at [240, 228] on span "Button" at bounding box center [233, 226] width 22 height 11
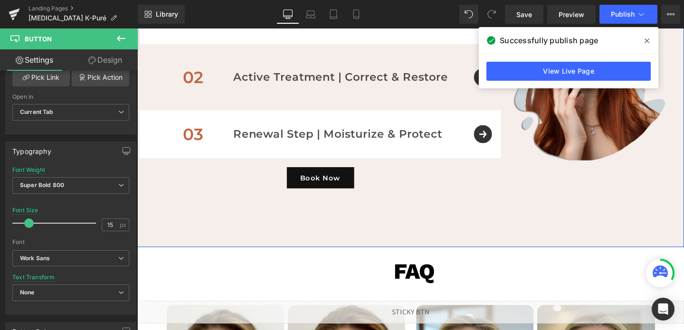
scroll to position [663, 0]
click at [320, 184] on div "Book Now Button" at bounding box center [330, 185] width 380 height 22
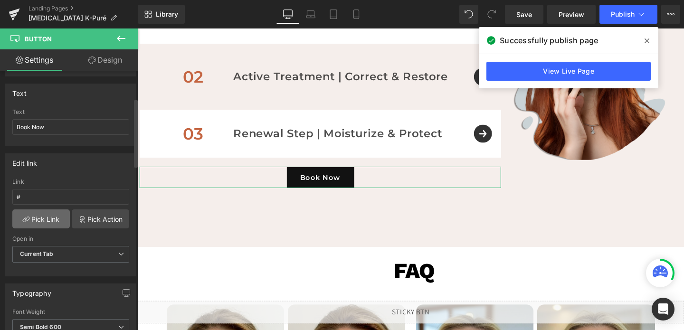
scroll to position [192, 0]
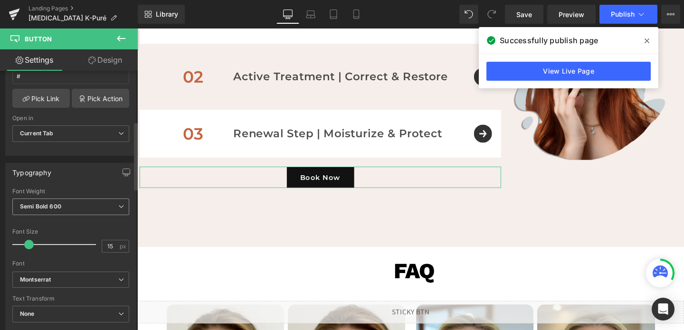
click at [66, 209] on span "Semi Bold 600" at bounding box center [70, 206] width 117 height 17
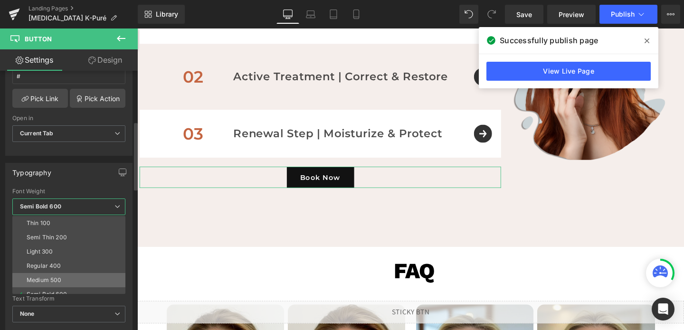
scroll to position [34, 0]
click at [55, 274] on div "Super Bold 800" at bounding box center [48, 275] width 43 height 7
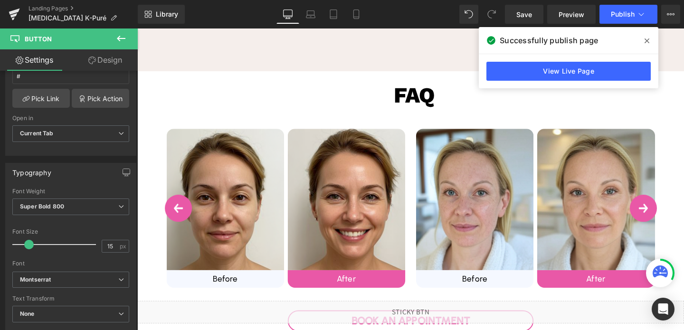
scroll to position [849, 0]
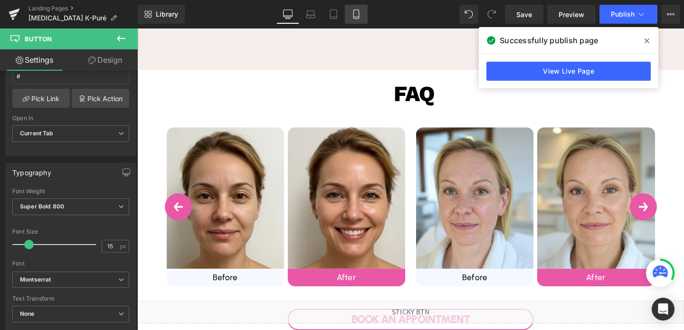
click at [347, 20] on link "Mobile" at bounding box center [356, 14] width 23 height 19
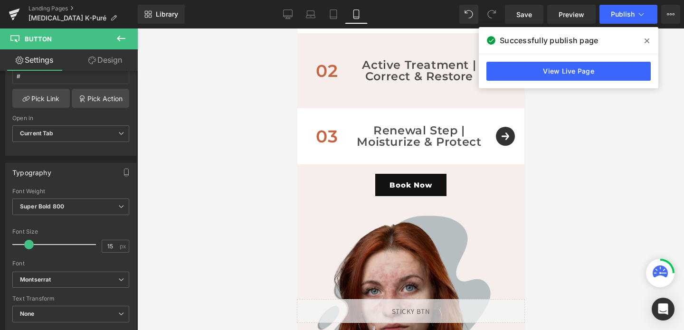
scroll to position [966, 0]
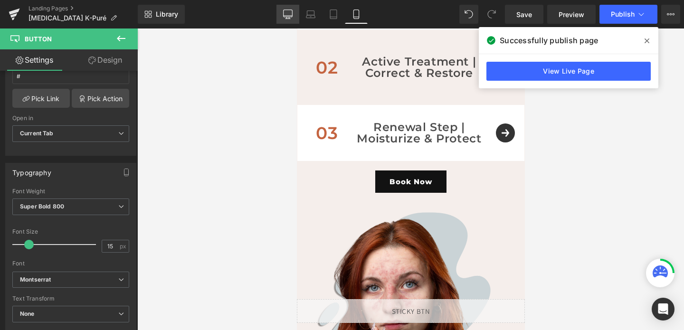
click at [292, 18] on icon at bounding box center [287, 13] width 9 height 9
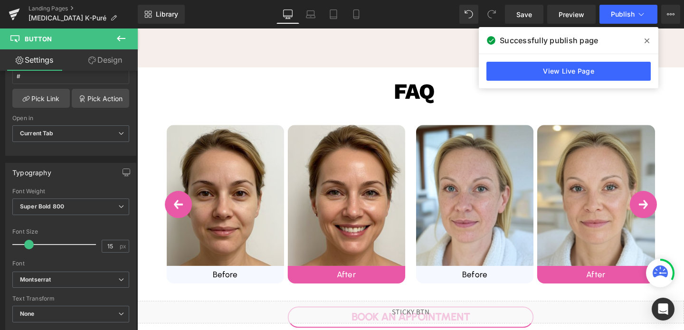
scroll to position [895, 0]
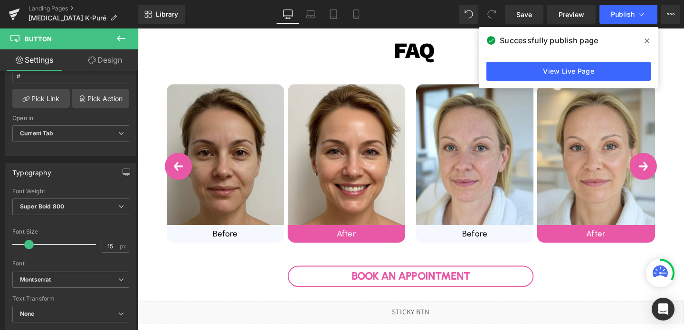
click at [245, 145] on img at bounding box center [229, 161] width 123 height 148
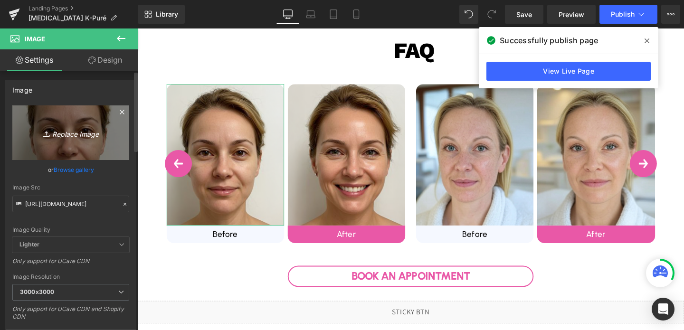
click at [68, 142] on link "Replace Image" at bounding box center [70, 132] width 117 height 55
type input "C:\fakepath\before2.png"
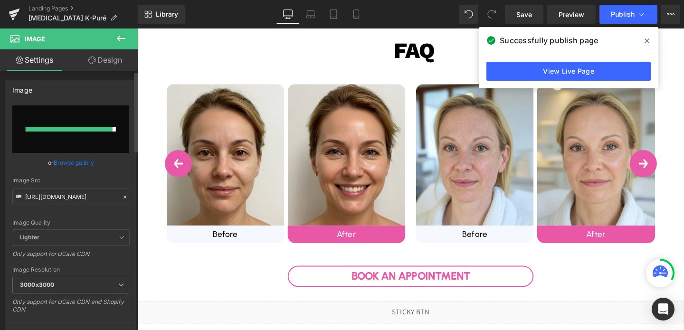
type input "[URL][DOMAIN_NAME]"
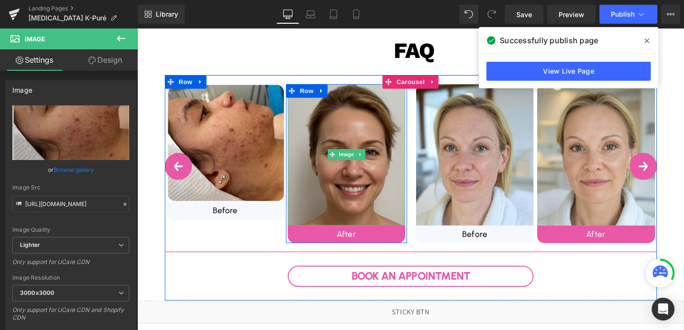
click at [403, 170] on img at bounding box center [356, 161] width 123 height 148
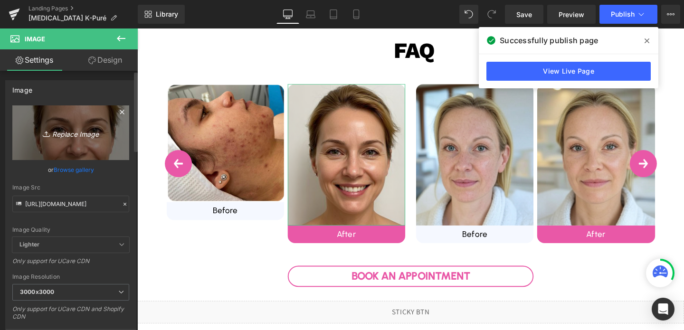
click at [52, 138] on icon "Replace Image" at bounding box center [71, 133] width 76 height 12
type input "C:\fakepath\after1.png"
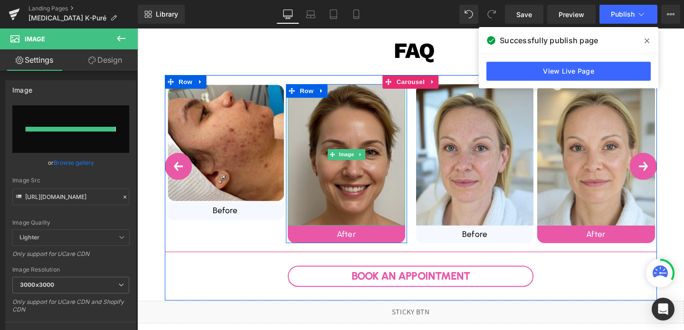
type input "[URL][DOMAIN_NAME]"
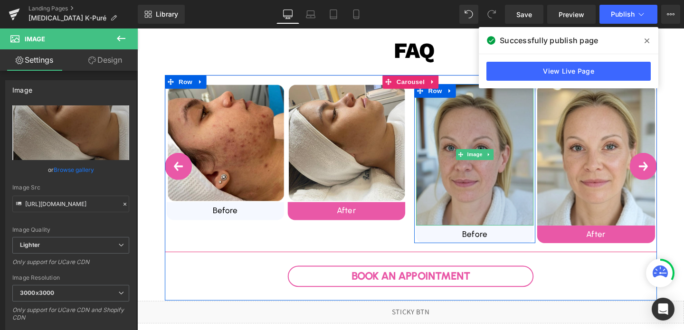
click at [504, 173] on img at bounding box center [491, 161] width 123 height 148
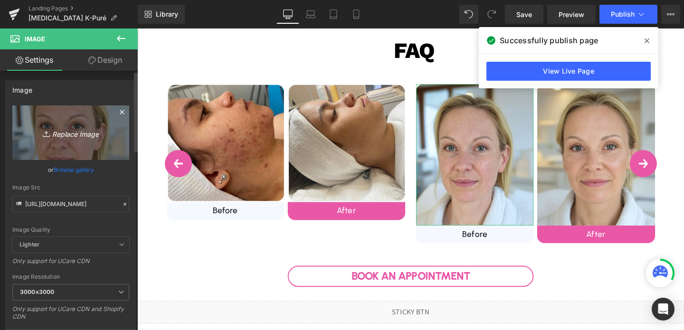
click at [65, 149] on link "Replace Image" at bounding box center [70, 132] width 117 height 55
type input "C:\fakepath\before2.1.png"
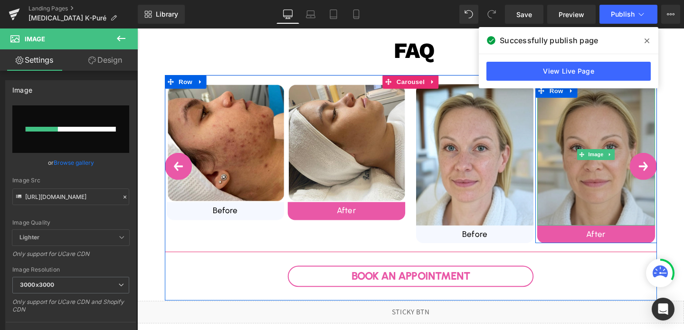
click at [623, 195] on img at bounding box center [618, 161] width 123 height 148
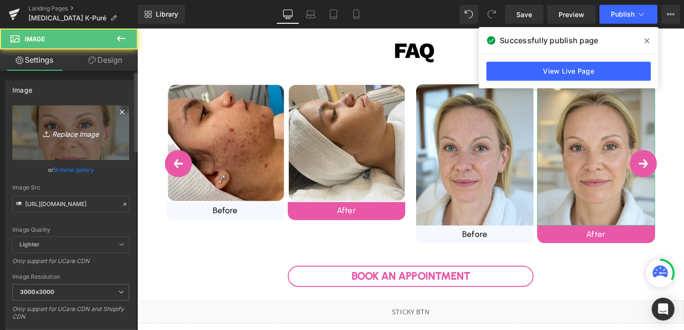
click at [72, 137] on icon "Replace Image" at bounding box center [71, 133] width 76 height 12
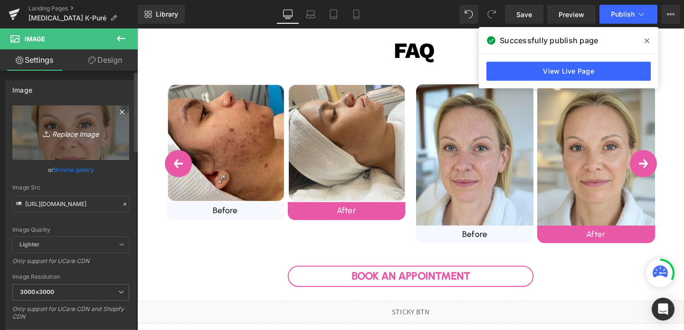
type input "C:\fakepath\after2.1.png"
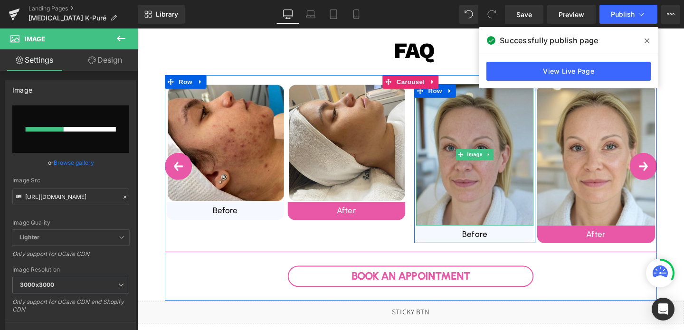
click at [465, 131] on img at bounding box center [491, 161] width 123 height 148
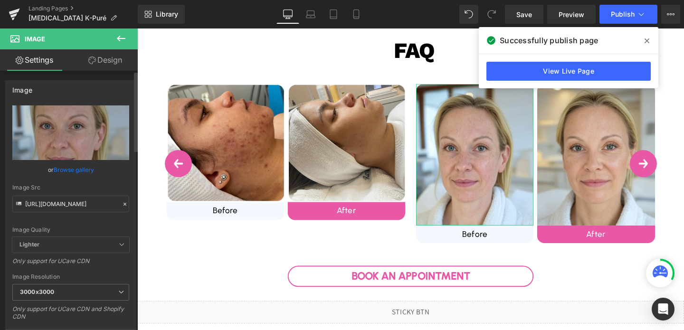
click at [76, 168] on link "Browse gallery" at bounding box center [74, 169] width 40 height 17
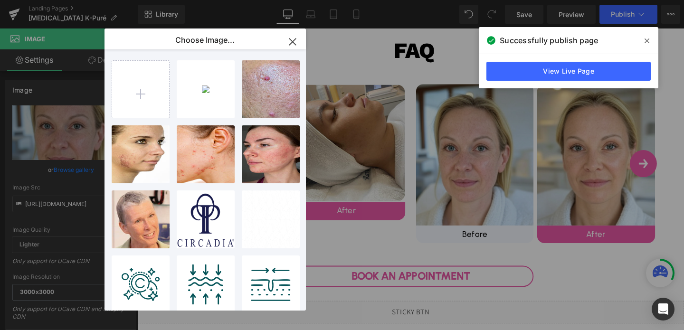
click at [51, 0] on div "Button You are previewing how the will restyle your page. You can not edit Elem…" at bounding box center [342, 0] width 684 height 0
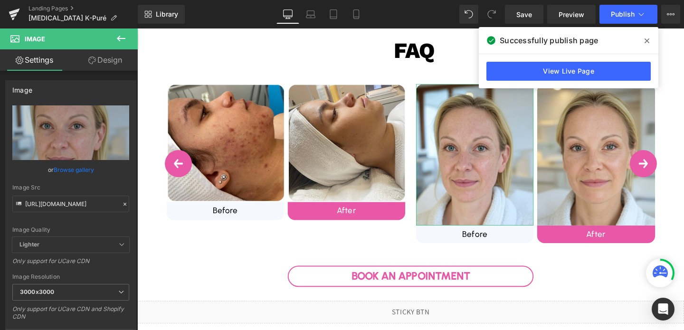
click at [0, 0] on icon "Replace Image" at bounding box center [0, 0] width 0 height 0
type input "C:\fakepath\before2.1.png"
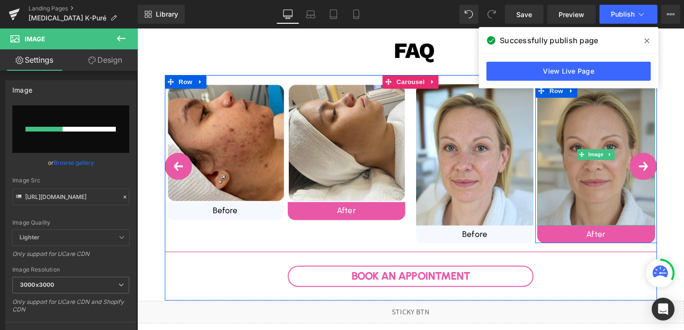
click at [589, 149] on img at bounding box center [618, 161] width 123 height 148
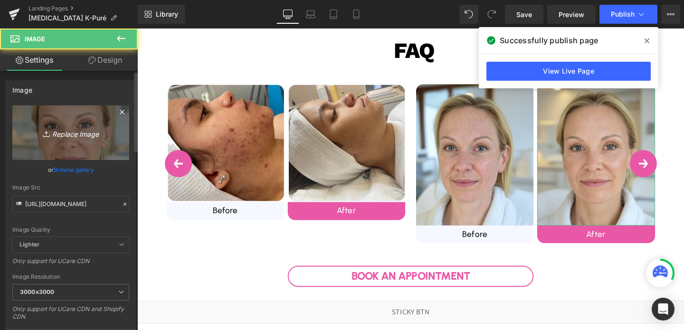
click at [74, 127] on icon "Replace Image" at bounding box center [71, 133] width 76 height 12
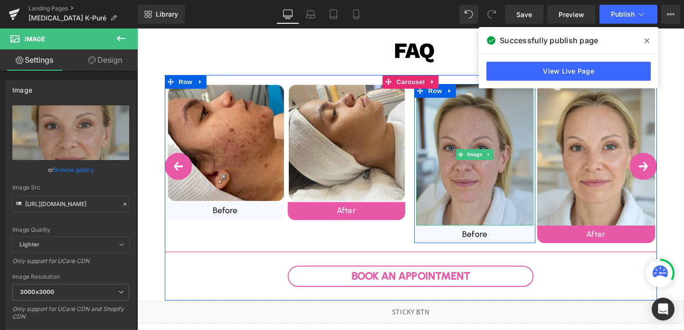
click at [505, 149] on img at bounding box center [491, 161] width 123 height 148
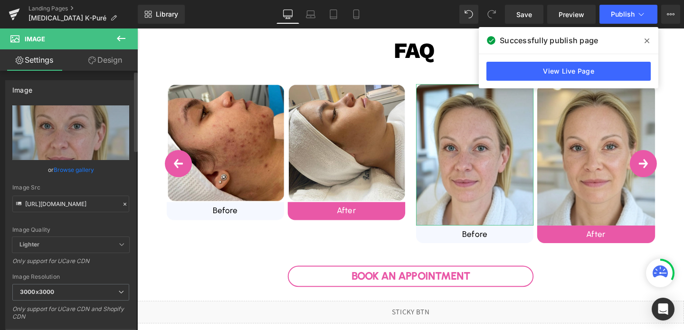
click at [73, 171] on link "Browse gallery" at bounding box center [74, 169] width 40 height 17
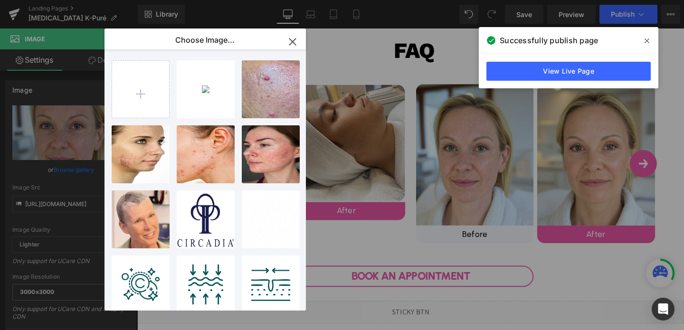
click at [73, 0] on div "Button You are previewing how the will restyle your page. You can not edit Elem…" at bounding box center [342, 0] width 684 height 0
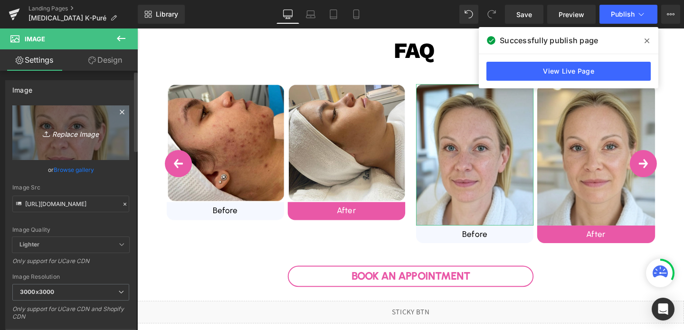
click at [53, 128] on icon "Replace Image" at bounding box center [71, 133] width 76 height 12
type input "C:\fakepath\before2.1.png"
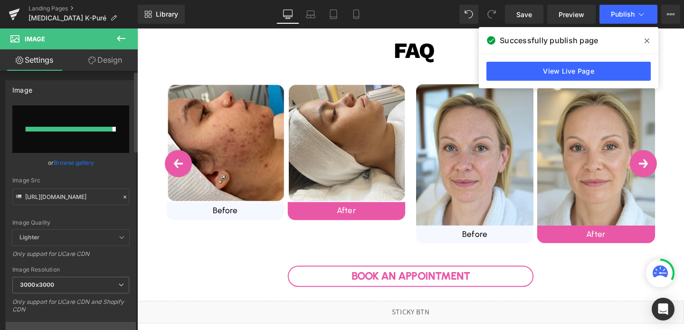
type input "[URL][DOMAIN_NAME]"
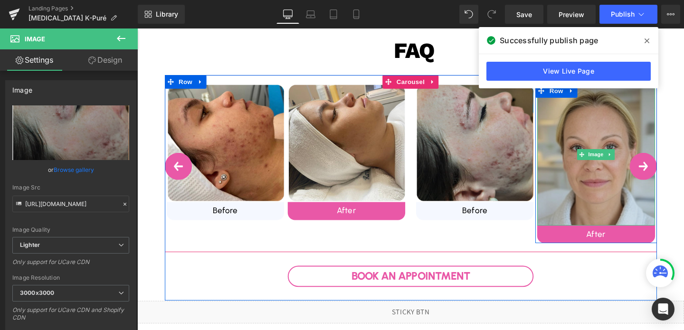
click at [577, 161] on img at bounding box center [618, 161] width 123 height 148
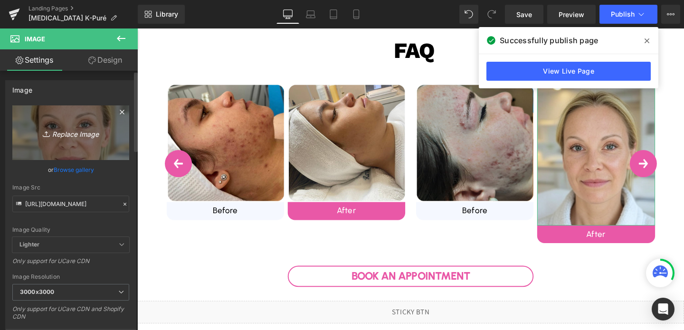
click at [74, 143] on link "Replace Image" at bounding box center [70, 132] width 117 height 55
type input "C:\fakepath\after2.1.png"
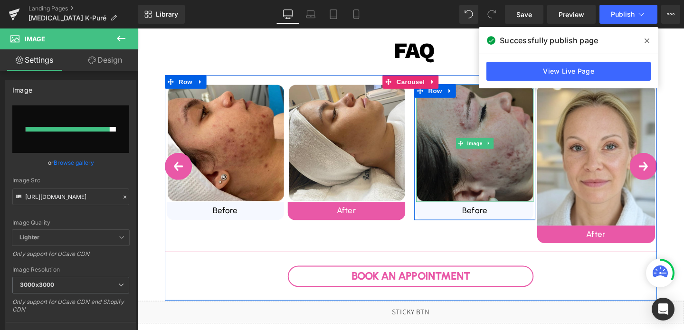
type input "[URL][DOMAIN_NAME]"
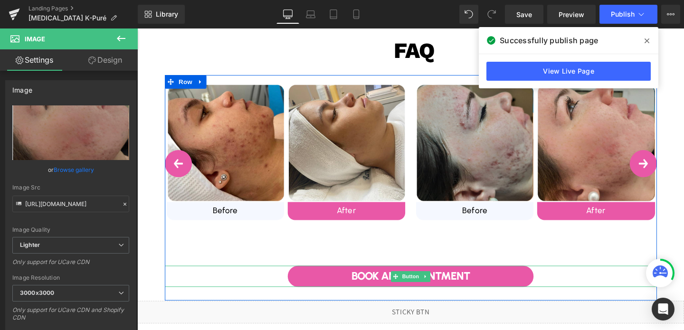
click at [384, 284] on link "Book an Appointment" at bounding box center [424, 289] width 259 height 22
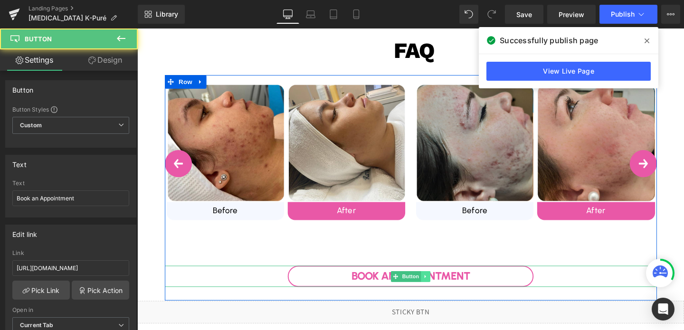
click at [437, 286] on link at bounding box center [440, 288] width 10 height 11
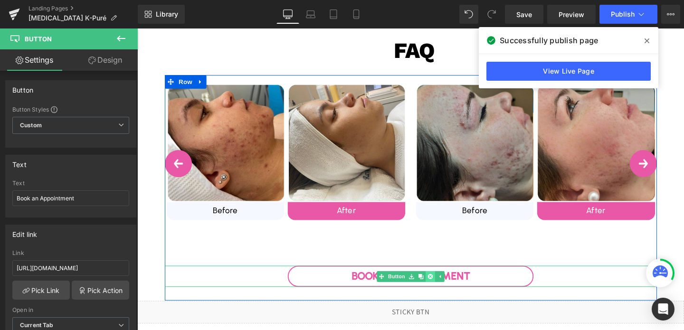
click at [444, 288] on icon at bounding box center [445, 288] width 5 height 5
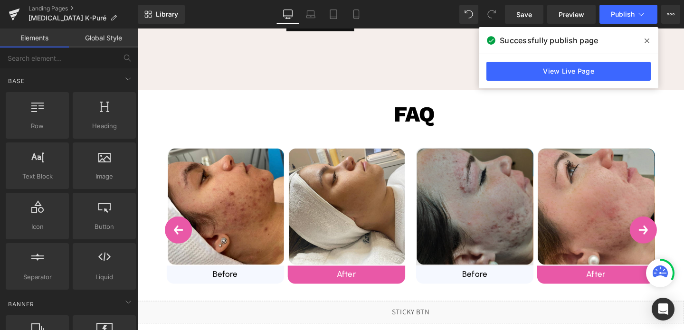
scroll to position [810, 0]
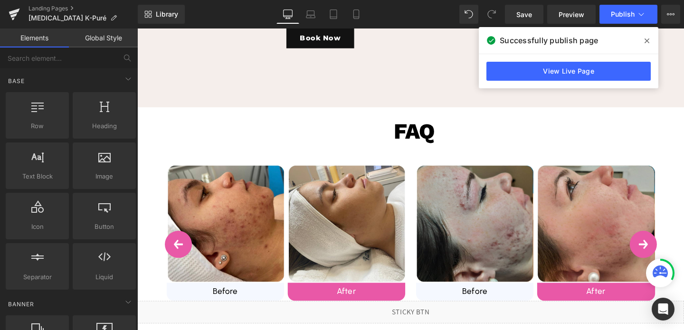
click at [429, 133] on div "FAQ Heading" at bounding box center [425, 136] width 460 height 23
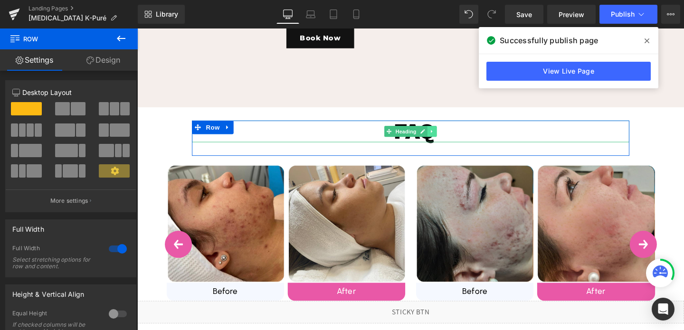
click at [449, 139] on icon at bounding box center [446, 137] width 5 height 6
click at [454, 137] on icon at bounding box center [452, 136] width 5 height 5
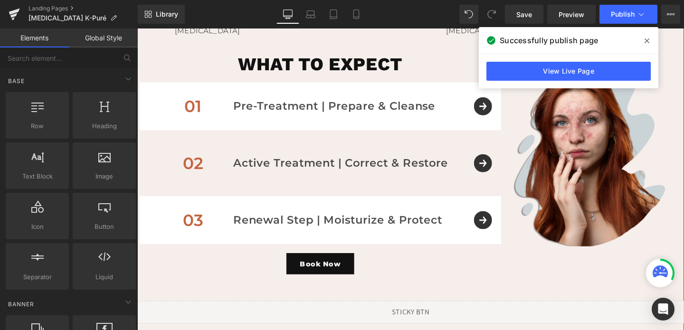
scroll to position [524, 0]
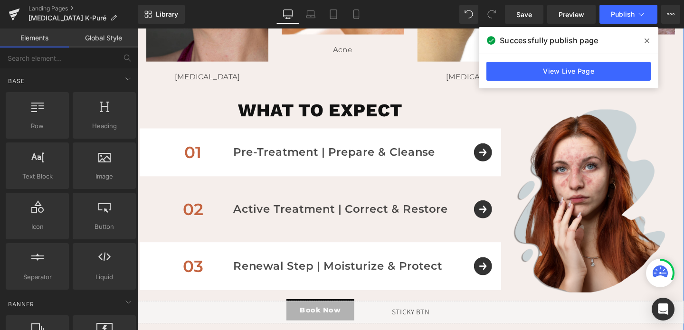
click at [359, 101] on div "what to expect Heading 01 Text Block Pre-Treatment | Prepare & Cleanse Text Blo…" at bounding box center [425, 220] width 570 height 259
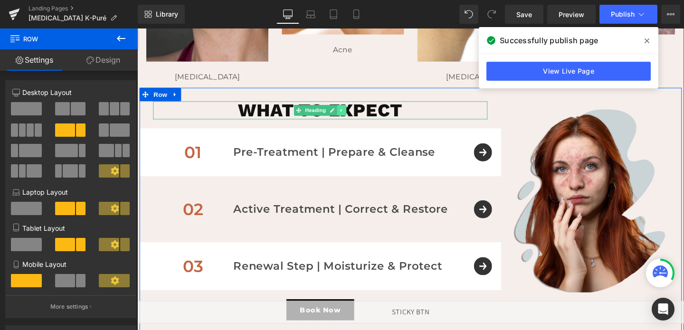
click at [355, 115] on icon at bounding box center [351, 115] width 5 height 6
click at [348, 114] on icon at bounding box center [347, 114] width 5 height 5
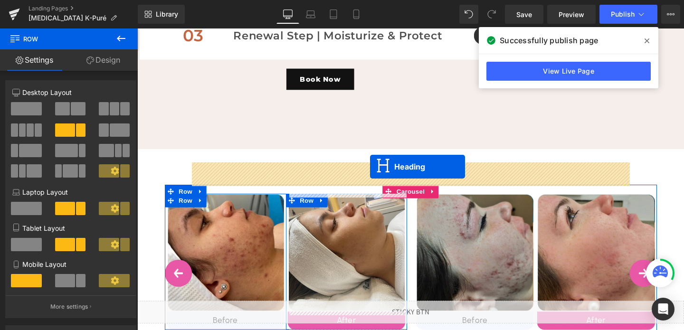
drag, startPoint x: 292, startPoint y: 114, endPoint x: 382, endPoint y: 174, distance: 107.2
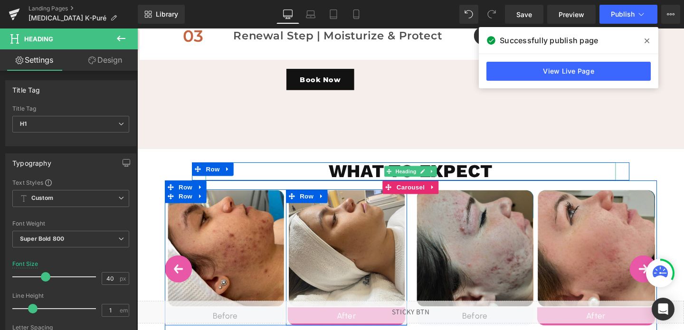
click at [487, 176] on h1 "what to expect" at bounding box center [424, 178] width 431 height 19
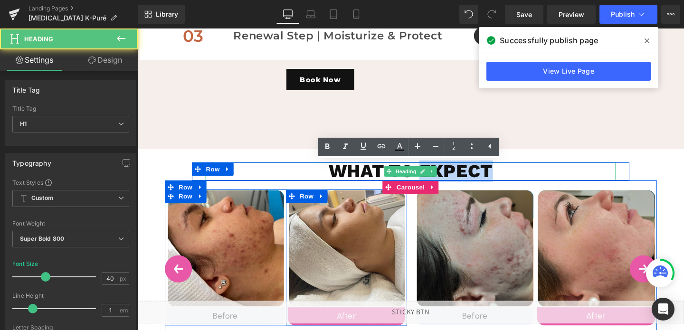
click at [487, 176] on h1 "what to expect" at bounding box center [424, 178] width 431 height 19
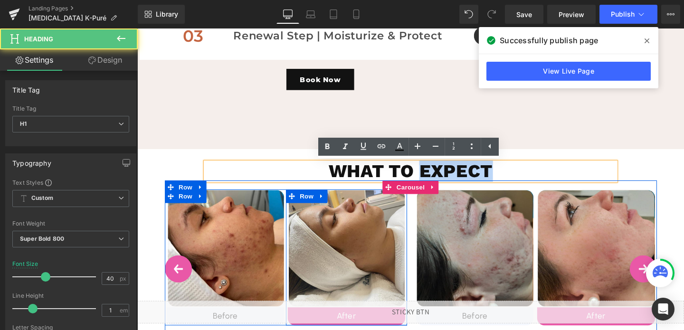
click at [487, 176] on h1 "what to expect" at bounding box center [424, 178] width 431 height 19
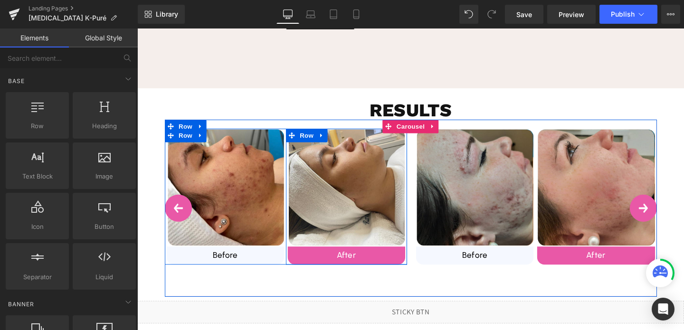
scroll to position [835, 0]
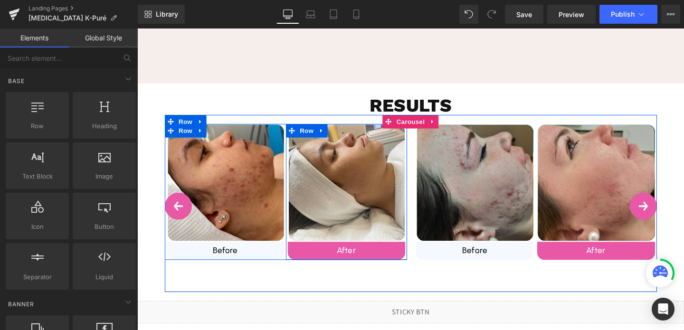
click at [669, 210] on button "›" at bounding box center [669, 215] width 28 height 28
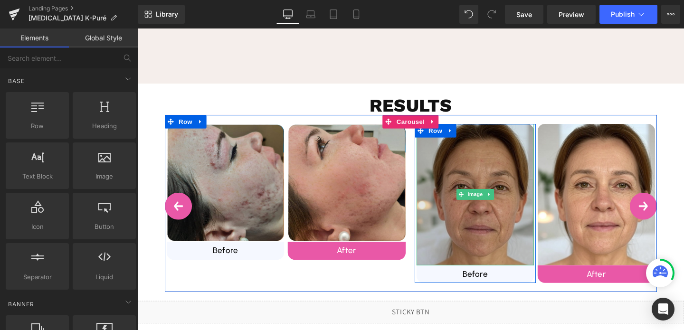
click at [484, 208] on img at bounding box center [492, 203] width 123 height 148
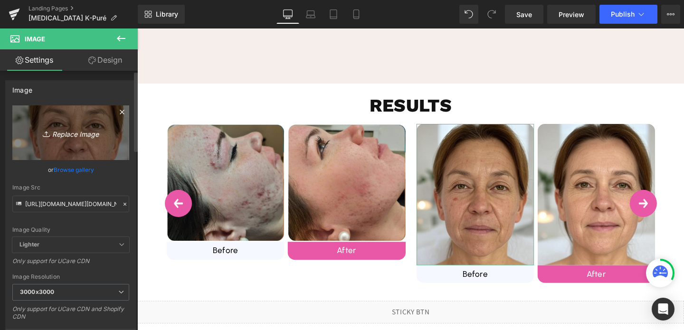
click at [69, 121] on link "Replace Image" at bounding box center [70, 132] width 117 height 55
type input "C:\fakepath\before3.png"
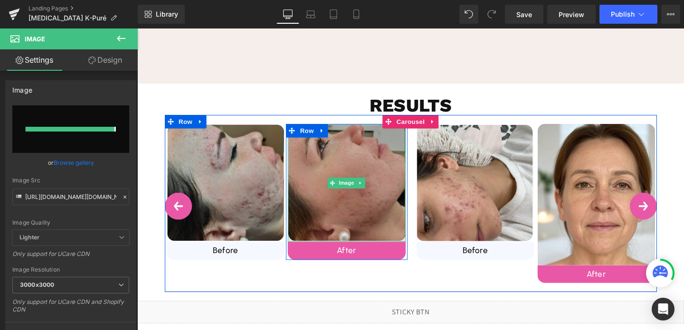
type input "[URL][DOMAIN_NAME]"
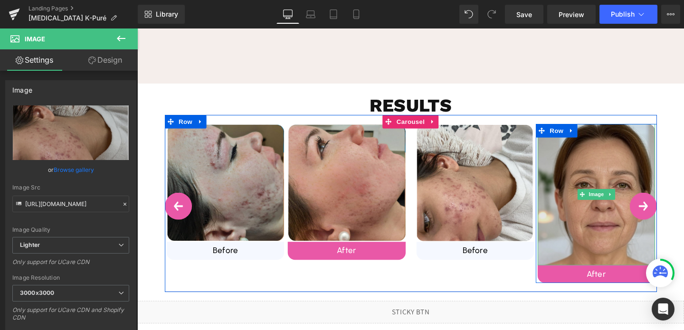
click at [641, 175] on img at bounding box center [619, 203] width 123 height 148
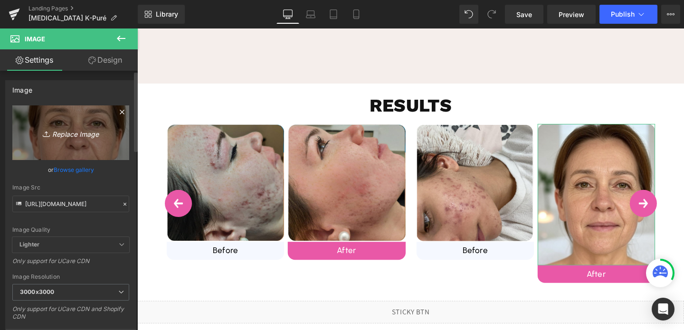
click at [80, 159] on link "Replace Image" at bounding box center [70, 132] width 117 height 55
type input "C:\fakepath\after3.png"
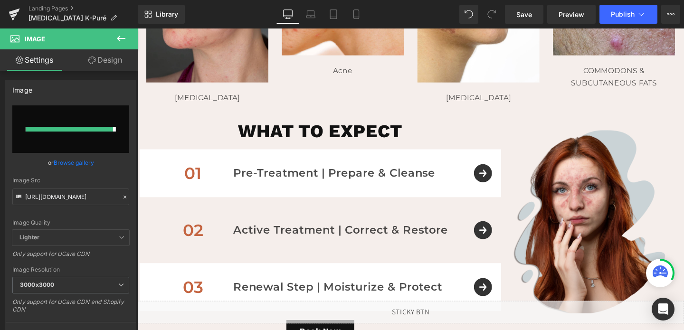
type input "[URL][DOMAIN_NAME]"
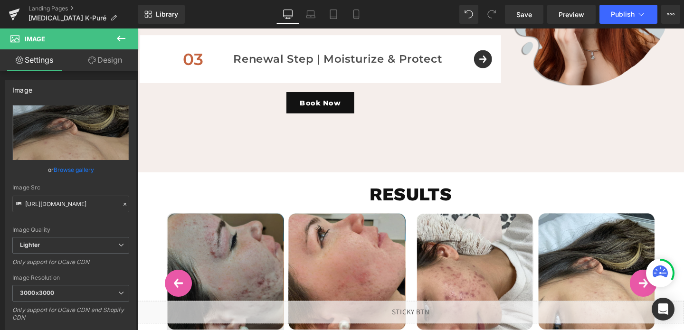
scroll to position [733, 0]
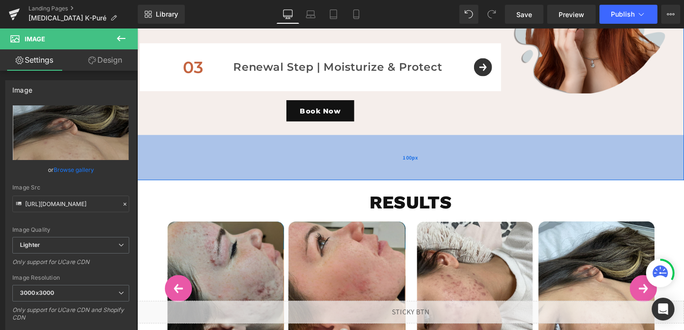
click at [316, 157] on div "100px" at bounding box center [424, 164] width 575 height 47
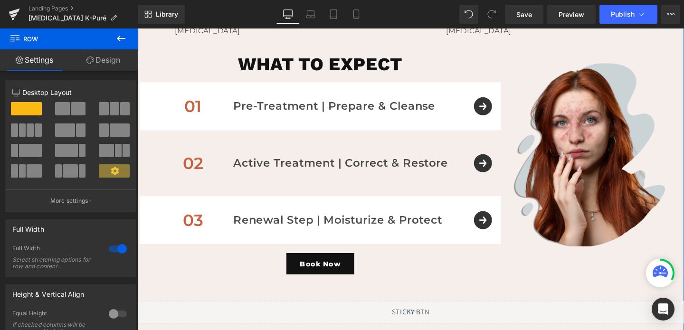
scroll to position [655, 0]
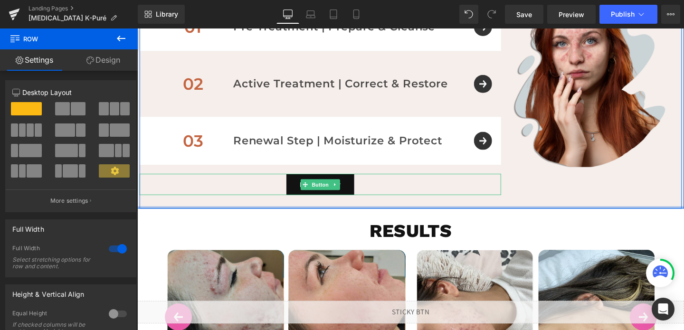
drag, startPoint x: 323, startPoint y: 260, endPoint x: 341, endPoint y: 200, distance: 63.1
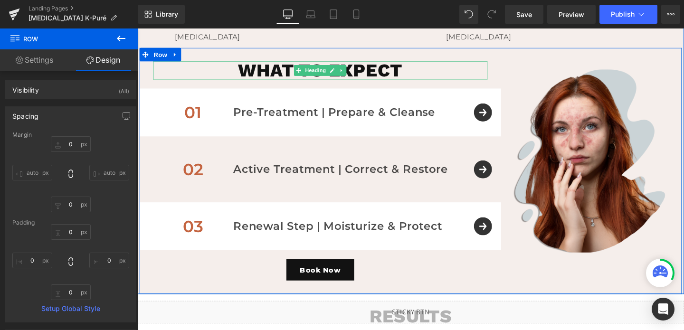
scroll to position [565, 0]
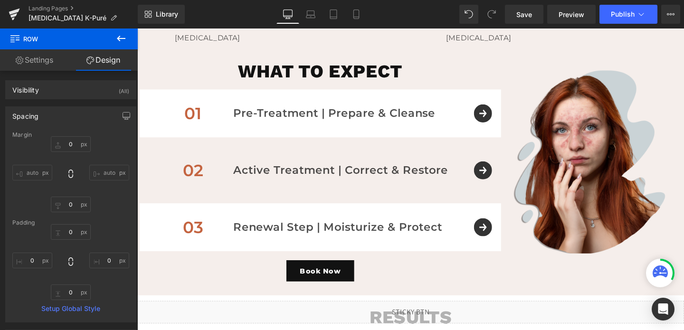
click at [113, 38] on button at bounding box center [120, 38] width 33 height 21
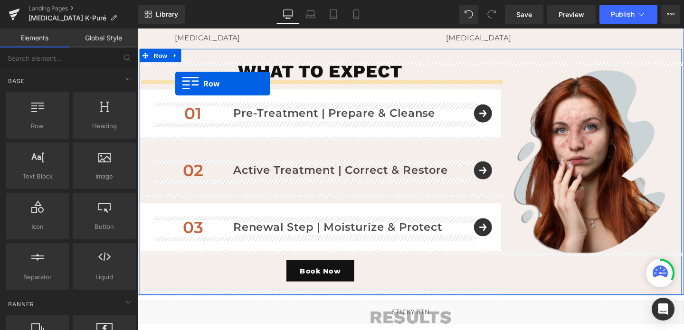
drag, startPoint x: 165, startPoint y: 137, endPoint x: 177, endPoint y: 86, distance: 52.2
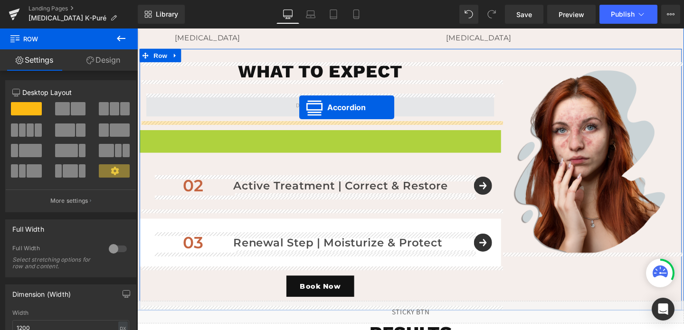
drag, startPoint x: 306, startPoint y: 141, endPoint x: 307, endPoint y: 111, distance: 29.9
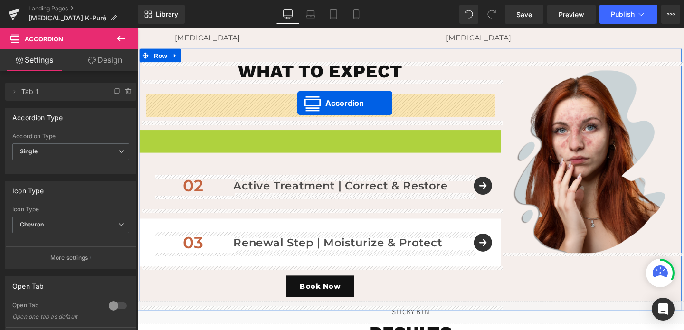
drag, startPoint x: 305, startPoint y: 141, endPoint x: 305, endPoint y: 107, distance: 33.7
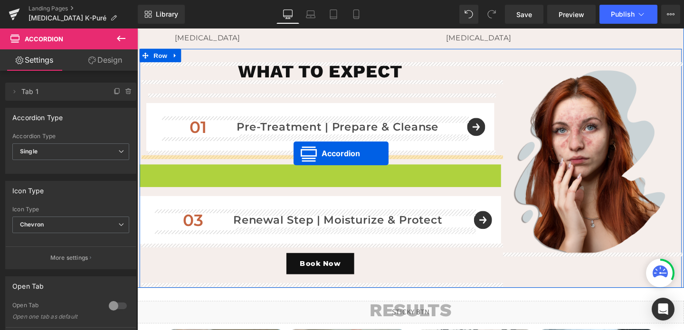
drag, startPoint x: 302, startPoint y: 178, endPoint x: 302, endPoint y: 160, distance: 18.0
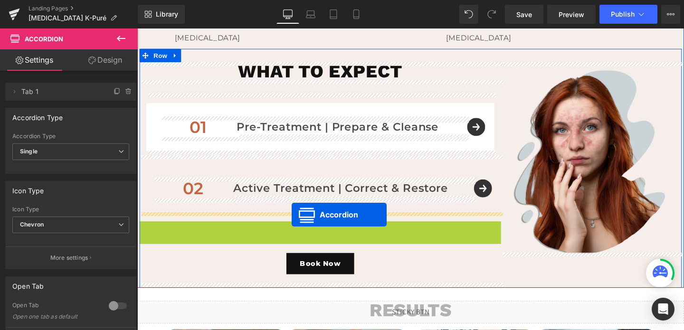
drag, startPoint x: 300, startPoint y: 237, endPoint x: 300, endPoint y: 225, distance: 12.8
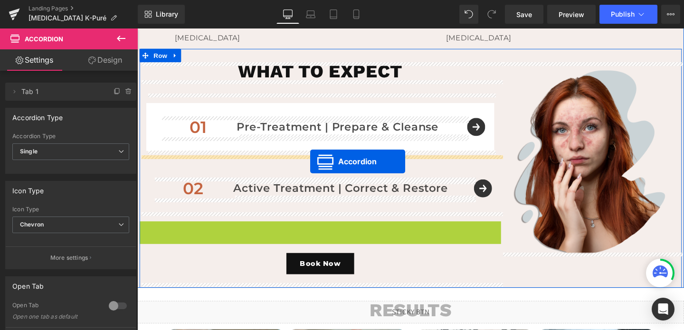
drag, startPoint x: 305, startPoint y: 241, endPoint x: 319, endPoint y: 168, distance: 74.0
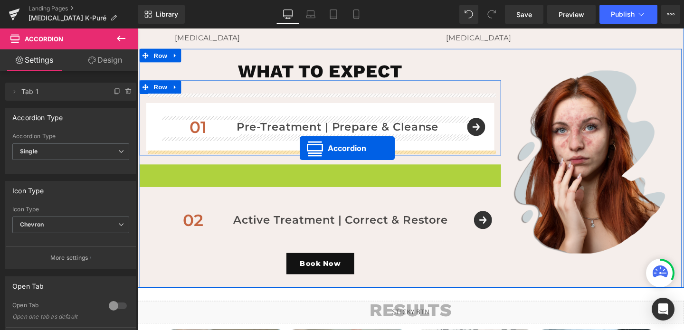
drag, startPoint x: 304, startPoint y: 180, endPoint x: 309, endPoint y: 154, distance: 26.5
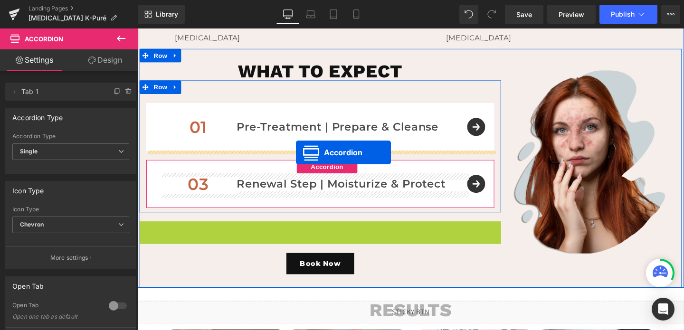
drag, startPoint x: 303, startPoint y: 238, endPoint x: 304, endPoint y: 159, distance: 79.3
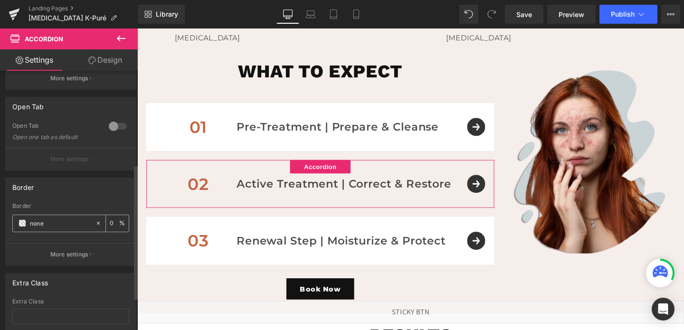
scroll to position [242, 0]
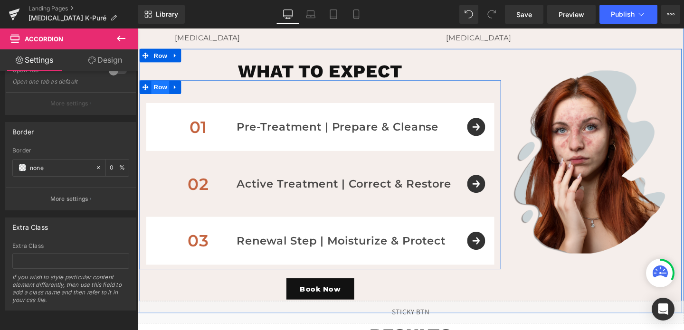
click at [161, 90] on span "Row" at bounding box center [161, 90] width 19 height 14
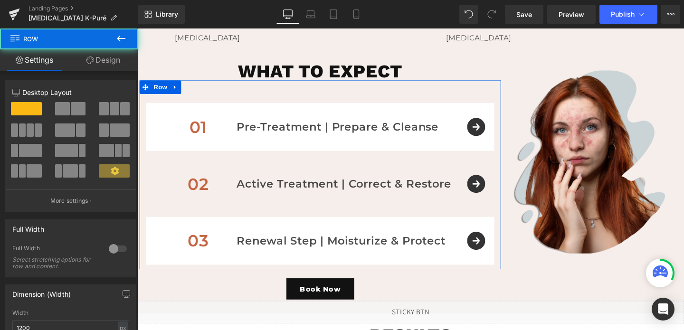
click at [96, 54] on link "Design" at bounding box center [103, 59] width 69 height 21
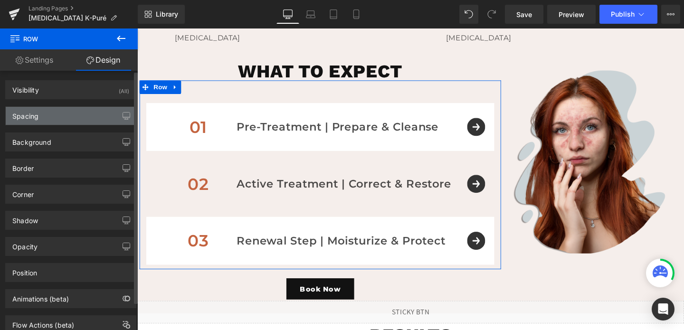
click at [56, 113] on div "Spacing" at bounding box center [71, 116] width 130 height 18
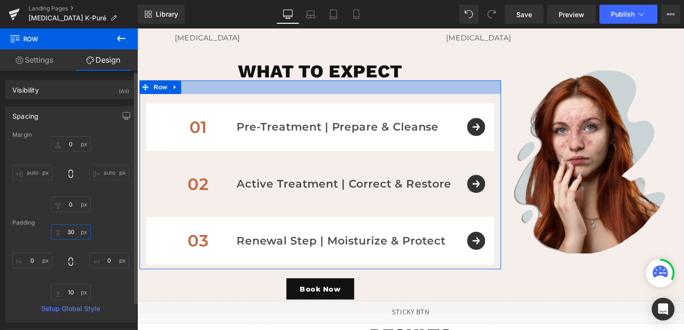
click at [65, 230] on input "30" at bounding box center [71, 232] width 40 height 16
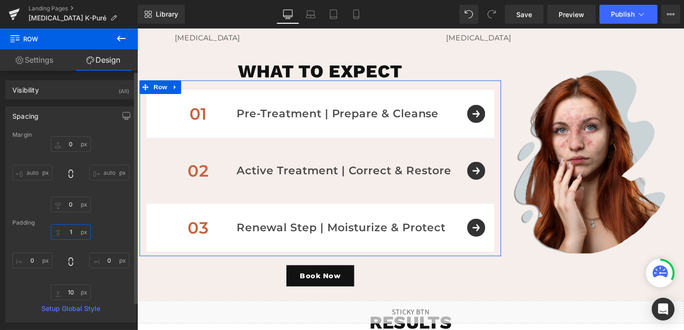
type input "10"
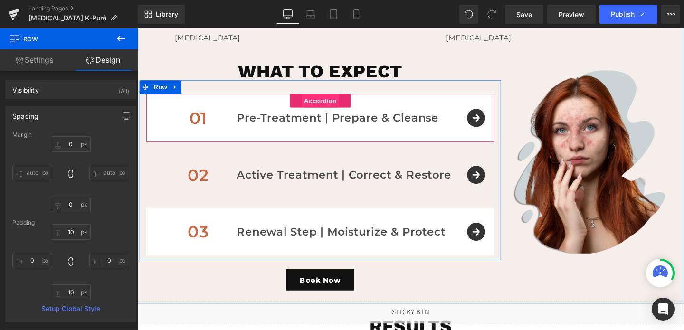
click at [317, 106] on span "Accordion" at bounding box center [329, 104] width 39 height 14
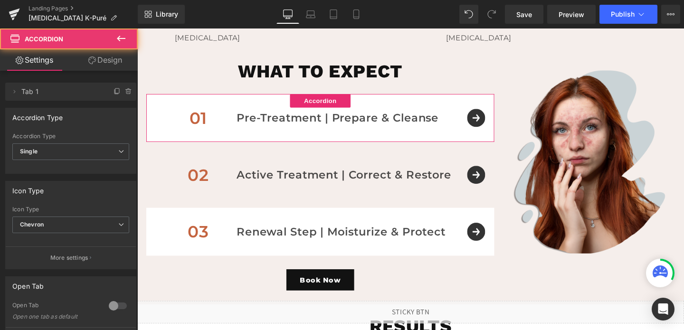
click at [91, 63] on icon at bounding box center [92, 61] width 8 height 8
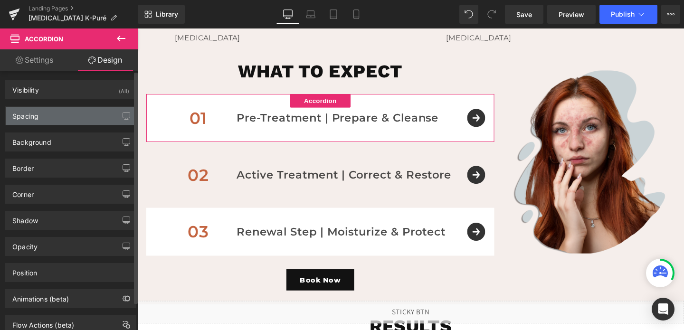
click at [32, 116] on div "Spacing" at bounding box center [25, 113] width 26 height 13
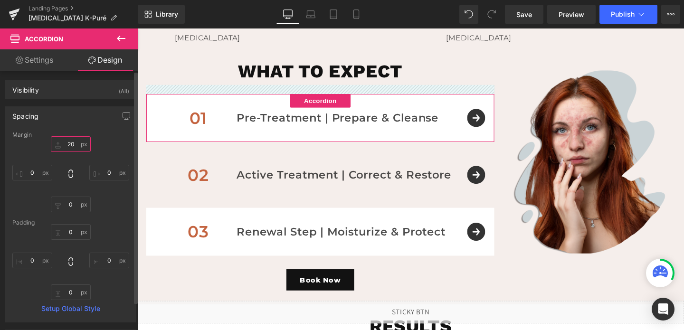
click at [69, 145] on input "20" at bounding box center [71, 144] width 40 height 16
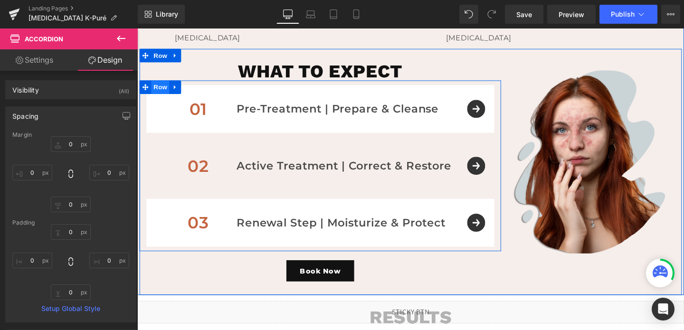
click at [166, 90] on span "Row" at bounding box center [161, 90] width 19 height 14
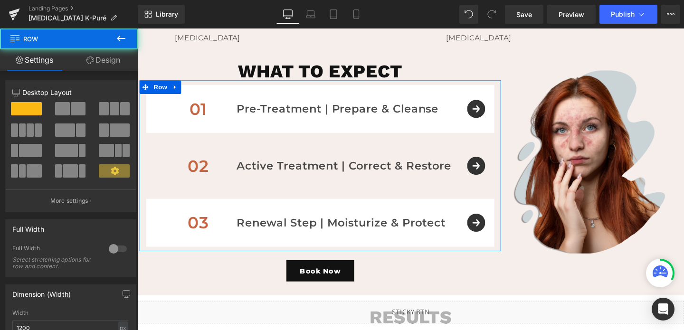
click at [100, 59] on link "Design" at bounding box center [103, 59] width 69 height 21
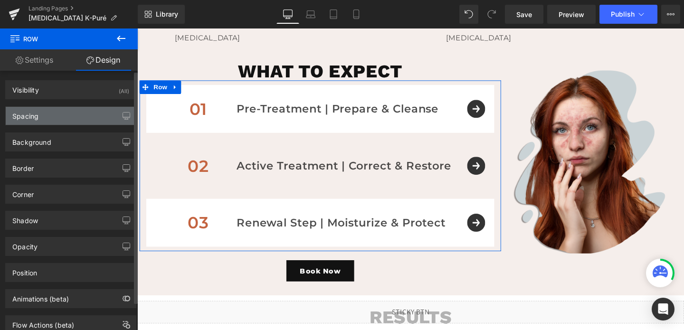
click at [37, 116] on div "Spacing" at bounding box center [25, 113] width 26 height 13
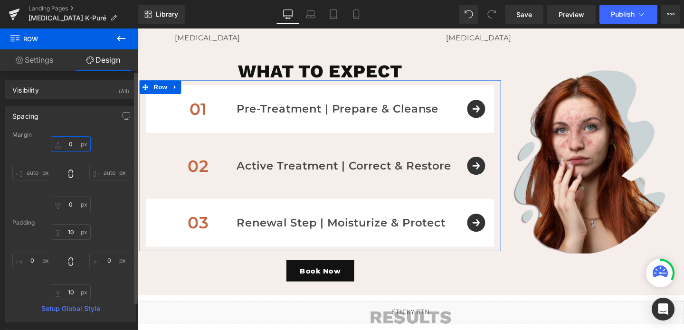
click at [67, 141] on input "0" at bounding box center [71, 144] width 40 height 16
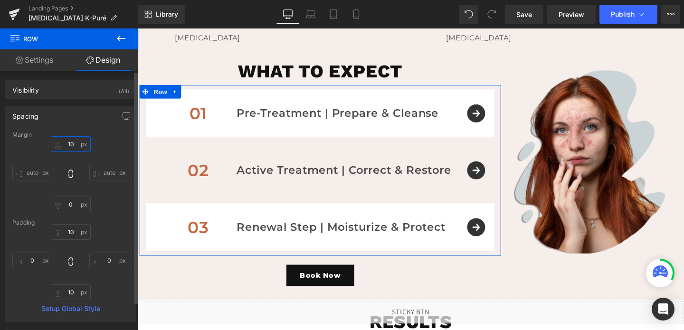
type input "1"
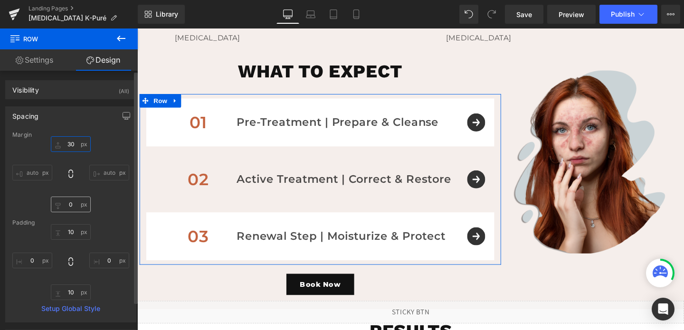
type input "30"
click at [65, 201] on input "0" at bounding box center [71, 205] width 40 height 16
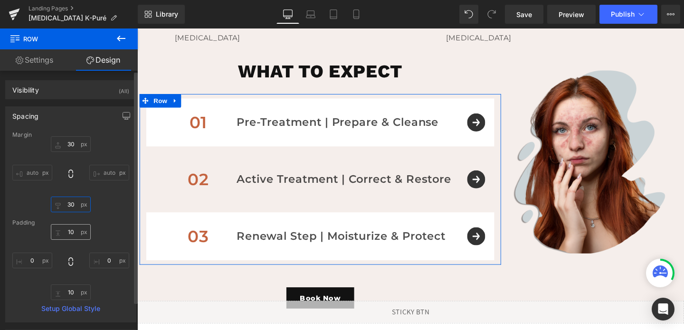
type input "30"
click at [71, 236] on input "10" at bounding box center [71, 232] width 40 height 16
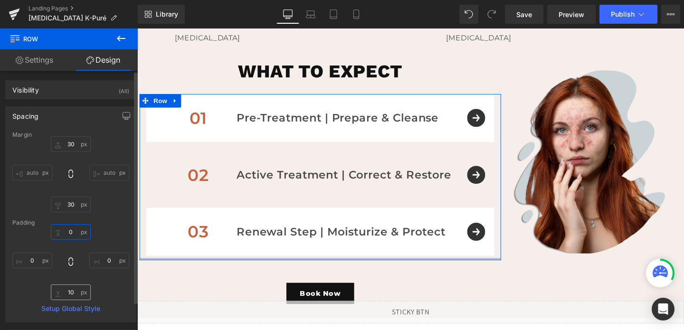
type input "0"
click at [72, 288] on input "10" at bounding box center [71, 292] width 40 height 16
type input "0"
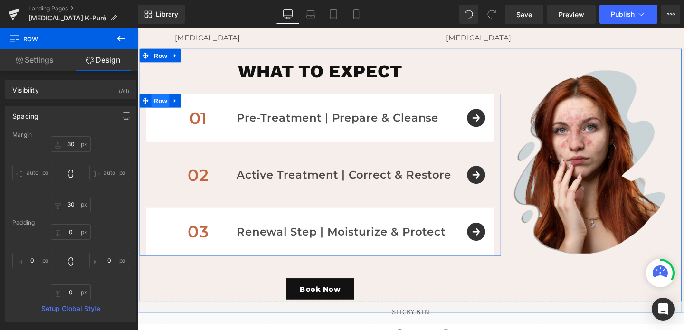
click at [155, 99] on span "Row" at bounding box center [161, 104] width 19 height 14
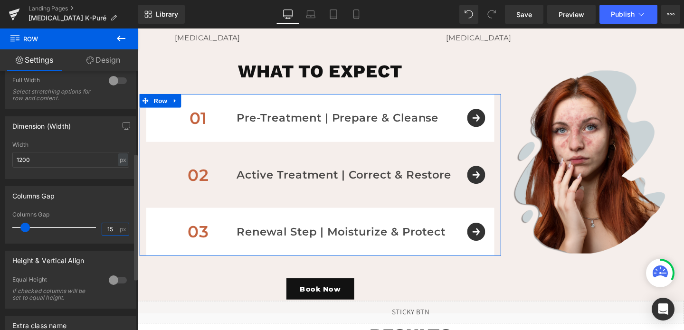
scroll to position [0, 0]
drag, startPoint x: 106, startPoint y: 232, endPoint x: 87, endPoint y: 231, distance: 19.0
click at [87, 231] on div "Columns Gap 15 px" at bounding box center [70, 227] width 117 height 32
type input "0"
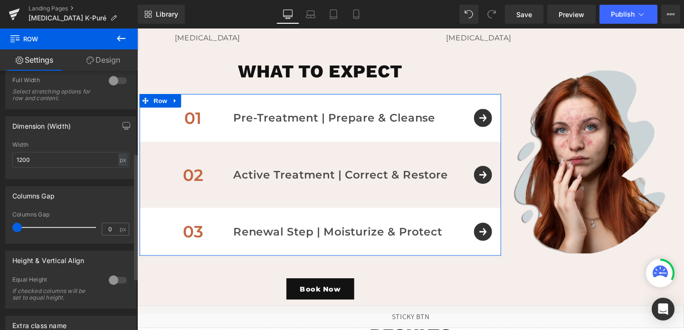
drag, startPoint x: 23, startPoint y: 226, endPoint x: 0, endPoint y: 226, distance: 23.3
click at [0, 226] on div "Columns Gap 0px Columns Gap 0 px" at bounding box center [71, 211] width 142 height 65
click at [109, 57] on link "Design" at bounding box center [103, 59] width 69 height 21
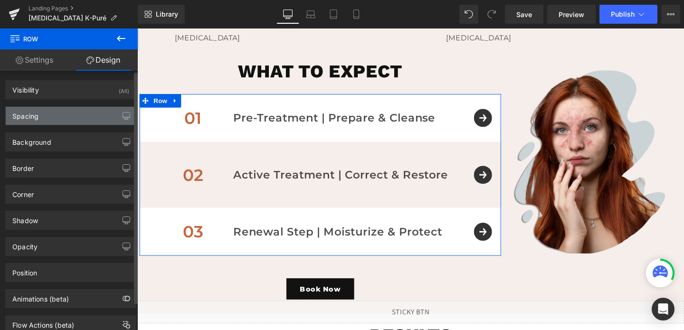
click at [66, 117] on div "Spacing" at bounding box center [71, 116] width 130 height 18
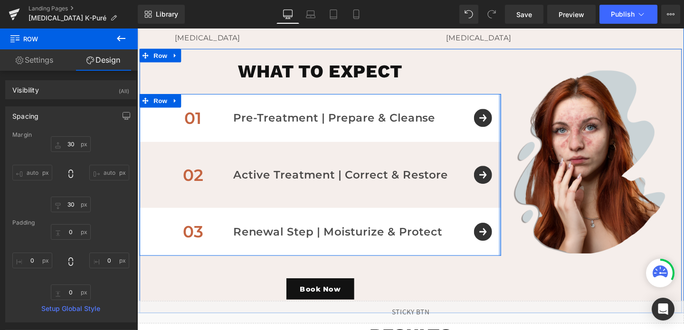
click at [518, 159] on div at bounding box center [518, 182] width 2 height 170
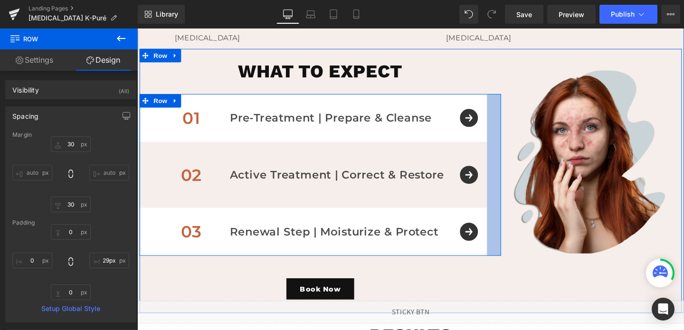
type input "28px"
drag, startPoint x: 518, startPoint y: 159, endPoint x: 504, endPoint y: 162, distance: 13.8
click at [504, 162] on div "01 Text Block Pre-Treatment | Prepare & Cleanse Text Block Row Gently cleanses,…" at bounding box center [330, 182] width 380 height 170
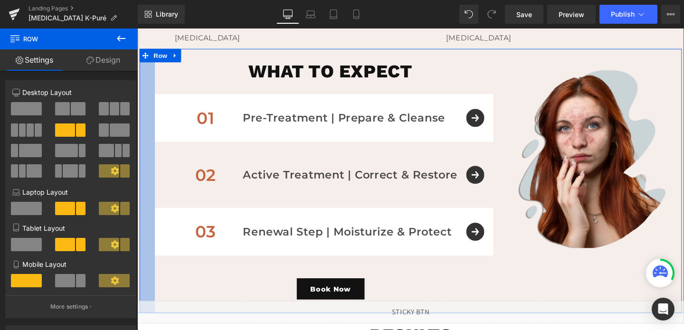
drag, startPoint x: 140, startPoint y: 188, endPoint x: 156, endPoint y: 193, distance: 17.0
click at [156, 193] on div "what to expect Heading 01 Text Block Pre-Treatment | Prepare & Cleanse Text Blo…" at bounding box center [425, 189] width 570 height 278
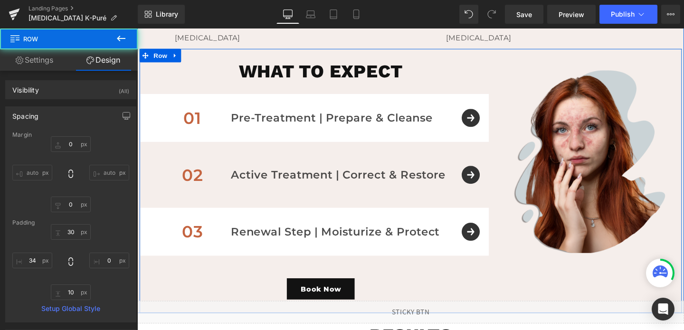
type input "0"
type input "30"
type input "0"
type input "10"
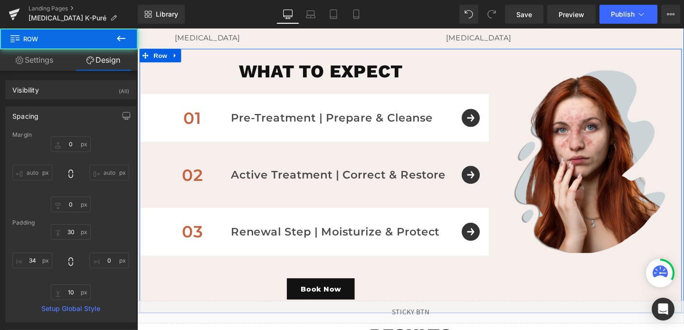
type input "2"
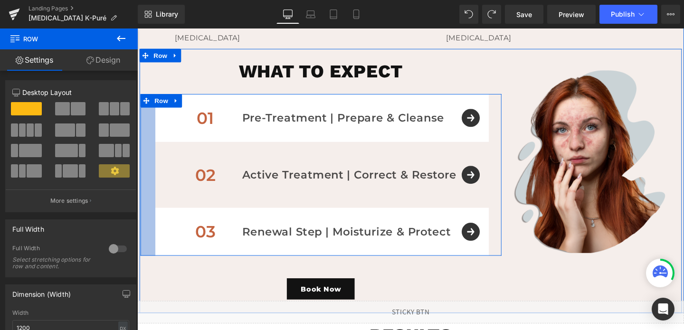
drag, startPoint x: 142, startPoint y: 156, endPoint x: 158, endPoint y: 161, distance: 16.4
click at [158, 161] on div "01 Text Block Pre-Treatment | Prepare & Cleanse Text Block Row Gently cleanses,…" at bounding box center [330, 182] width 379 height 170
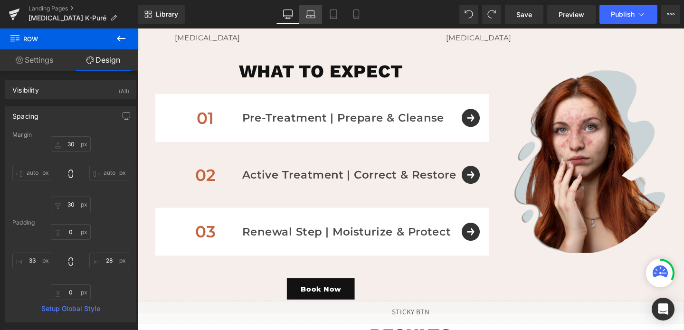
click at [307, 14] on icon at bounding box center [310, 13] width 7 height 4
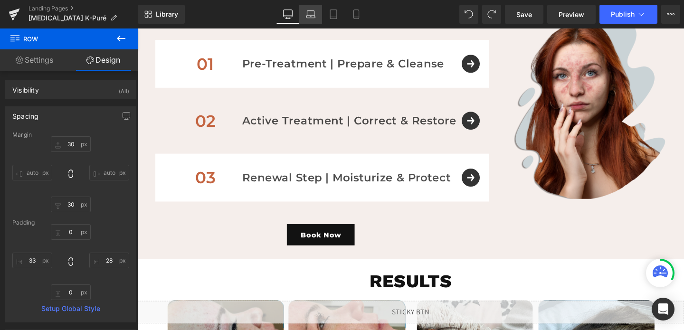
type input "30"
type input "0"
type input "28"
type input "0"
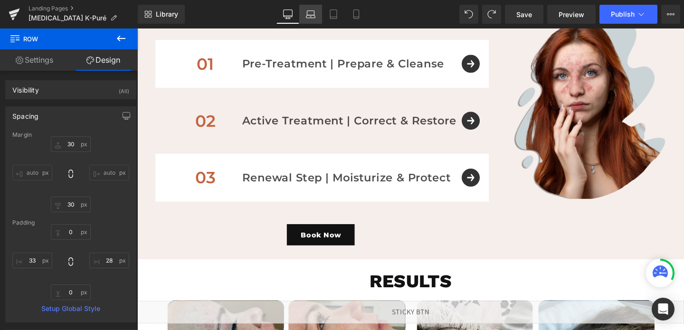
type input "33"
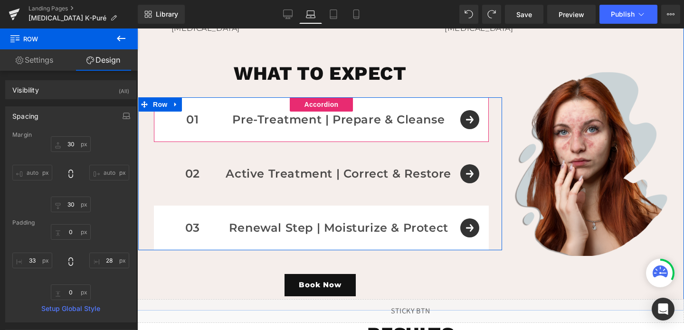
click at [473, 121] on div "01 Text Block Pre-Treatment | Prepare & Cleanse Text Block Row" at bounding box center [321, 119] width 335 height 45
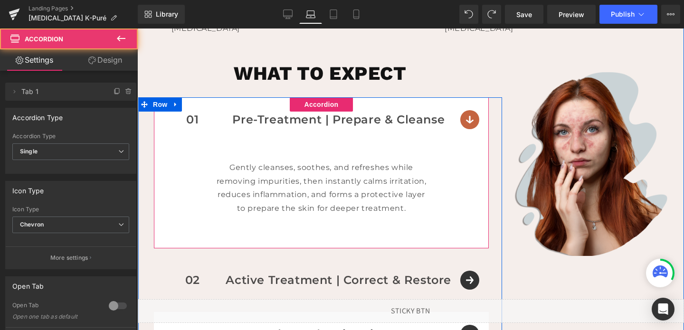
click at [473, 121] on div "01 Text Block Pre-Treatment | Prepare & Cleanse Text Block Row" at bounding box center [321, 119] width 335 height 45
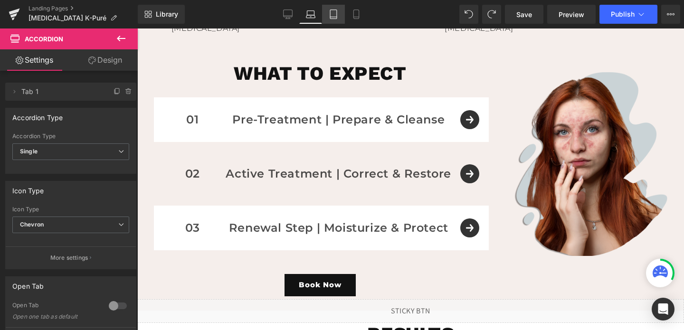
click at [331, 15] on icon at bounding box center [333, 13] width 9 height 9
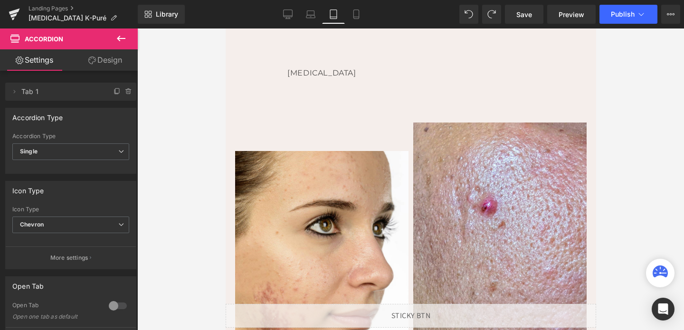
scroll to position [1076, 0]
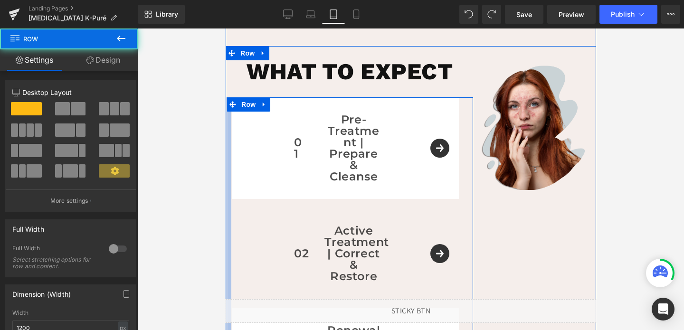
drag, startPoint x: 237, startPoint y: 220, endPoint x: 208, endPoint y: 221, distance: 28.5
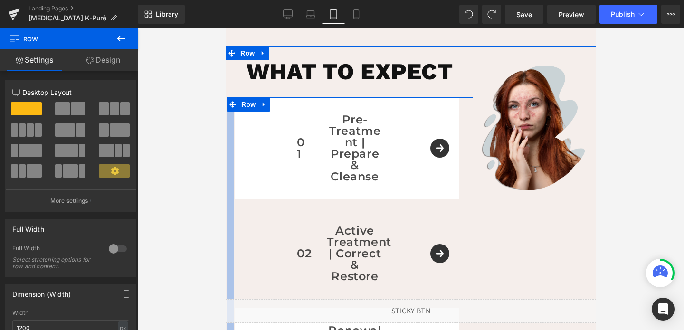
click at [177, 242] on div at bounding box center [410, 179] width 547 height 302
click at [180, 239] on div at bounding box center [410, 179] width 547 height 302
click at [220, 247] on div at bounding box center [410, 179] width 547 height 302
drag, startPoint x: 230, startPoint y: 243, endPoint x: 207, endPoint y: 247, distance: 23.7
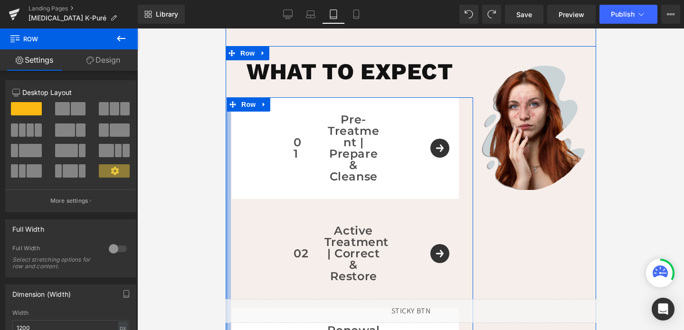
click at [207, 247] on div at bounding box center [410, 179] width 547 height 302
click at [198, 98] on div at bounding box center [410, 179] width 547 height 302
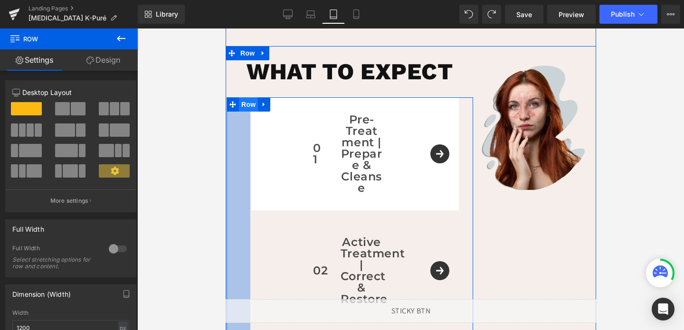
click at [245, 103] on span "Row" at bounding box center [247, 104] width 19 height 14
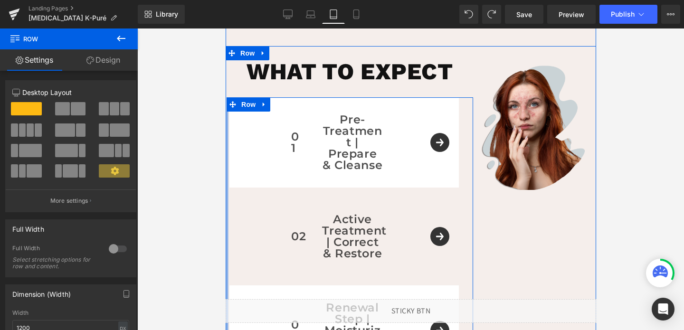
drag, startPoint x: 249, startPoint y: 169, endPoint x: 206, endPoint y: 177, distance: 44.5
click at [208, 233] on div at bounding box center [410, 179] width 547 height 302
click at [151, 230] on div at bounding box center [410, 179] width 547 height 302
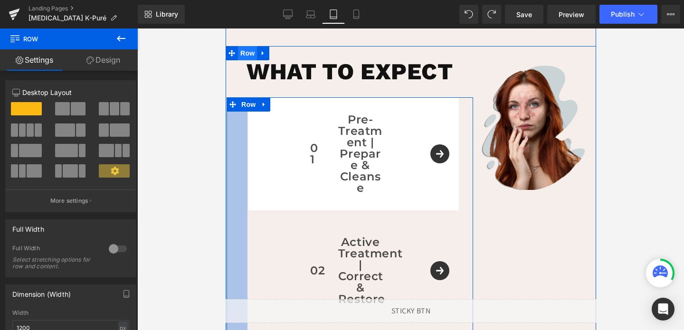
click at [246, 49] on span "Row" at bounding box center [246, 53] width 19 height 14
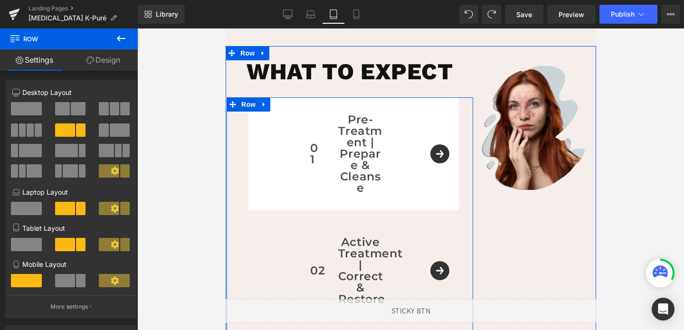
click at [31, 245] on span at bounding box center [26, 244] width 31 height 13
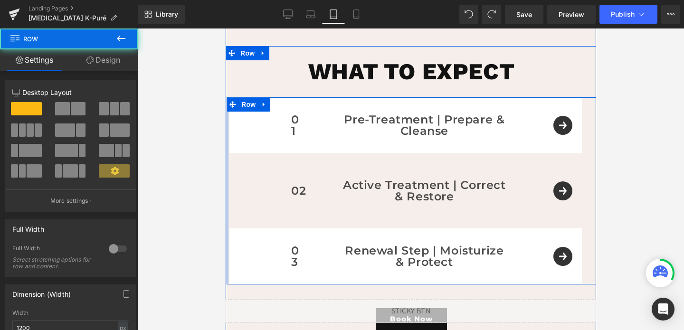
drag, startPoint x: 245, startPoint y: 148, endPoint x: 210, endPoint y: 159, distance: 36.3
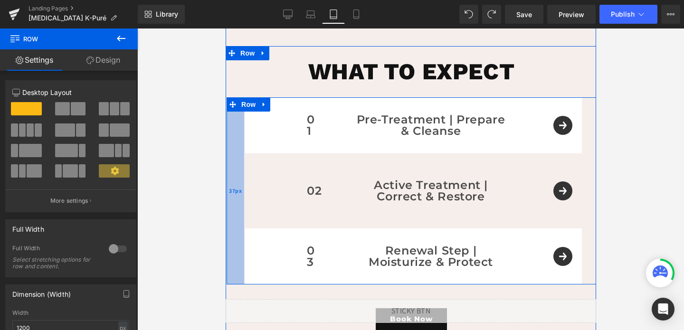
click at [241, 189] on span "37px" at bounding box center [234, 191] width 13 height 10
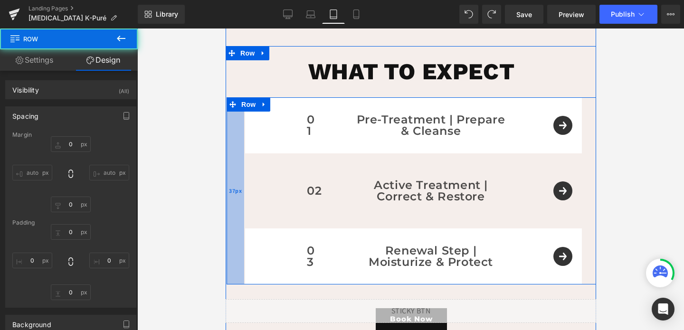
type input "30"
type input "0"
type input "28"
type input "0"
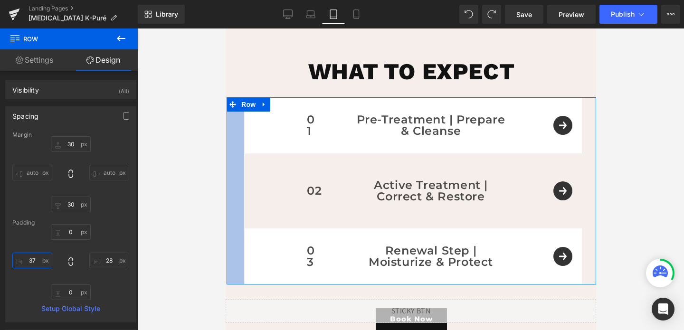
click at [44, 259] on input "37" at bounding box center [32, 261] width 40 height 16
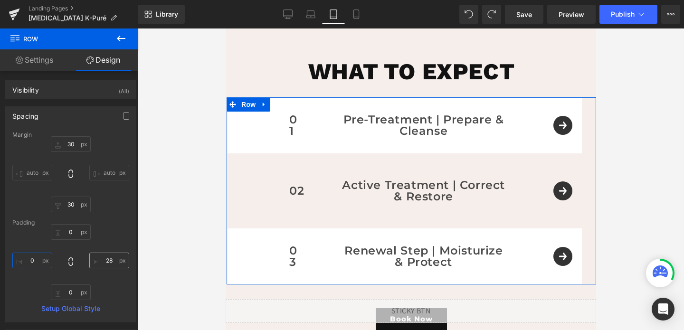
type input "0"
click at [106, 259] on input "28" at bounding box center [109, 261] width 40 height 16
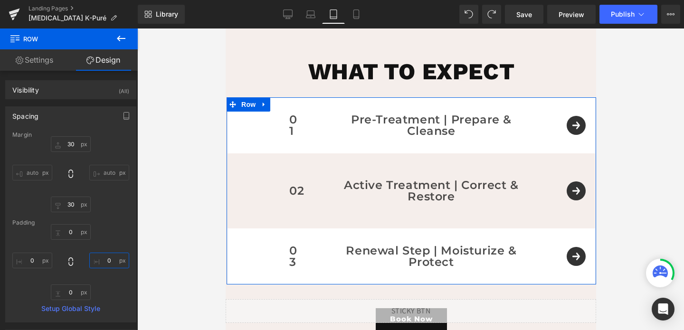
type input "0"
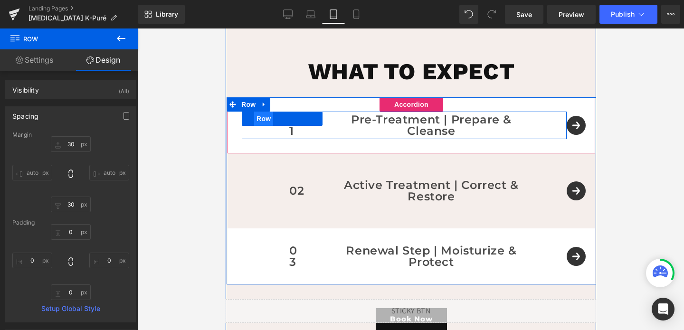
click at [261, 120] on span "Row" at bounding box center [263, 119] width 19 height 14
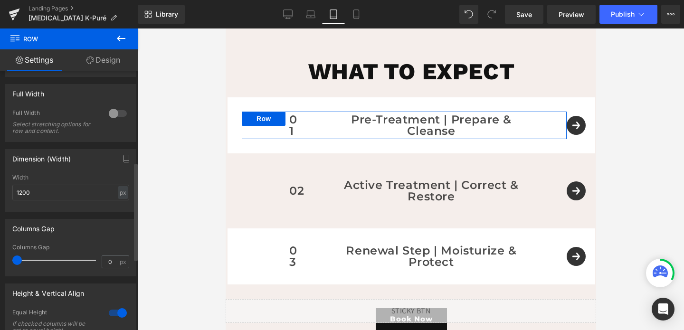
scroll to position [242, 0]
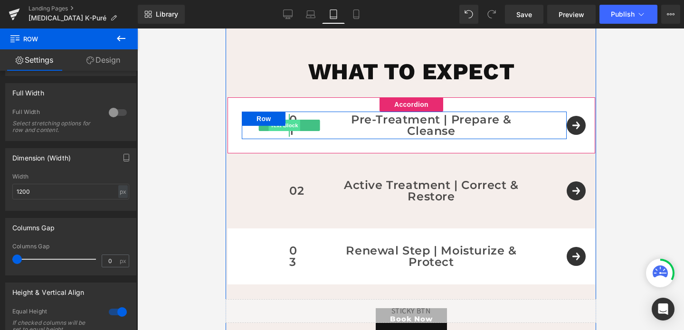
click at [290, 128] on span "Text Block" at bounding box center [283, 125] width 31 height 11
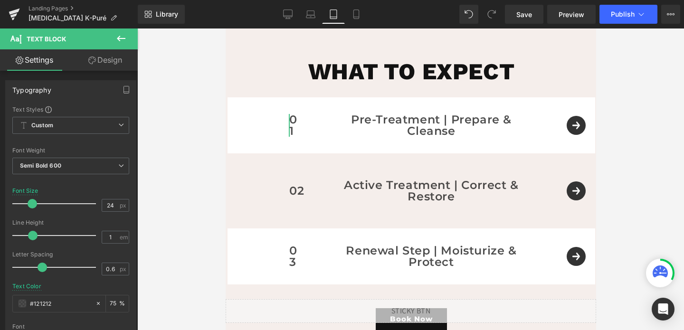
click at [107, 63] on link "Design" at bounding box center [105, 59] width 69 height 21
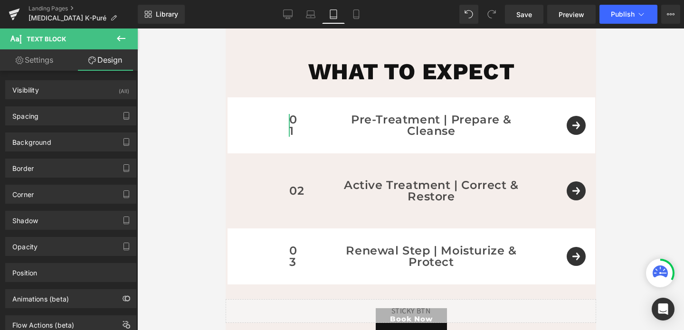
type input "5"
type input "100"
type input "5"
type input "100"
type input "0"
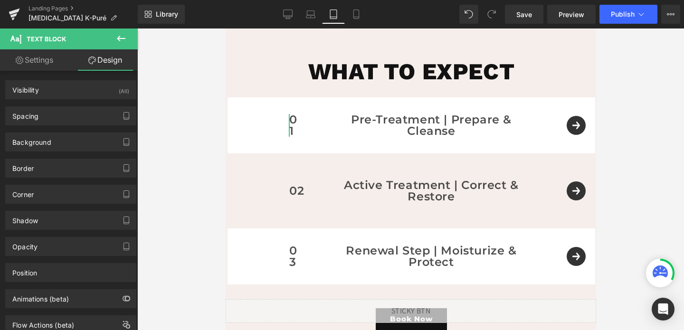
type input "0"
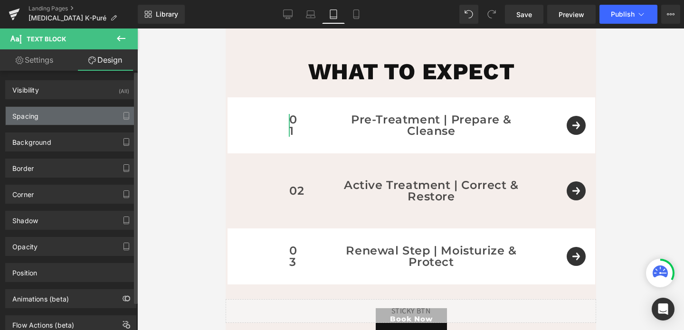
click at [63, 115] on div "Spacing" at bounding box center [71, 116] width 130 height 18
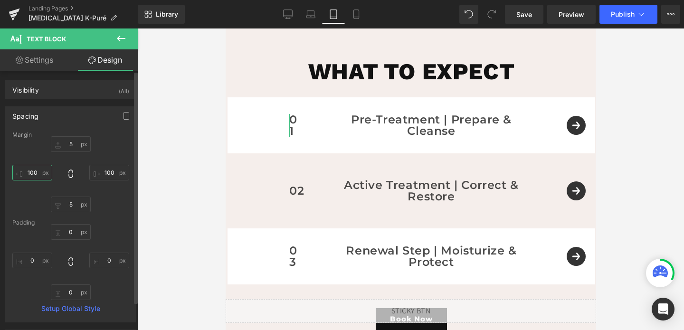
click at [34, 173] on input "100" at bounding box center [32, 173] width 40 height 16
type input "0"
click at [102, 177] on input "100" at bounding box center [109, 173] width 40 height 16
type input "0"
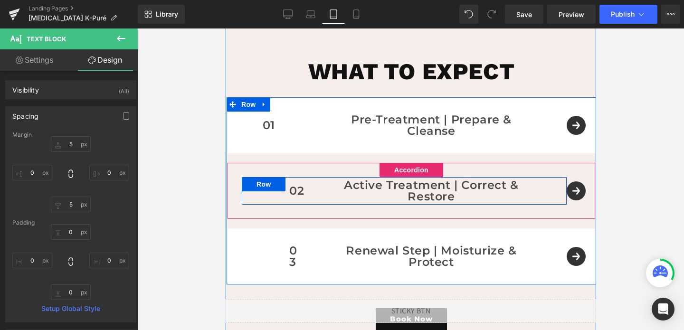
click at [298, 187] on div "Active Treatment | Correct & Restore Text Block" at bounding box center [430, 191] width 271 height 28
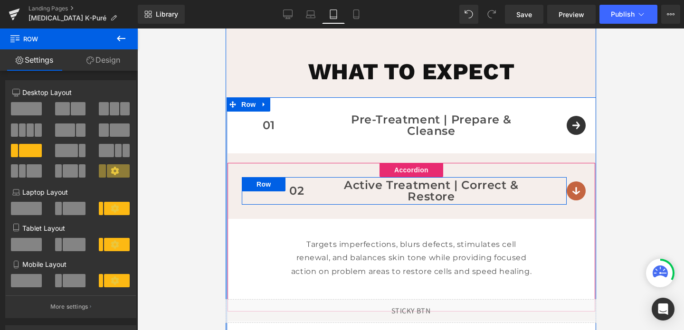
click at [298, 191] on div "Active Treatment | Correct & Restore Text Block" at bounding box center [430, 191] width 271 height 28
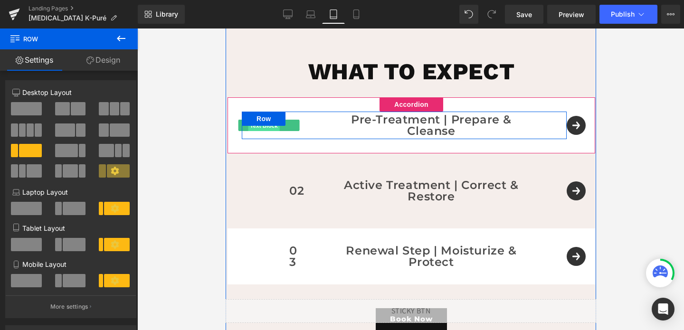
click at [268, 130] on span "Text Block" at bounding box center [262, 125] width 31 height 11
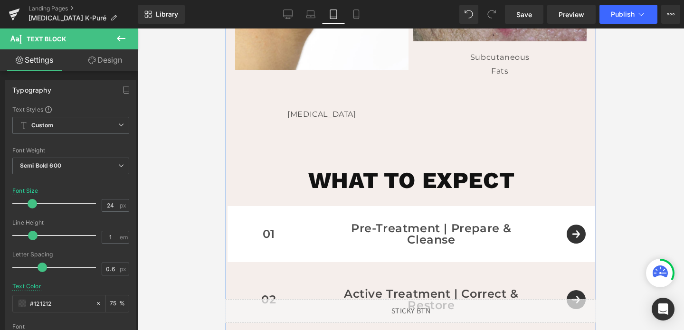
scroll to position [898, 0]
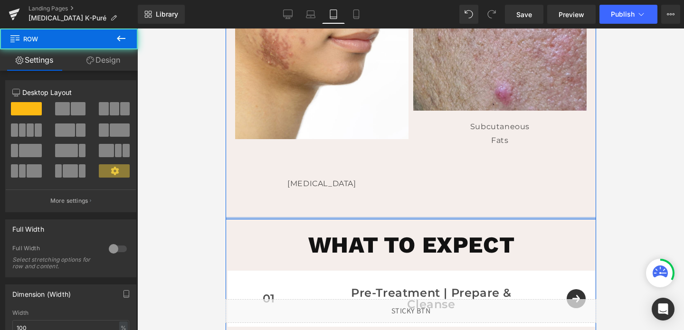
drag, startPoint x: 406, startPoint y: 223, endPoint x: 410, endPoint y: 214, distance: 10.0
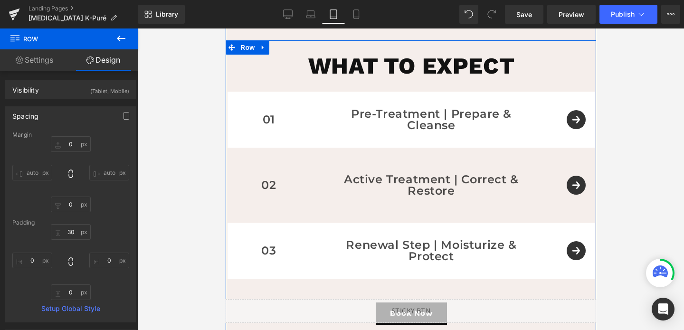
scroll to position [1079, 0]
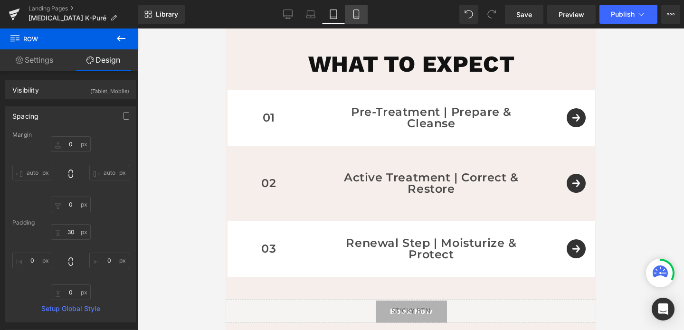
click at [357, 11] on icon at bounding box center [355, 13] width 9 height 9
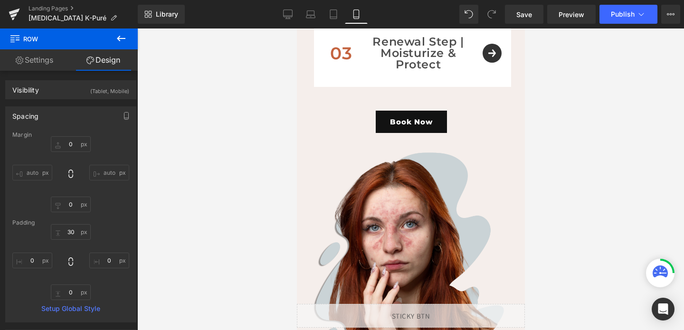
type input "0"
type input "30"
type input "0"
type input "10"
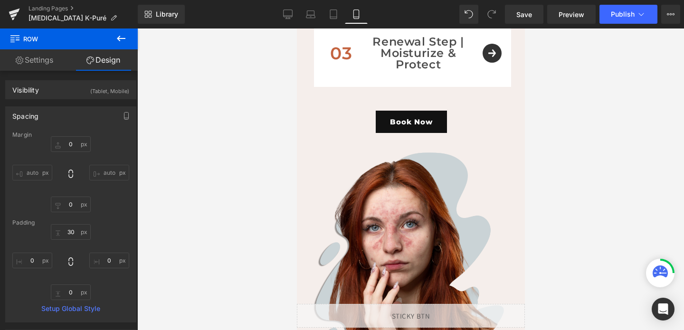
type input "0"
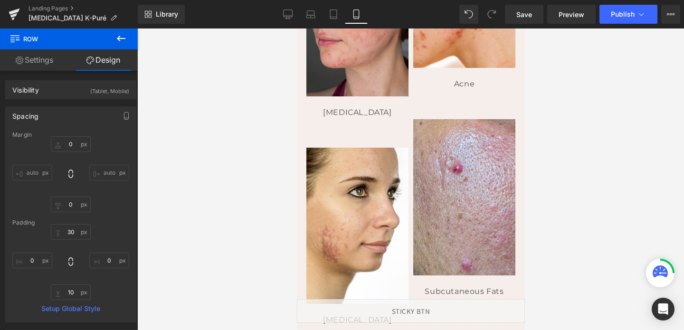
scroll to position [575, 0]
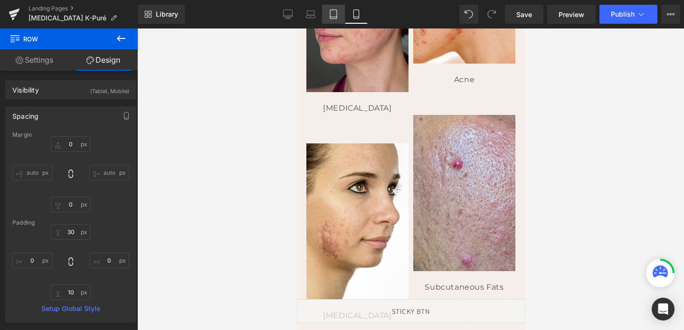
click at [342, 12] on link "Tablet" at bounding box center [333, 14] width 23 height 19
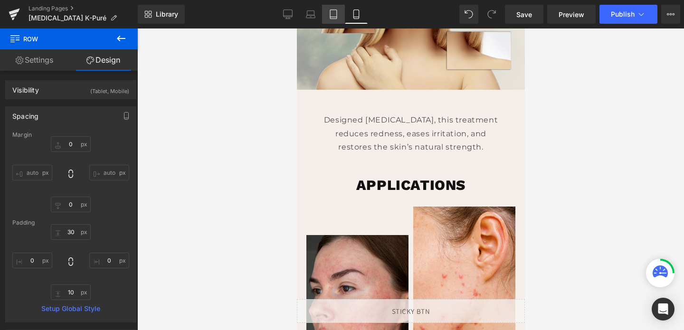
type input "0"
type input "30"
type input "0"
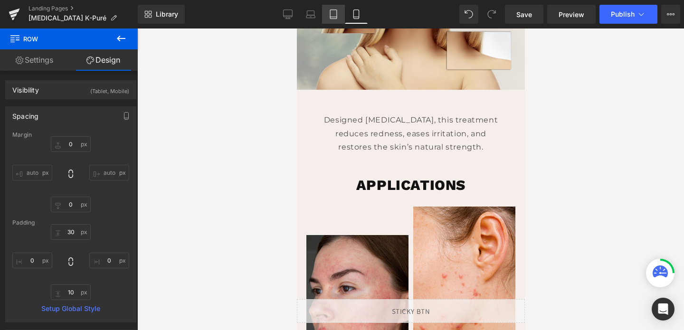
type input "0"
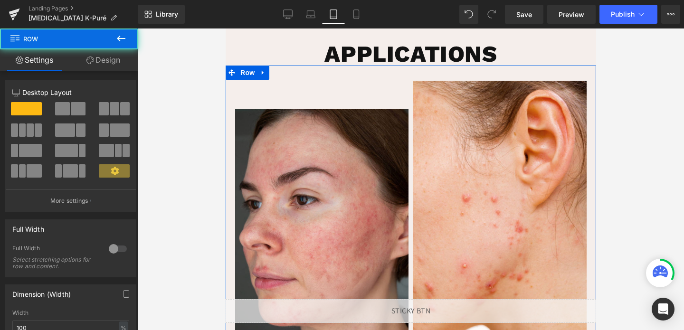
click at [102, 53] on link "Design" at bounding box center [103, 59] width 69 height 21
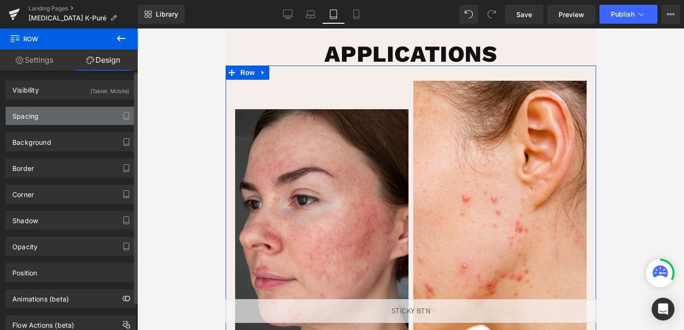
click at [62, 114] on div "Spacing" at bounding box center [71, 116] width 130 height 18
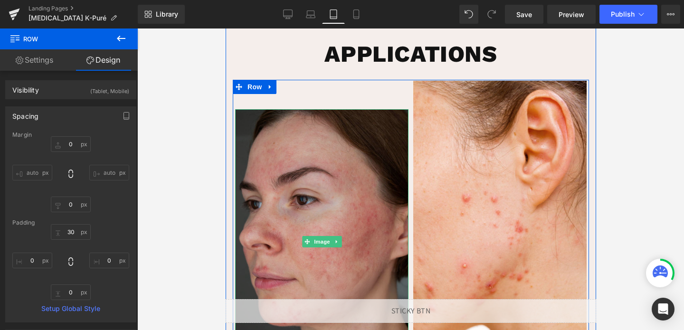
click at [253, 154] on img at bounding box center [321, 241] width 173 height 264
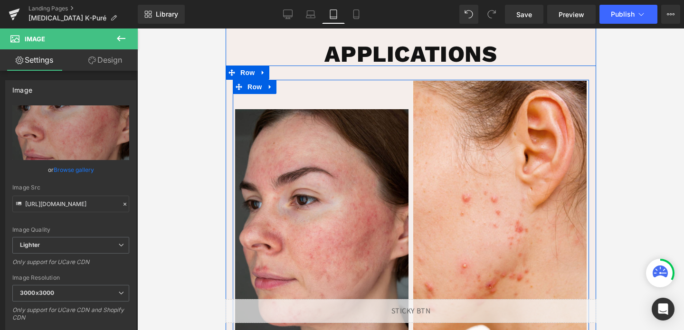
click at [296, 90] on div "Image [MEDICAL_DATA] Text Block" at bounding box center [321, 253] width 178 height 345
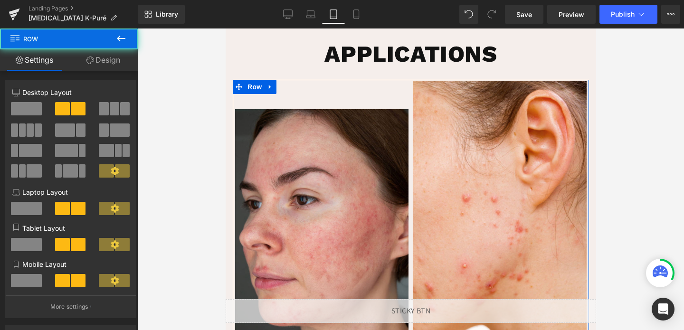
click at [112, 59] on link "Design" at bounding box center [103, 59] width 69 height 21
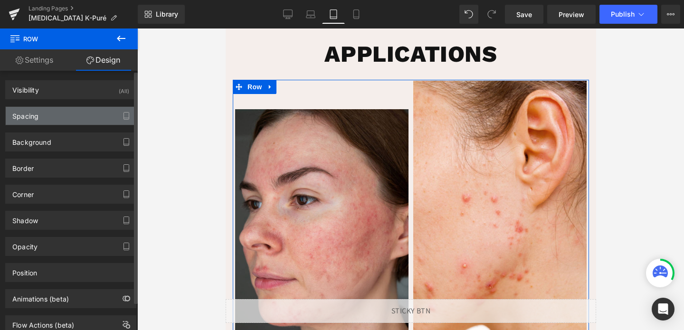
click at [66, 123] on div "Spacing" at bounding box center [71, 116] width 130 height 18
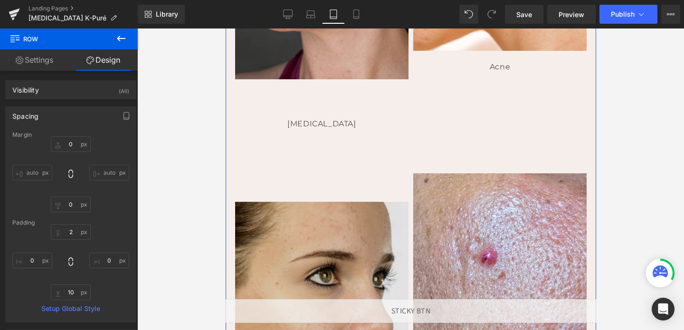
scroll to position [569, 0]
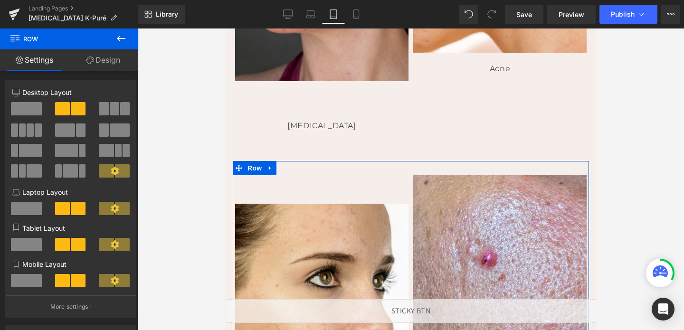
click at [101, 55] on link "Design" at bounding box center [103, 59] width 69 height 21
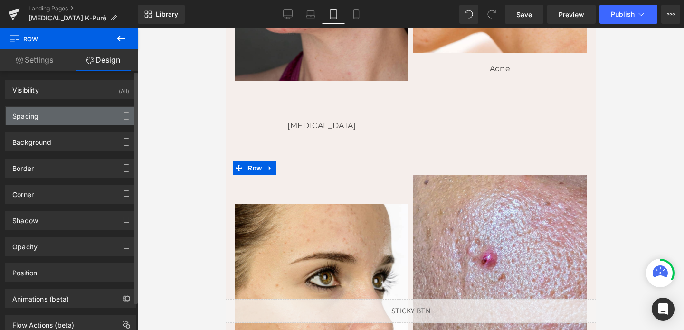
click at [61, 112] on div "Spacing" at bounding box center [71, 116] width 130 height 18
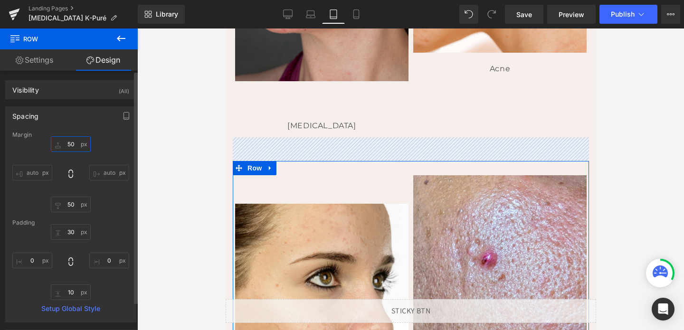
click at [64, 145] on input "50" at bounding box center [71, 144] width 40 height 16
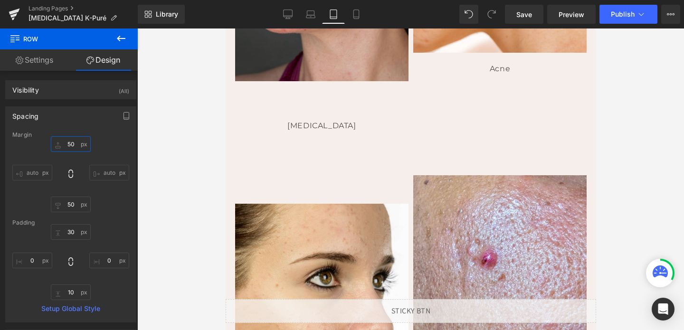
type input "0"
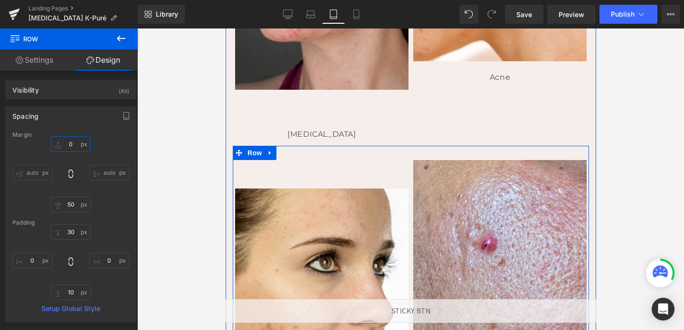
scroll to position [556, 0]
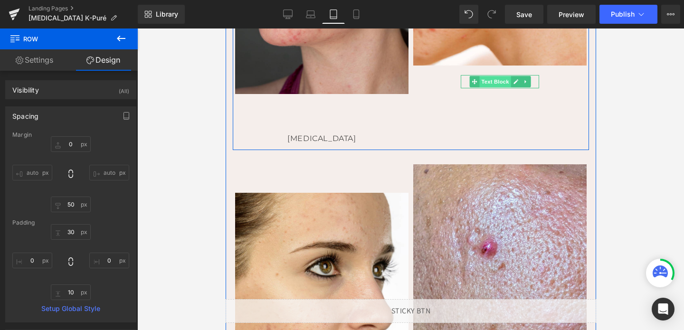
click at [500, 83] on span "Text Block" at bounding box center [494, 81] width 31 height 11
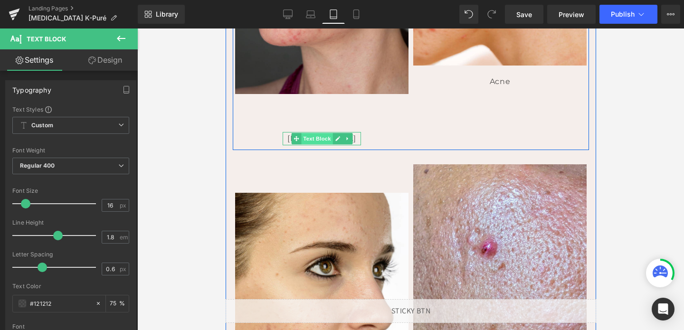
click at [329, 140] on span "Text Block" at bounding box center [316, 138] width 31 height 11
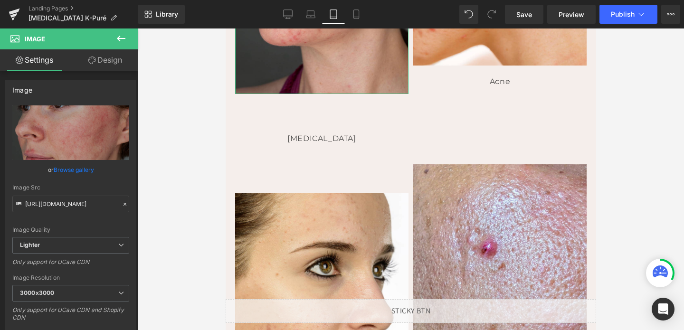
click at [88, 59] on icon at bounding box center [92, 61] width 8 height 8
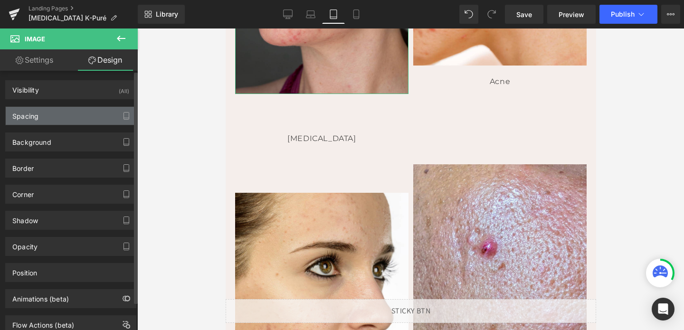
click at [61, 122] on div "Spacing" at bounding box center [71, 116] width 130 height 18
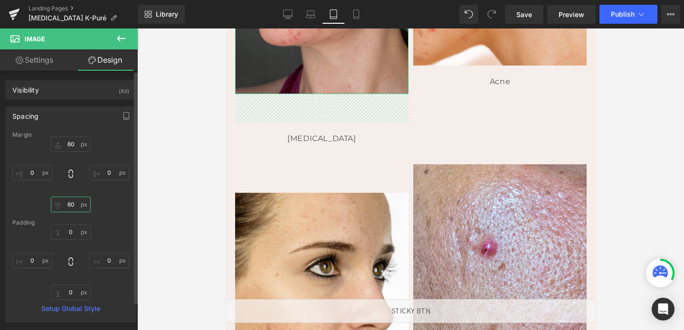
click at [70, 203] on input "60" at bounding box center [71, 205] width 40 height 16
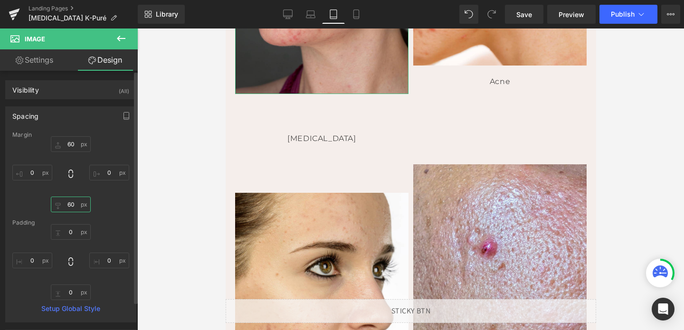
type input "0"
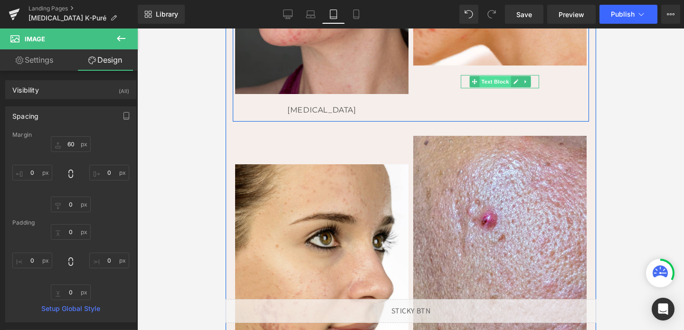
click at [505, 81] on span "Text Block" at bounding box center [494, 81] width 31 height 11
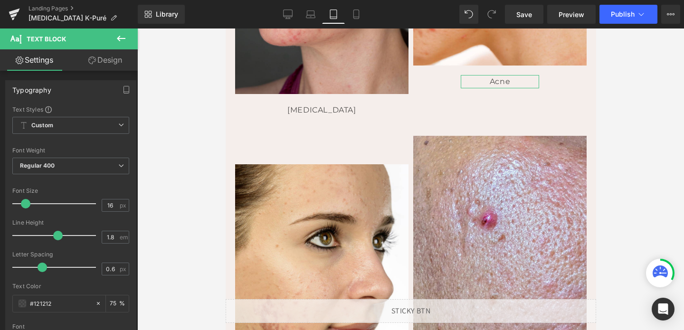
click at [104, 70] on link "Design" at bounding box center [105, 59] width 69 height 21
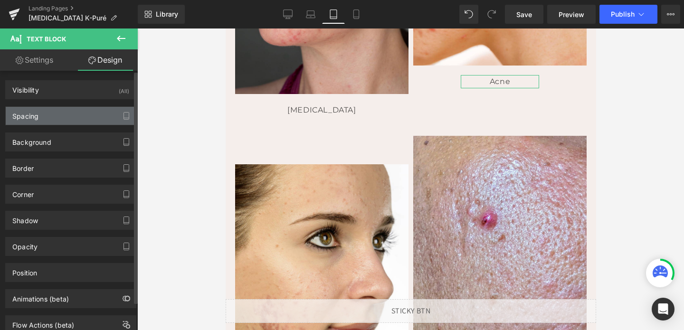
click at [60, 120] on div "Spacing" at bounding box center [71, 116] width 130 height 18
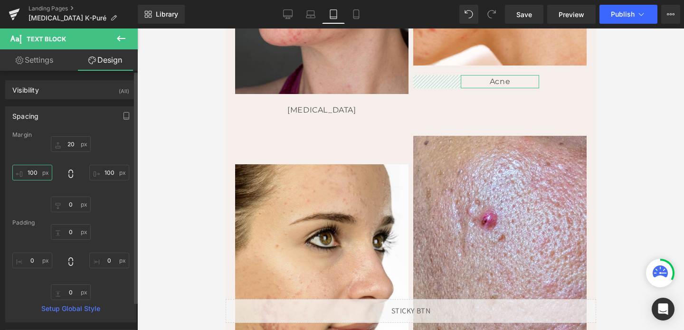
click at [38, 171] on input "100" at bounding box center [32, 173] width 40 height 16
type input "0"
click at [99, 173] on input "100" at bounding box center [109, 173] width 40 height 16
type input "0"
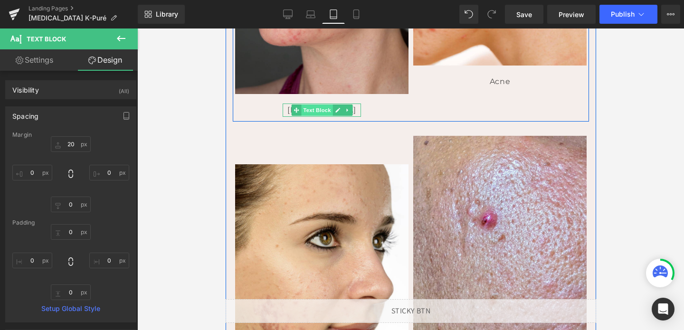
click at [317, 109] on span "Text Block" at bounding box center [316, 109] width 31 height 11
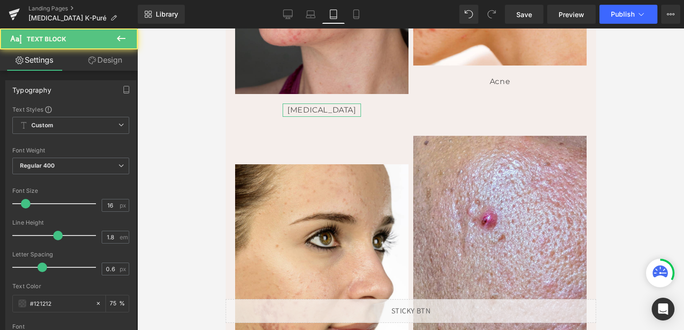
click at [102, 60] on link "Design" at bounding box center [105, 59] width 69 height 21
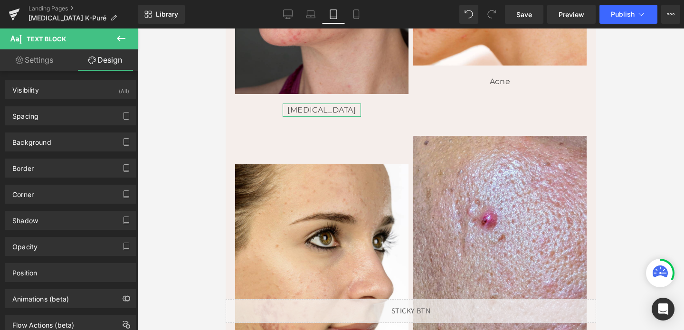
type input "20"
type input "100"
type input "0"
type input "100"
type input "0"
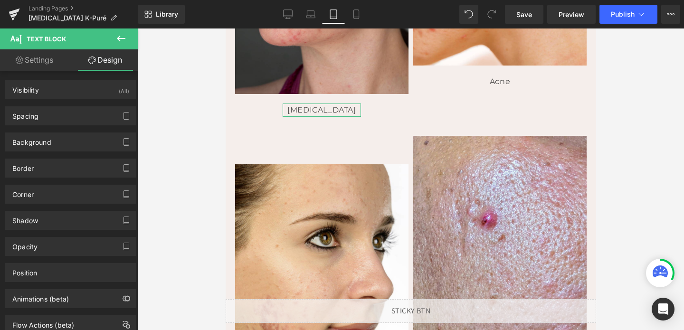
type input "0"
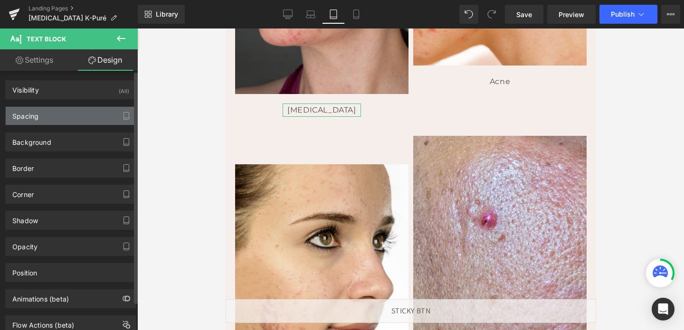
click at [46, 121] on div "Spacing" at bounding box center [71, 116] width 130 height 18
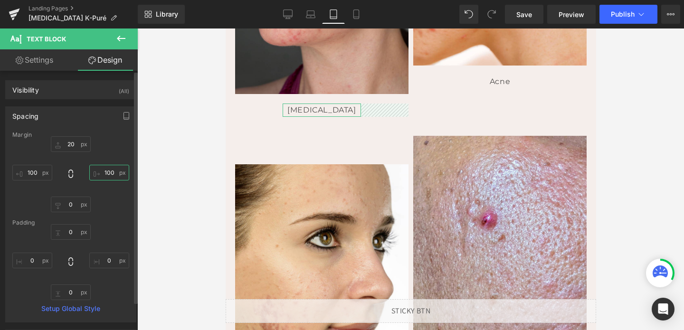
click at [113, 180] on input "100" at bounding box center [109, 173] width 40 height 16
type input "0"
click at [29, 168] on input "100" at bounding box center [32, 173] width 40 height 16
type input "0"
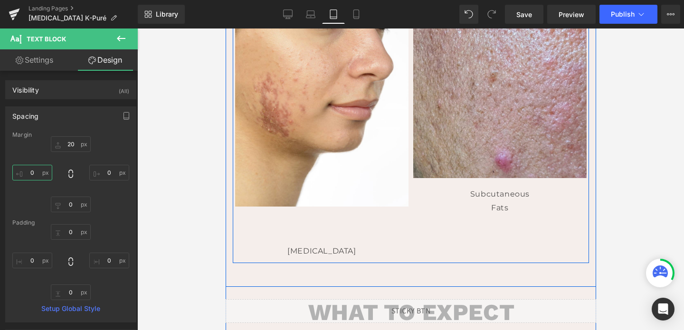
scroll to position [782, 0]
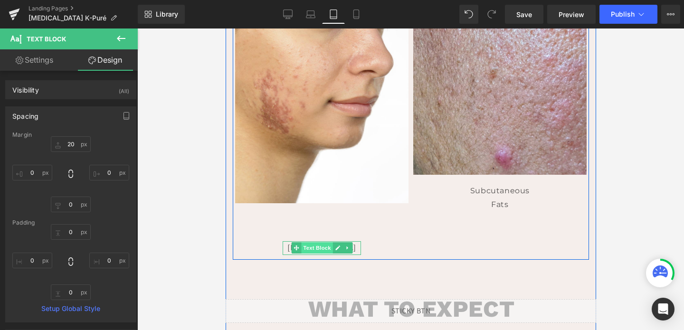
click at [320, 243] on span "Text Block" at bounding box center [316, 247] width 31 height 11
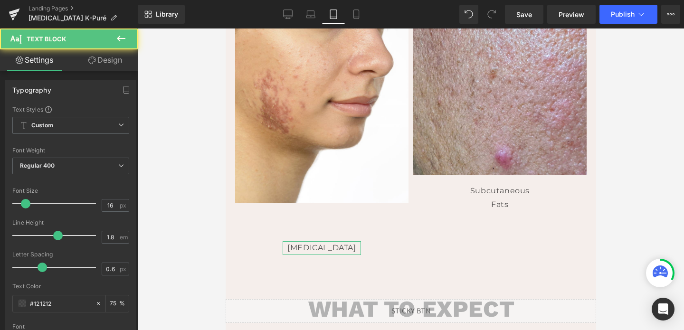
click at [93, 63] on icon at bounding box center [92, 61] width 8 height 8
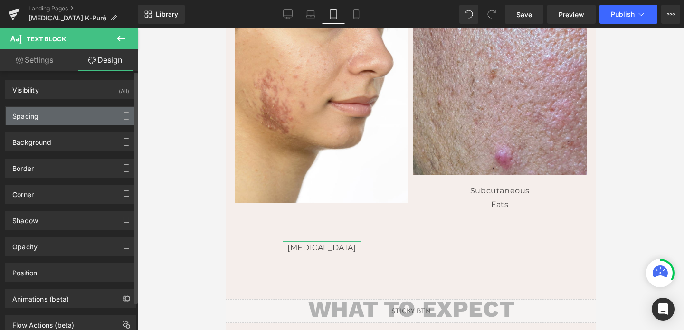
click at [53, 115] on div "Spacing" at bounding box center [71, 116] width 130 height 18
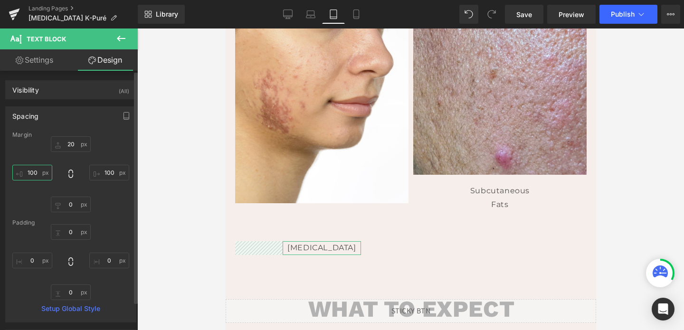
click at [29, 176] on input "100" at bounding box center [32, 173] width 40 height 16
type input "0"
click at [103, 176] on input "100" at bounding box center [109, 173] width 40 height 16
type input "0"
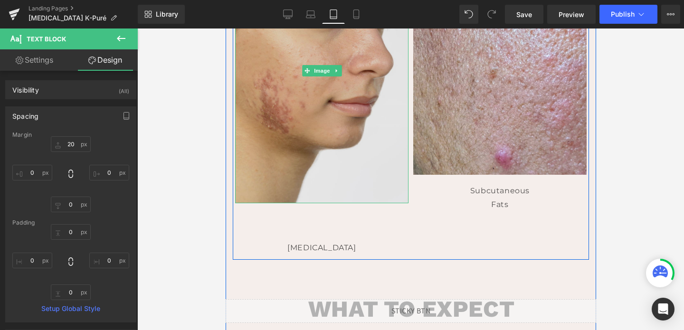
click at [314, 197] on img at bounding box center [321, 70] width 173 height 264
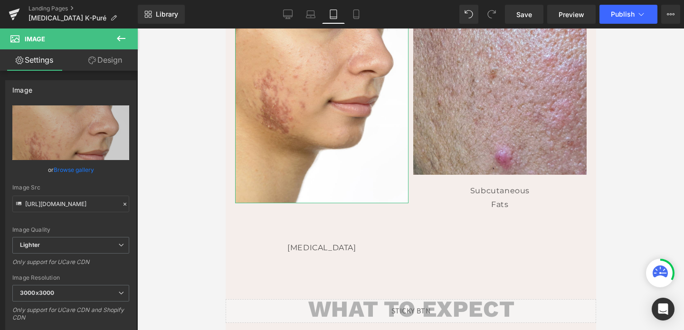
click at [106, 52] on link "Design" at bounding box center [105, 59] width 69 height 21
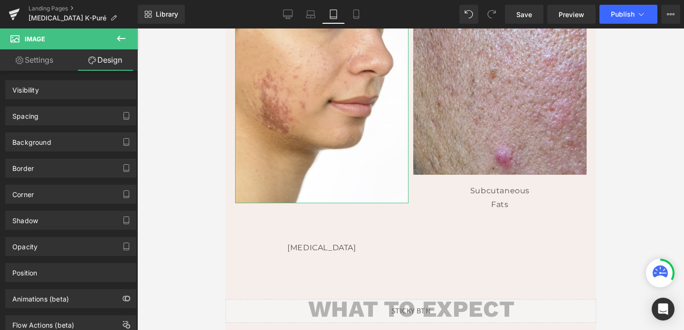
click at [106, 52] on link "Design" at bounding box center [105, 59] width 69 height 21
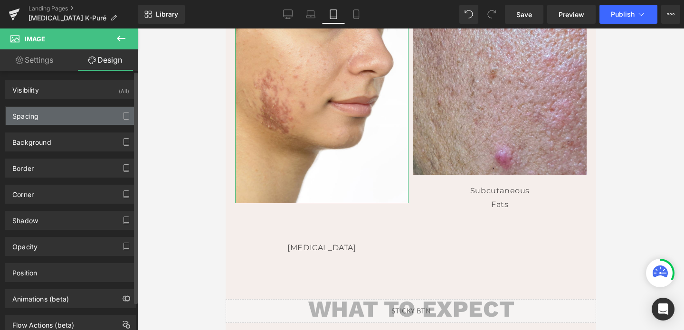
click at [48, 113] on div "Spacing" at bounding box center [71, 116] width 130 height 18
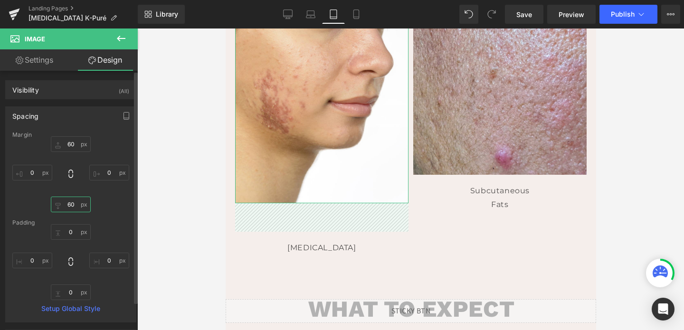
click at [69, 207] on input "60" at bounding box center [71, 205] width 40 height 16
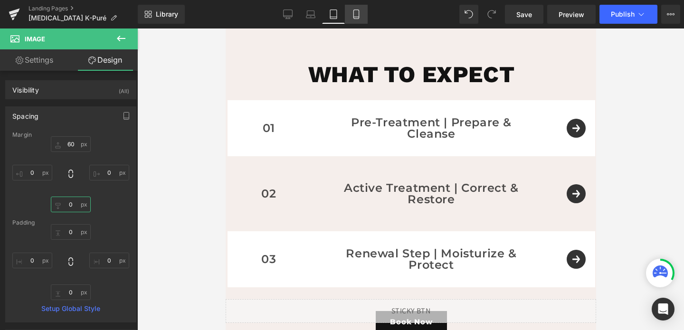
type input "0"
click at [360, 19] on link "Mobile" at bounding box center [356, 14] width 23 height 19
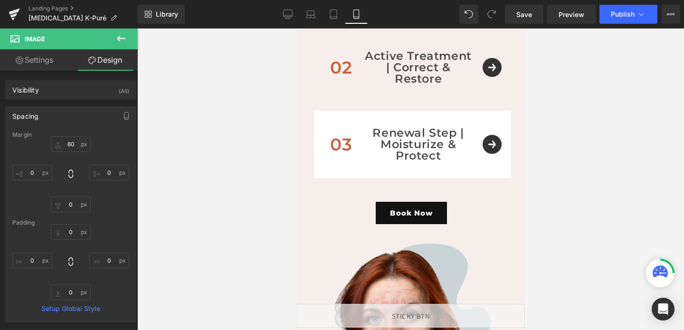
type input "60"
type input "0"
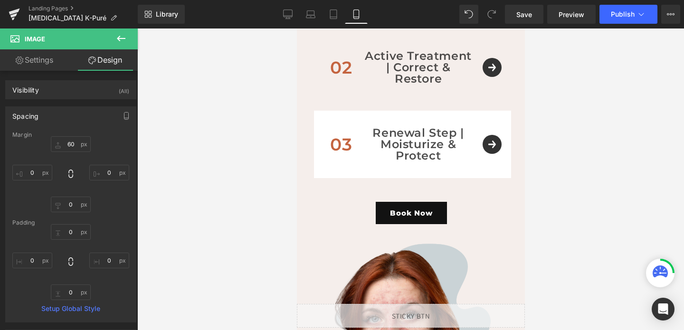
type input "0"
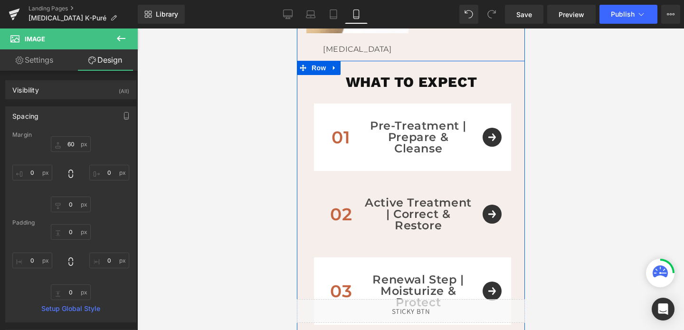
scroll to position [851, 0]
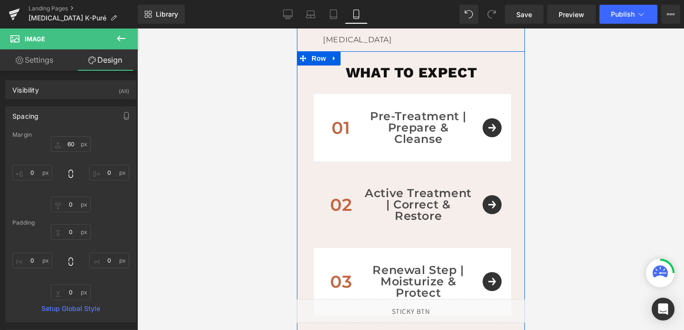
click at [377, 110] on div "01 Text Block Pre-Treatment | Prepare & Cleanse Text Block Row" at bounding box center [405, 127] width 154 height 39
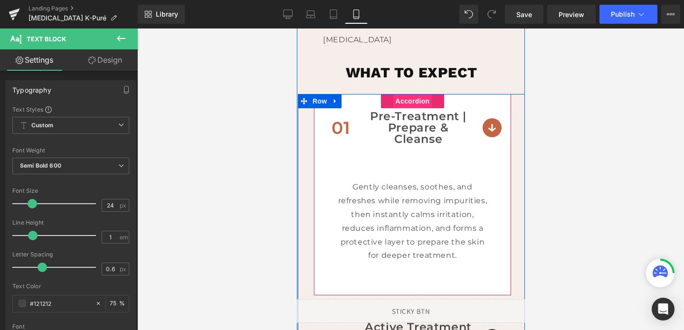
click at [405, 104] on span "Accordion" at bounding box center [412, 101] width 39 height 14
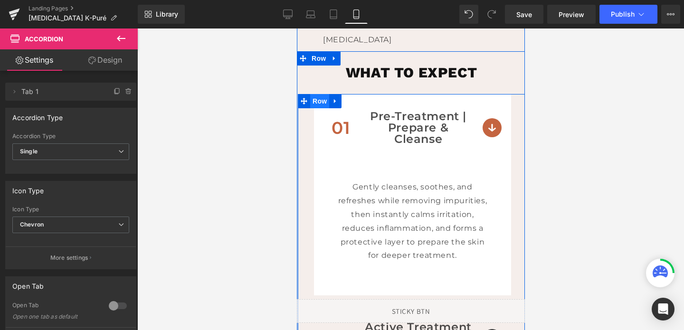
click at [322, 102] on span "Row" at bounding box center [319, 101] width 19 height 14
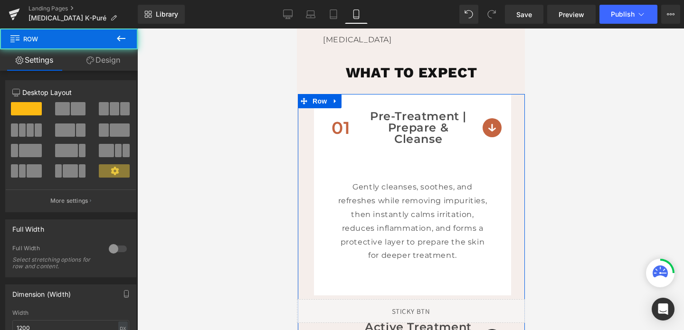
click at [103, 62] on link "Design" at bounding box center [103, 59] width 69 height 21
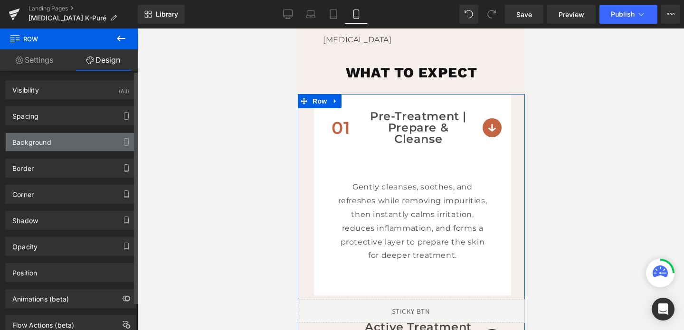
click at [37, 144] on div "Background" at bounding box center [31, 139] width 39 height 13
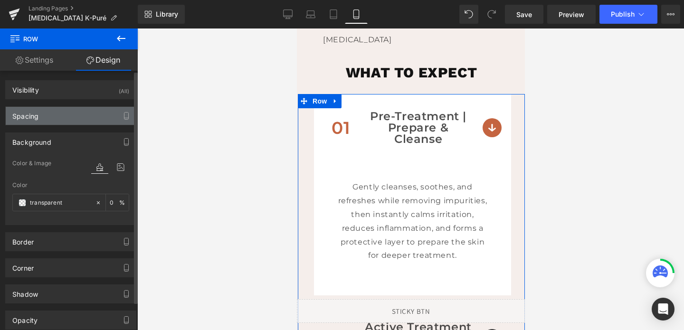
click at [39, 124] on div "Spacing" at bounding box center [71, 116] width 130 height 18
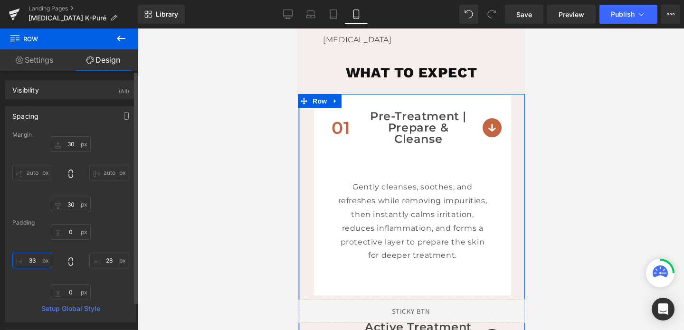
click at [33, 261] on input "33" at bounding box center [32, 261] width 40 height 16
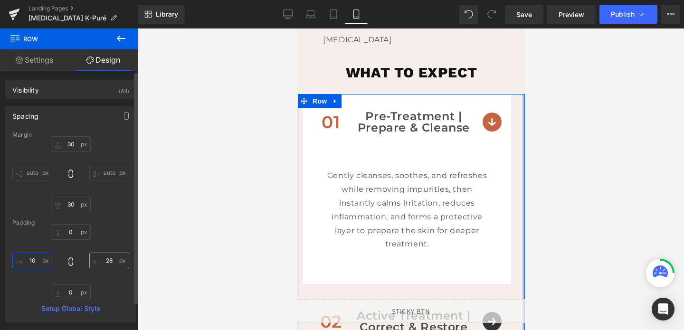
type input "1"
click at [107, 262] on input "28" at bounding box center [109, 261] width 40 height 16
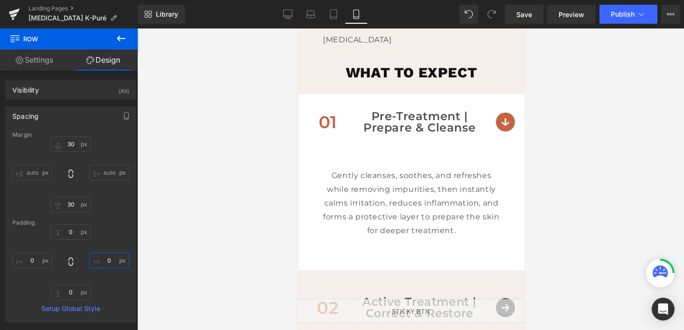
type input "0"
click at [200, 203] on div at bounding box center [410, 179] width 547 height 302
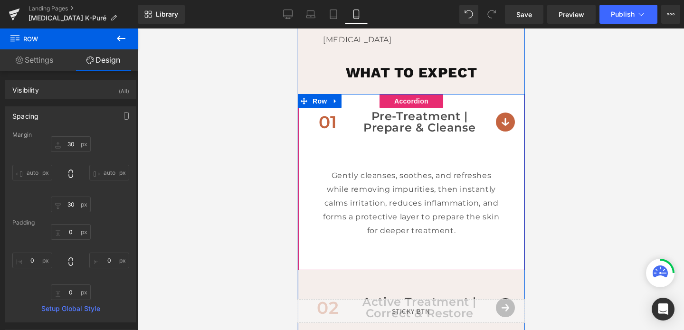
click at [504, 116] on div "01 Text Block Pre-Treatment | Prepare & Cleanse Text Block Row" at bounding box center [411, 122] width 226 height 56
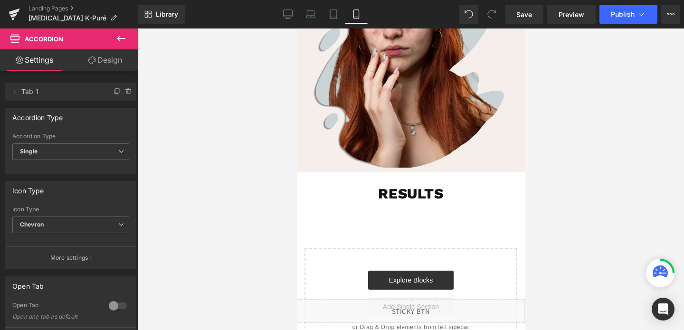
scroll to position [1297, 0]
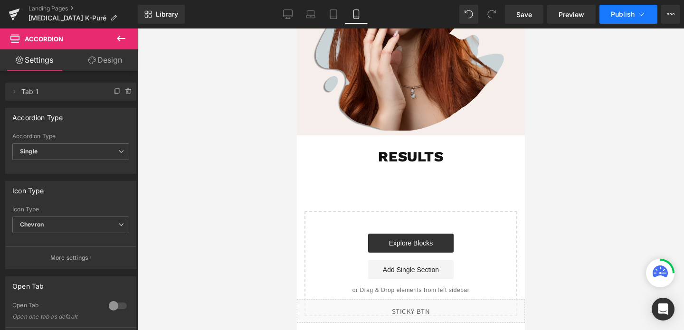
click at [632, 12] on span "Publish" at bounding box center [623, 14] width 24 height 8
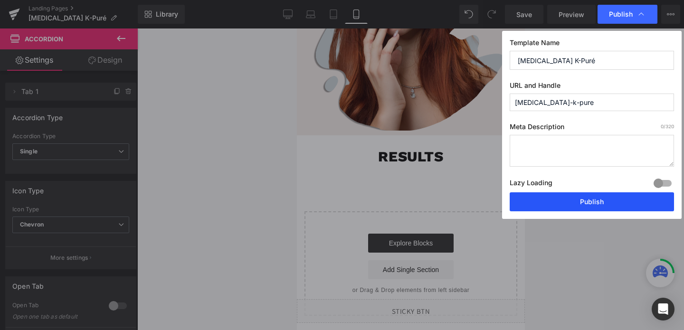
click at [578, 202] on button "Publish" at bounding box center [591, 201] width 164 height 19
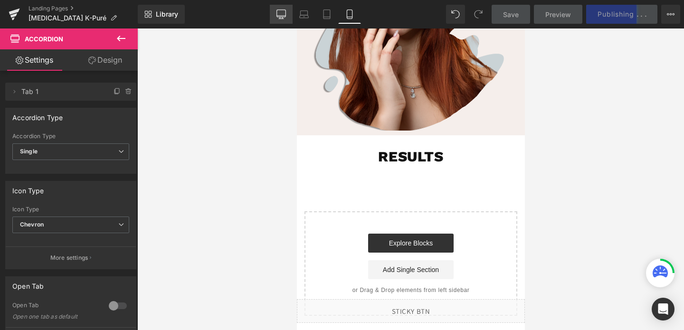
click at [283, 14] on icon at bounding box center [280, 13] width 9 height 9
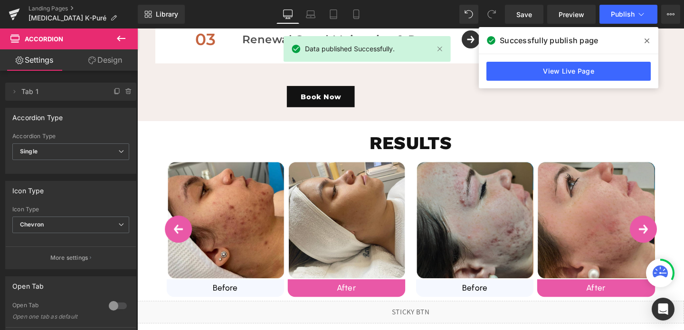
scroll to position [773, 0]
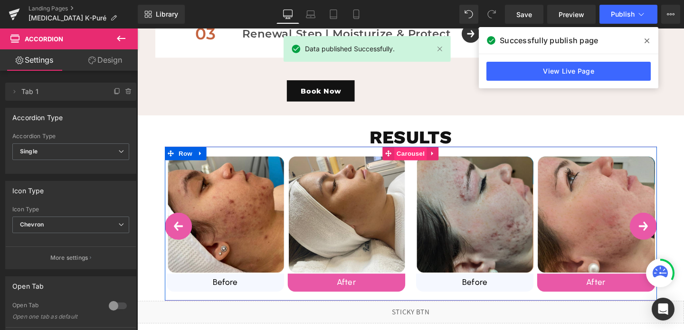
click at [433, 157] on span "Carousel" at bounding box center [424, 160] width 34 height 14
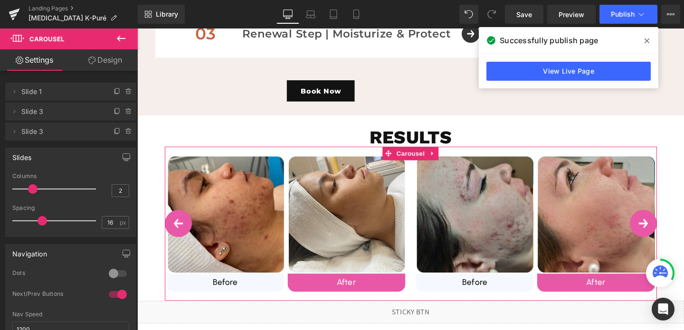
click at [107, 57] on link "Design" at bounding box center [105, 59] width 69 height 21
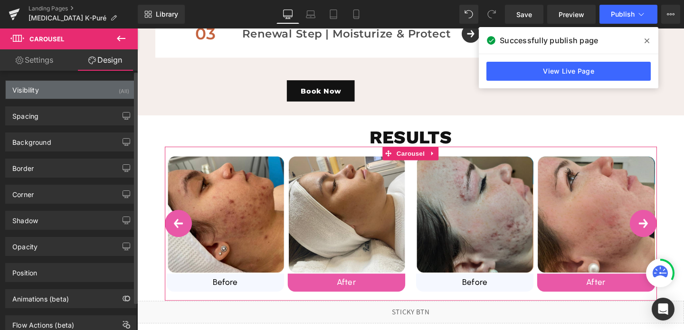
click at [108, 90] on div "Visibility (All)" at bounding box center [71, 90] width 130 height 18
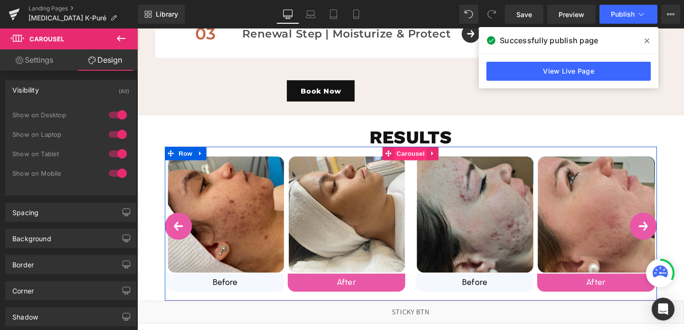
click at [425, 161] on span "Carousel" at bounding box center [424, 160] width 34 height 14
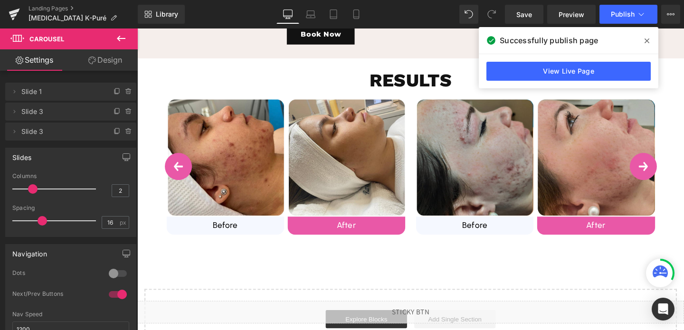
scroll to position [835, 0]
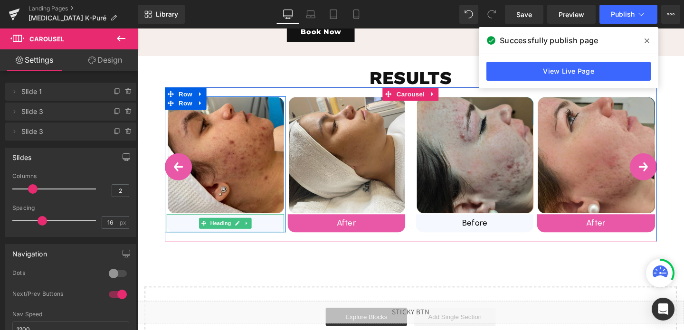
click at [183, 236] on h1 "Before" at bounding box center [229, 232] width 123 height 11
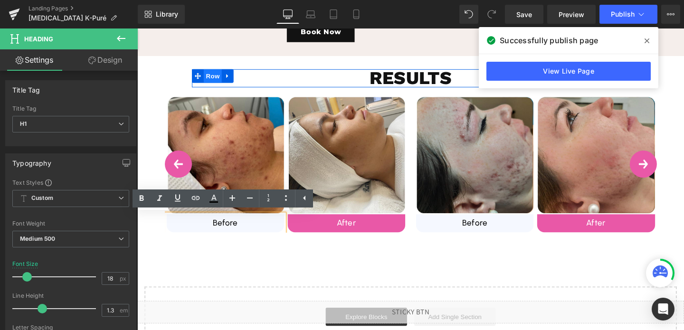
click at [207, 75] on span "Row" at bounding box center [216, 78] width 19 height 14
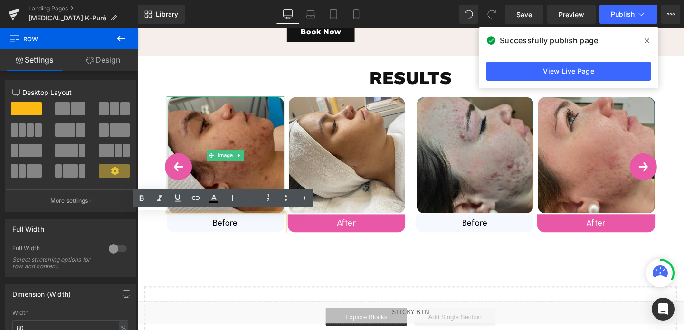
click at [181, 106] on img at bounding box center [229, 162] width 123 height 124
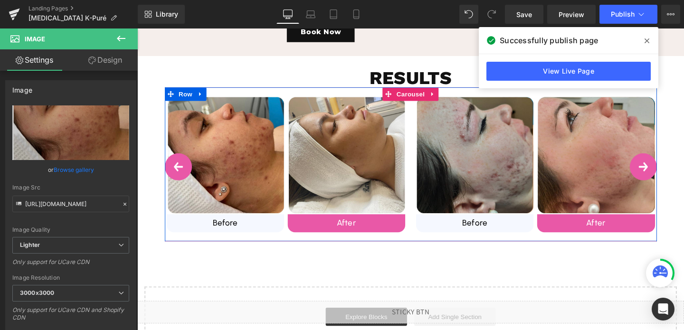
click at [173, 248] on div "Image Before Heading Row Image After Heading Row Row Image Before Heading Row I…" at bounding box center [424, 170] width 517 height 161
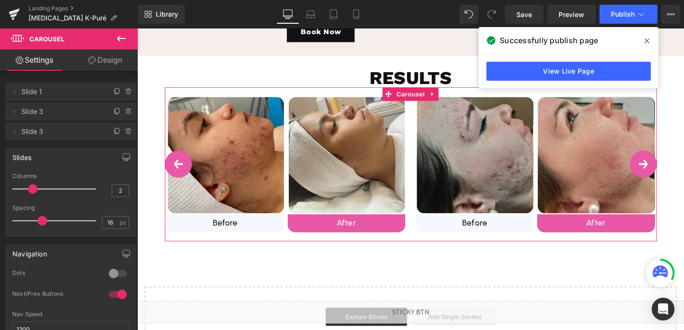
click at [96, 63] on link "Design" at bounding box center [105, 59] width 69 height 21
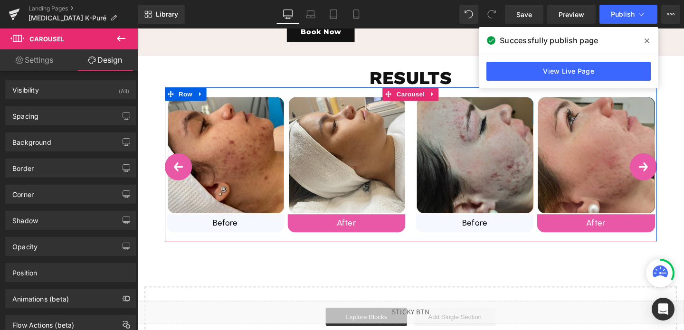
click at [179, 247] on div "Image Before Heading Row Image After Heading Row Row Image Before Heading Row I…" at bounding box center [424, 170] width 517 height 161
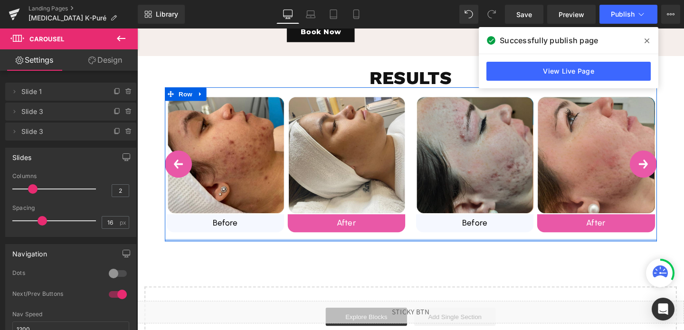
click at [188, 251] on div at bounding box center [424, 251] width 517 height 2
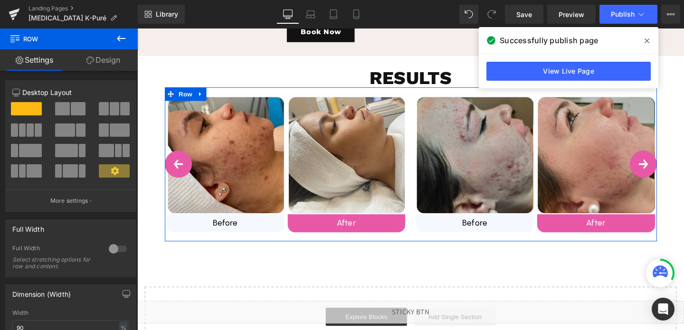
click at [104, 58] on link "Design" at bounding box center [103, 59] width 69 height 21
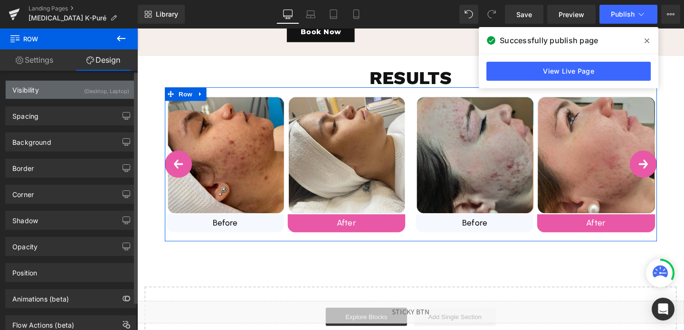
click at [98, 93] on div "(Desktop, Laptop)" at bounding box center [106, 89] width 45 height 16
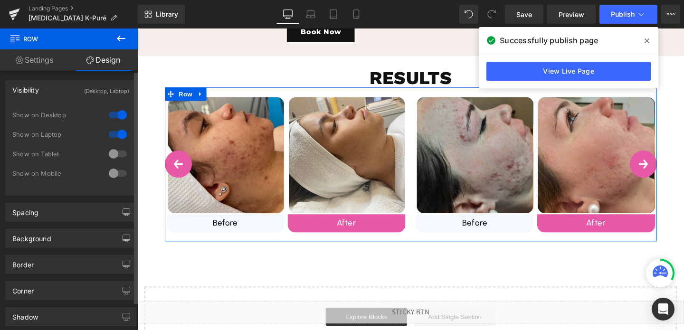
click at [114, 152] on div at bounding box center [117, 153] width 23 height 15
click at [114, 174] on div at bounding box center [117, 173] width 23 height 15
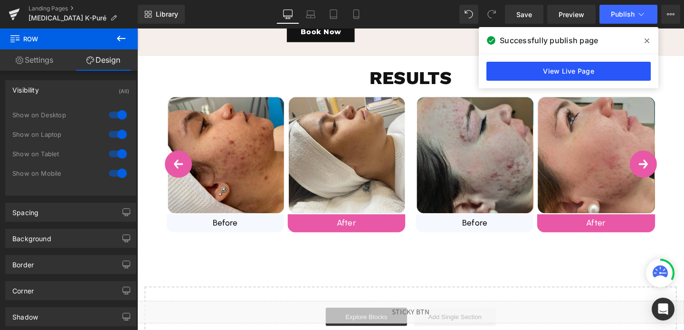
click at [584, 74] on link "View Live Page" at bounding box center [568, 71] width 164 height 19
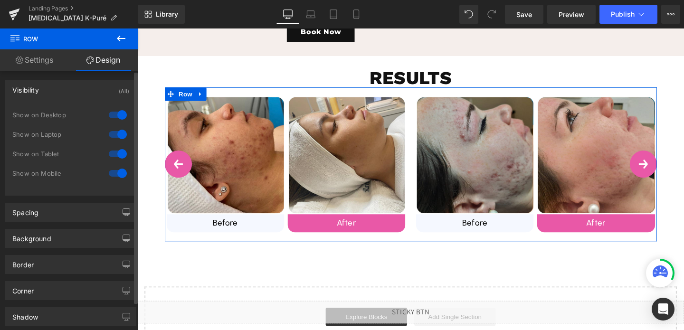
click at [111, 156] on div at bounding box center [117, 153] width 23 height 15
click at [113, 178] on div at bounding box center [117, 173] width 23 height 15
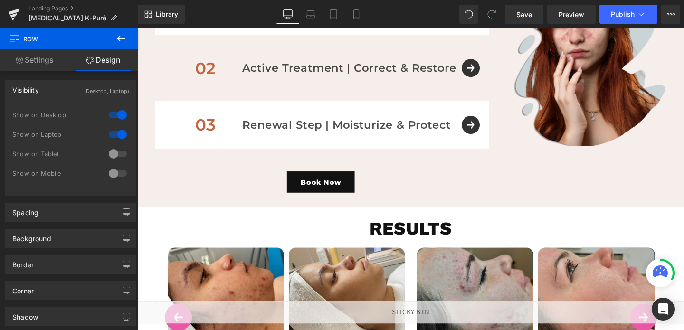
scroll to position [604, 0]
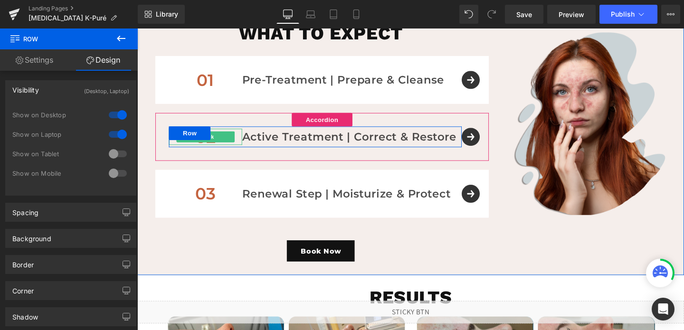
click at [214, 146] on span "Text Block" at bounding box center [203, 142] width 31 height 11
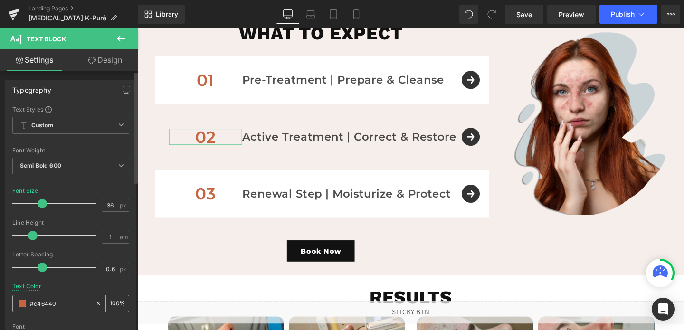
click at [59, 304] on input "#c46440" at bounding box center [60, 303] width 61 height 10
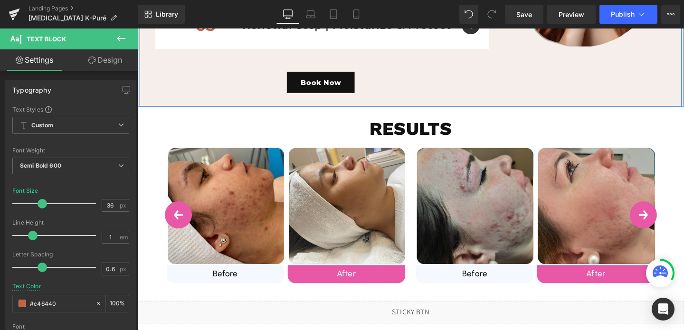
scroll to position [824, 0]
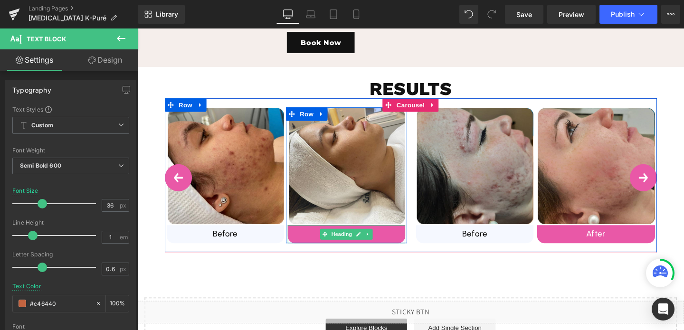
click at [323, 251] on div "After" at bounding box center [356, 244] width 123 height 19
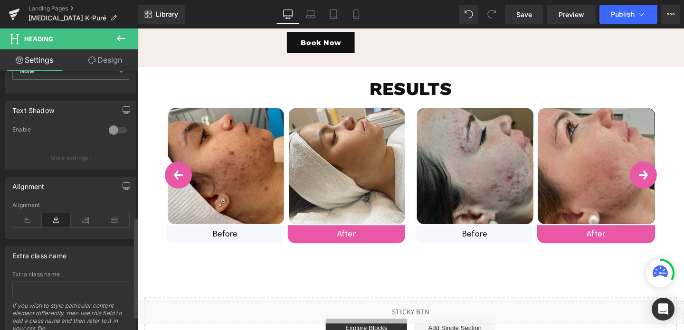
scroll to position [390, 0]
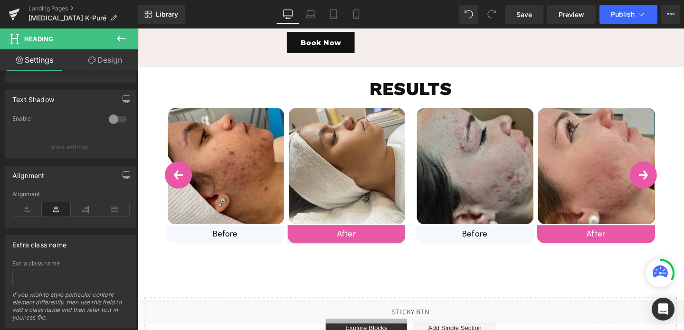
click at [99, 67] on link "Design" at bounding box center [105, 59] width 69 height 21
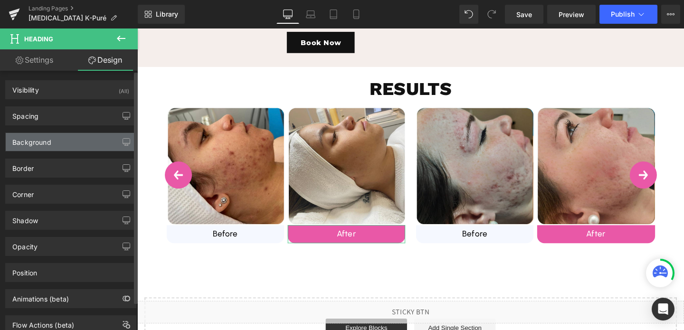
click at [35, 138] on div "Background" at bounding box center [31, 139] width 39 height 13
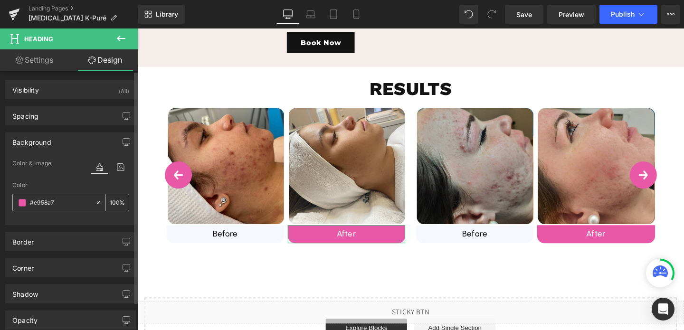
click at [49, 198] on input "#e958a7" at bounding box center [60, 203] width 61 height 10
paste input "c46440"
type input "#c46440"
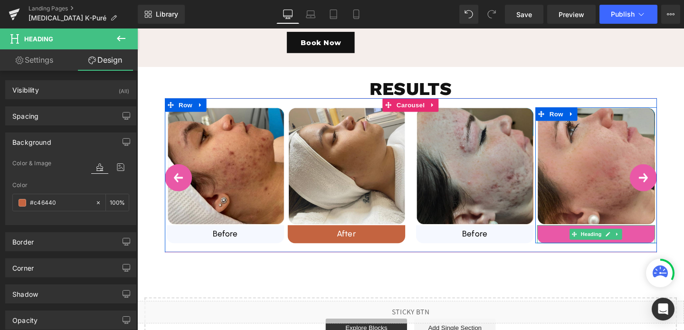
click at [571, 247] on h1 "After" at bounding box center [618, 244] width 123 height 11
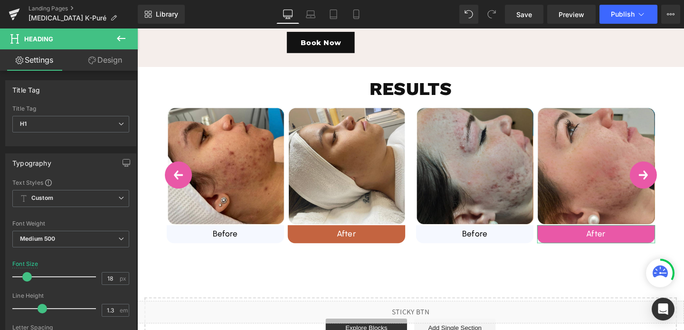
click at [109, 64] on link "Design" at bounding box center [105, 59] width 69 height 21
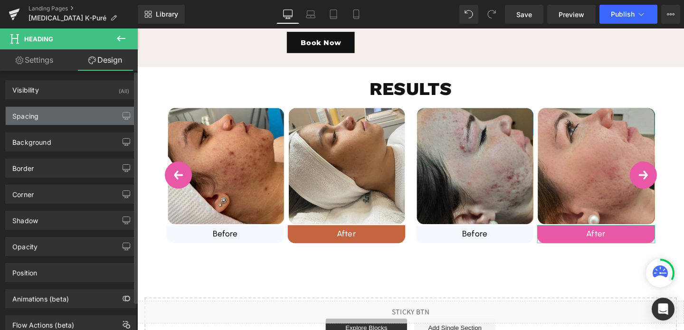
type input "#e958a7"
type input "100"
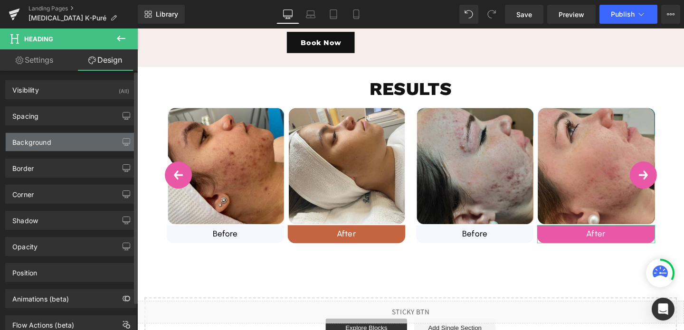
click at [48, 136] on div "Background" at bounding box center [31, 139] width 39 height 13
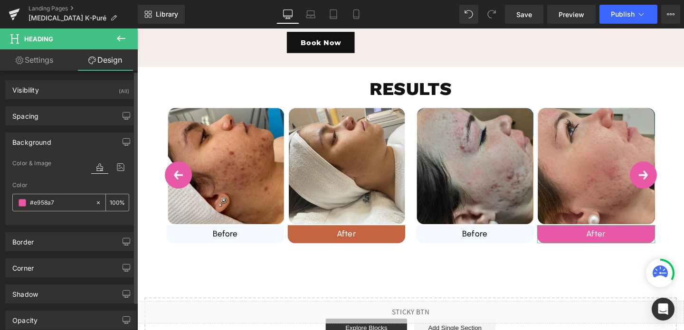
click at [72, 204] on input "#e958a7" at bounding box center [60, 203] width 61 height 10
paste input "c46440"
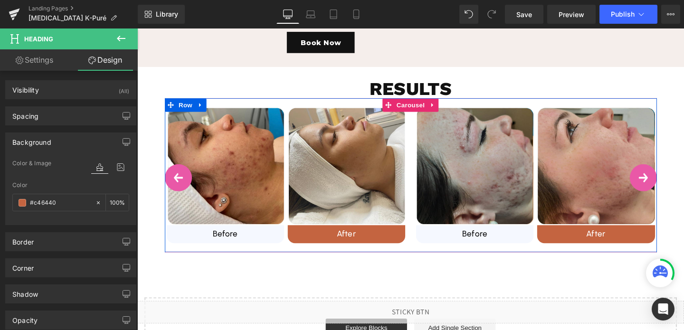
type input "#c46440"
click at [660, 186] on button "›" at bounding box center [669, 185] width 28 height 28
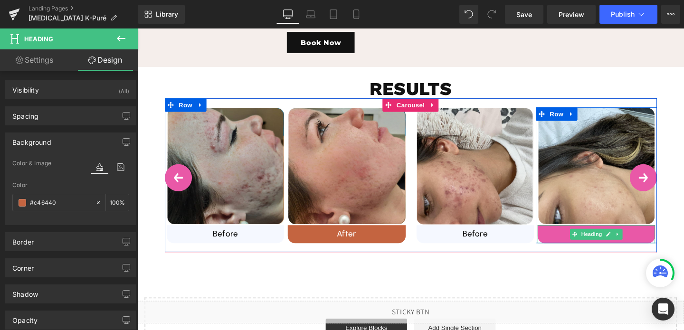
click at [582, 248] on h1 "After" at bounding box center [619, 244] width 123 height 11
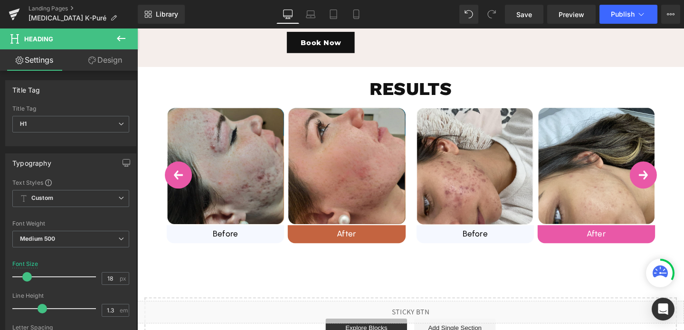
click at [107, 65] on link "Design" at bounding box center [105, 59] width 69 height 21
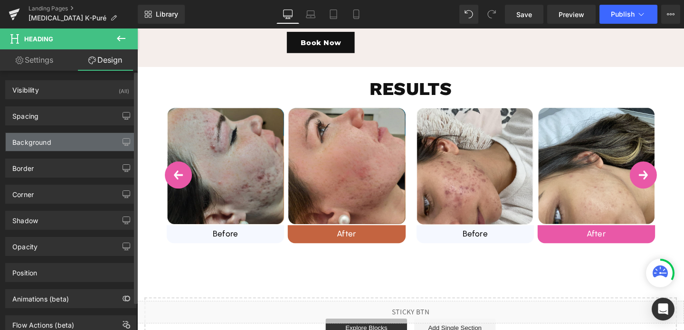
click at [66, 141] on div "Background" at bounding box center [71, 142] width 130 height 18
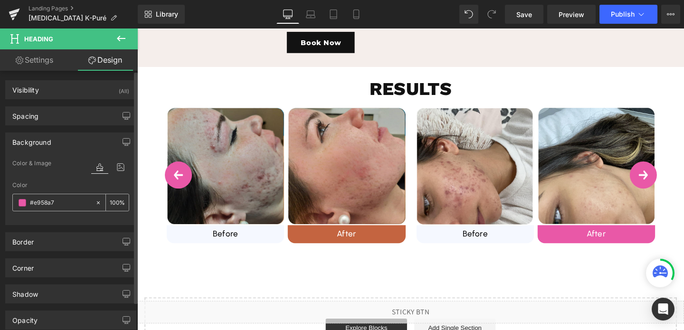
click at [52, 202] on input "#e958a7" at bounding box center [60, 203] width 61 height 10
paste input "c46440"
type input "#c46440"
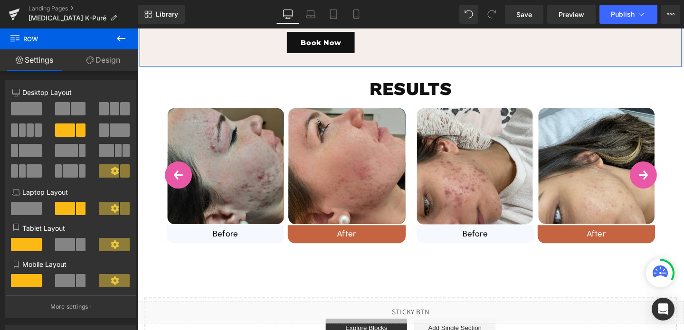
click at [109, 58] on link "Design" at bounding box center [103, 59] width 69 height 21
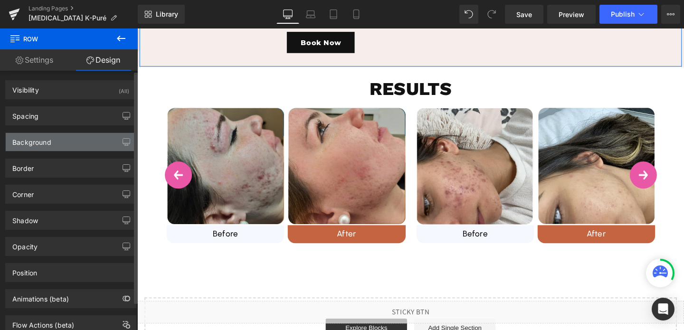
click at [38, 138] on div "Background" at bounding box center [31, 139] width 39 height 13
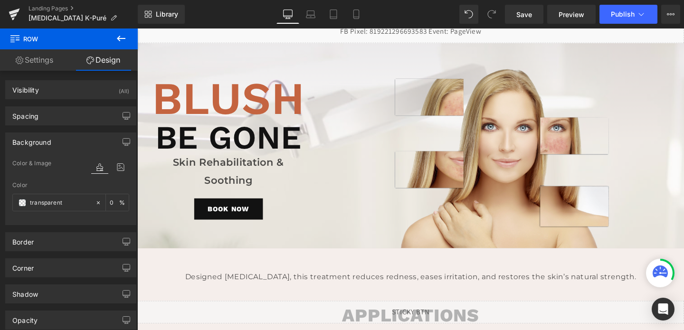
scroll to position [0, 0]
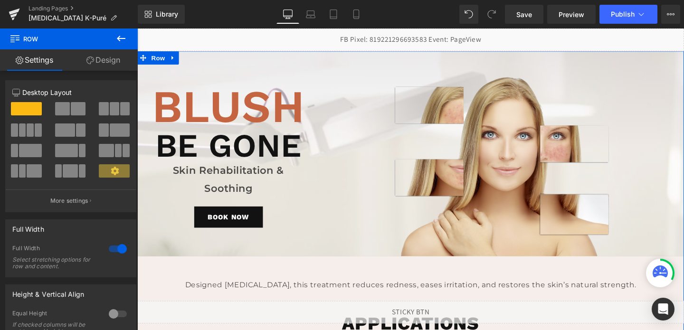
click at [108, 60] on link "Design" at bounding box center [103, 59] width 69 height 21
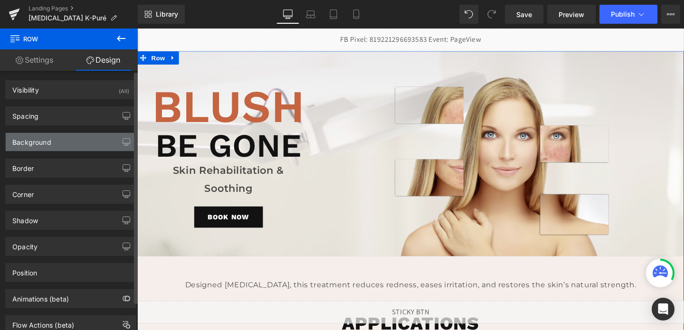
click at [51, 143] on div "Background" at bounding box center [71, 142] width 130 height 18
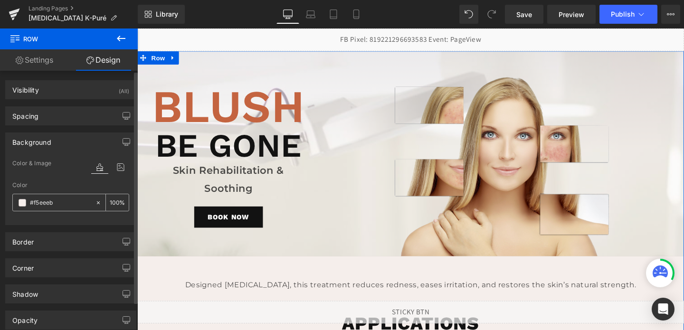
click at [59, 209] on div "#f5eeeb" at bounding box center [54, 202] width 82 height 17
copy div
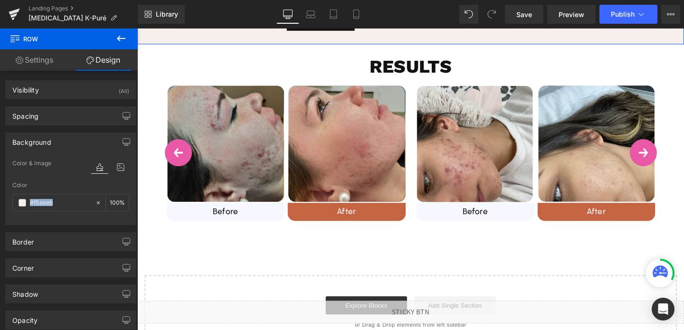
scroll to position [881, 0]
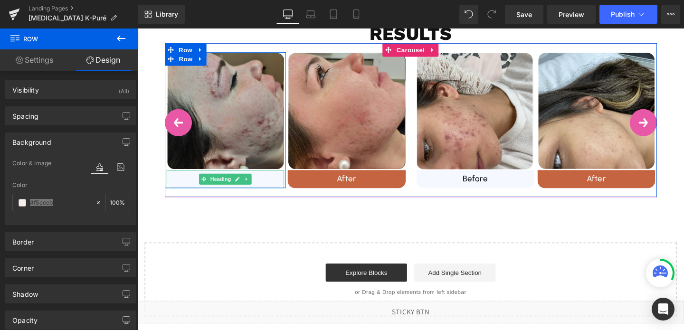
click at [258, 188] on h1 "Before" at bounding box center [229, 186] width 123 height 11
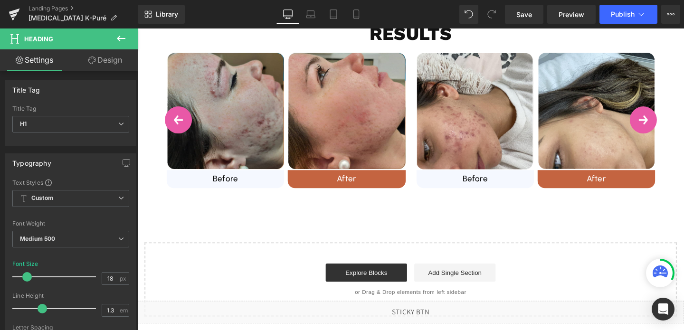
click at [112, 57] on link "Design" at bounding box center [105, 59] width 69 height 21
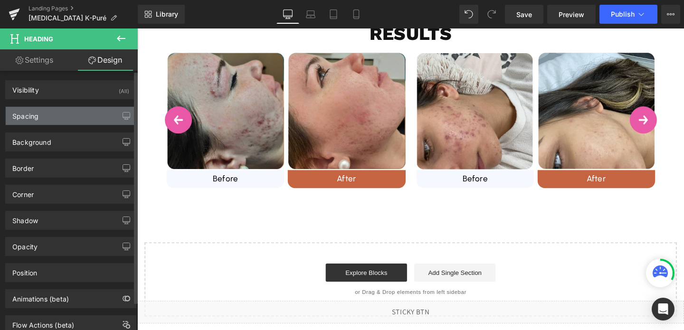
type input "#f5f8ff"
type input "100"
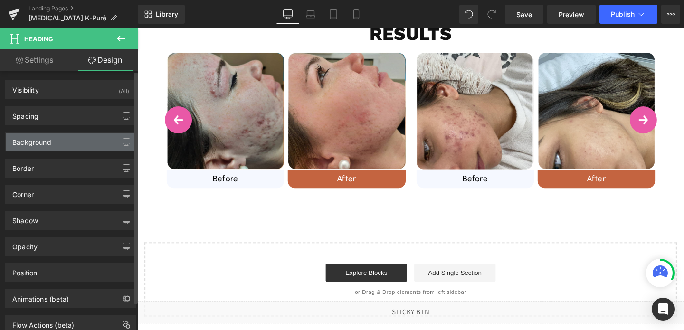
click at [60, 145] on div "Background" at bounding box center [71, 142] width 130 height 18
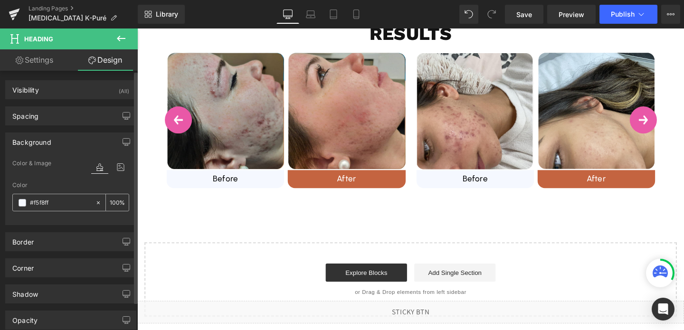
click at [49, 205] on input "#f5f8ff" at bounding box center [60, 203] width 61 height 10
paste input "#f5eeeb"
type input "#f5eeeb"
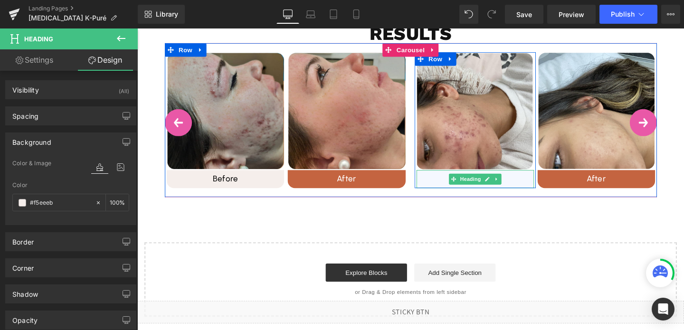
click at [443, 187] on h1 "Before" at bounding box center [492, 186] width 123 height 11
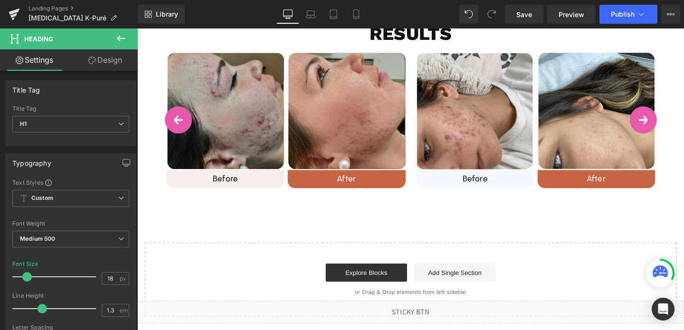
click at [94, 64] on link "Design" at bounding box center [105, 59] width 69 height 21
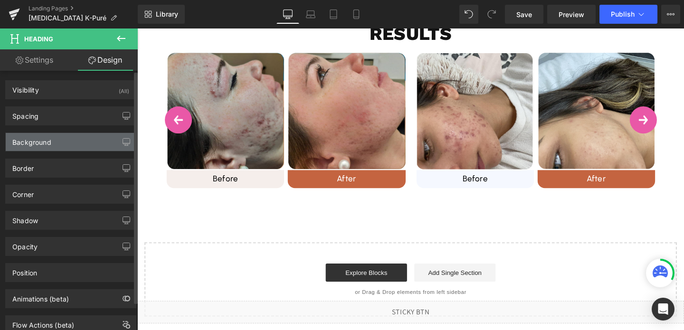
click at [47, 141] on div "Background" at bounding box center [31, 139] width 39 height 13
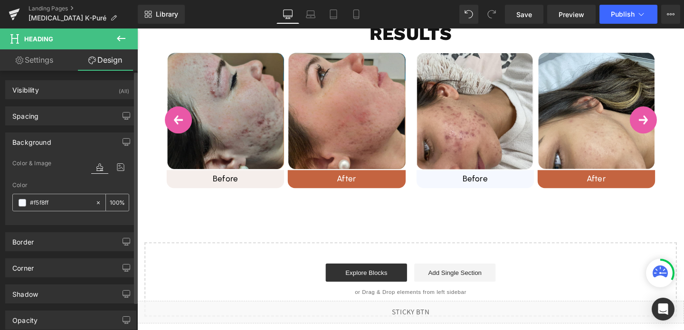
click at [51, 200] on input "#f5f8ff" at bounding box center [60, 203] width 61 height 10
paste input "#f5eeeb"
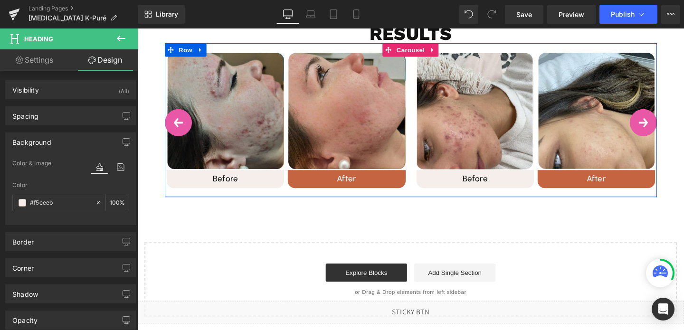
click at [664, 128] on button "›" at bounding box center [669, 127] width 28 height 28
type input "#f5eeeb"
click at [664, 128] on button "›" at bounding box center [669, 127] width 28 height 28
click at [186, 134] on button "‹" at bounding box center [180, 127] width 28 height 28
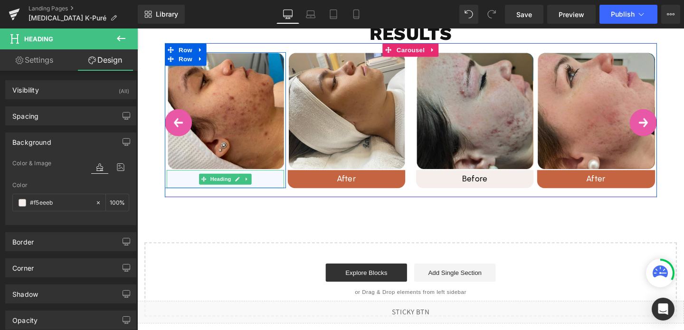
click at [181, 188] on h1 "Before" at bounding box center [229, 186] width 123 height 11
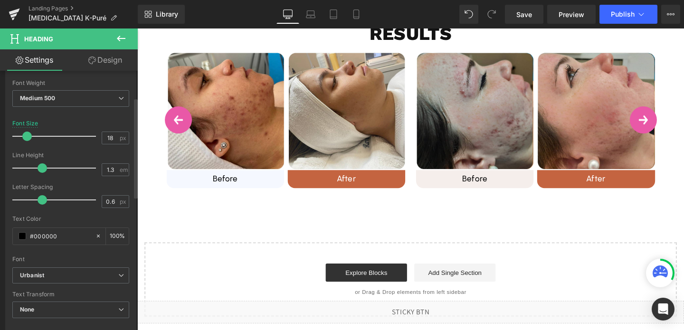
scroll to position [209, 0]
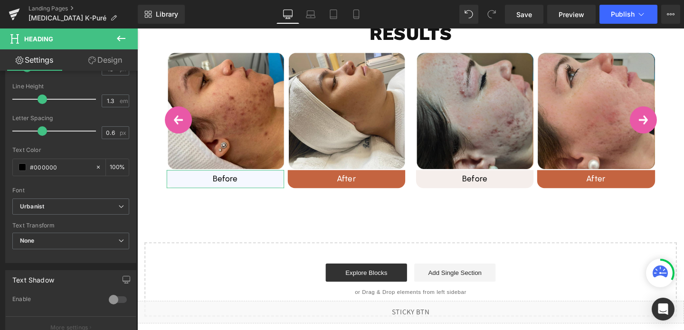
click at [99, 58] on link "Design" at bounding box center [105, 59] width 69 height 21
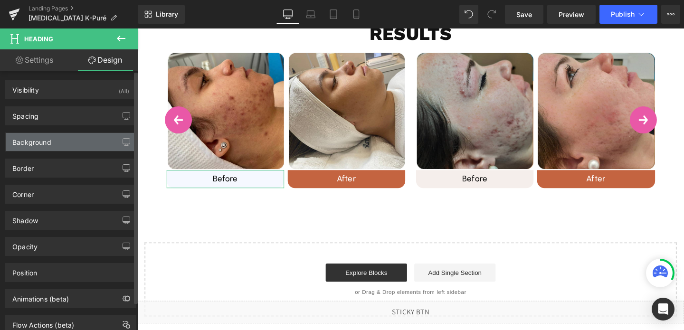
type input "#f5f8ff"
type input "100"
click at [43, 141] on div "Background" at bounding box center [31, 139] width 39 height 13
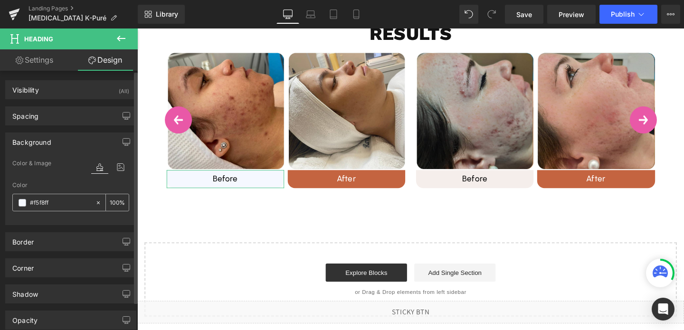
click at [61, 204] on input "#f5f8ff" at bounding box center [60, 203] width 61 height 10
paste input "#f5eeeb"
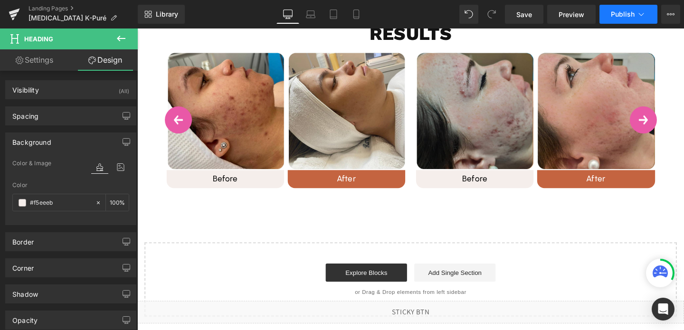
click at [623, 18] on span "Publish" at bounding box center [623, 14] width 24 height 8
type input "#f5eeeb"
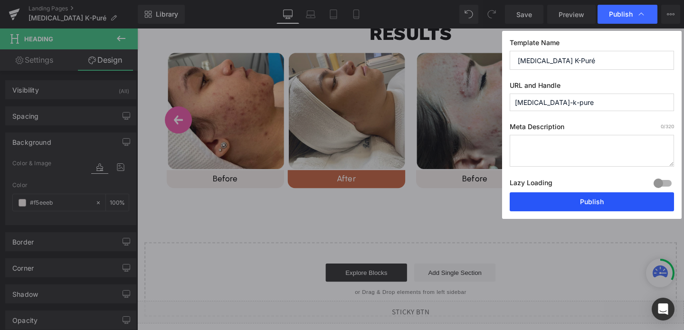
click at [592, 203] on button "Publish" at bounding box center [591, 201] width 164 height 19
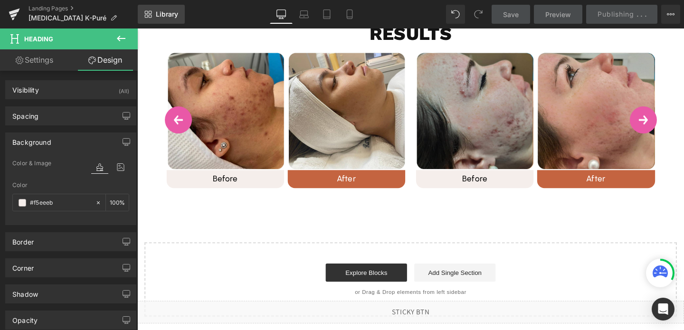
click at [163, 19] on link "Library" at bounding box center [161, 14] width 47 height 19
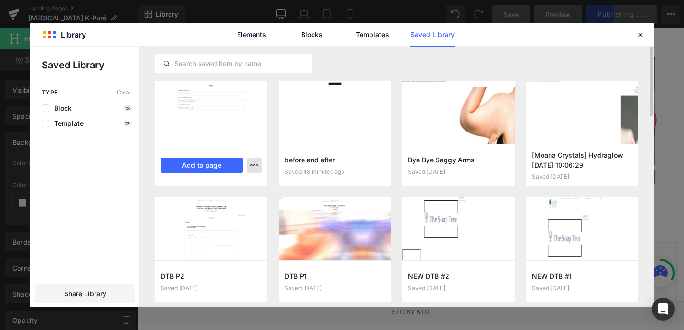
click at [252, 164] on icon "button" at bounding box center [254, 165] width 8 height 8
click at [226, 206] on div "Delete" at bounding box center [207, 207] width 108 height 20
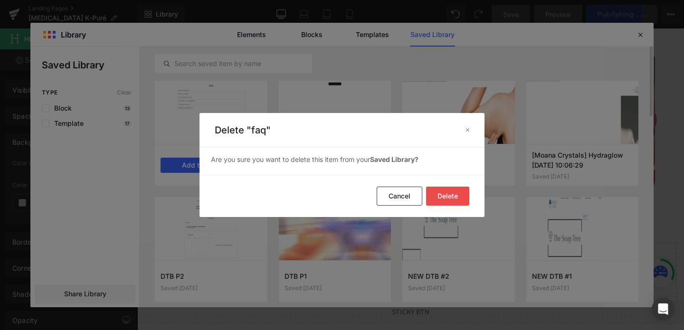
click at [440, 190] on button "Delete" at bounding box center [447, 196] width 43 height 19
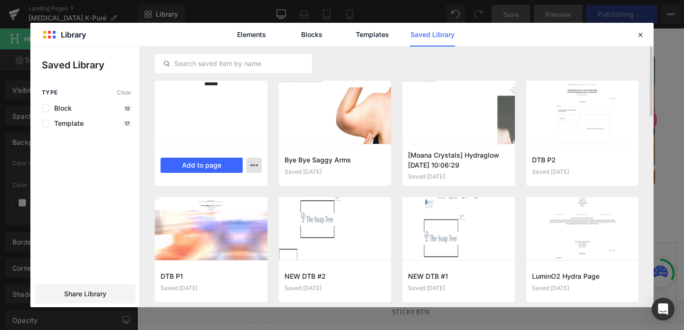
click at [253, 162] on icon "button" at bounding box center [254, 165] width 8 height 8
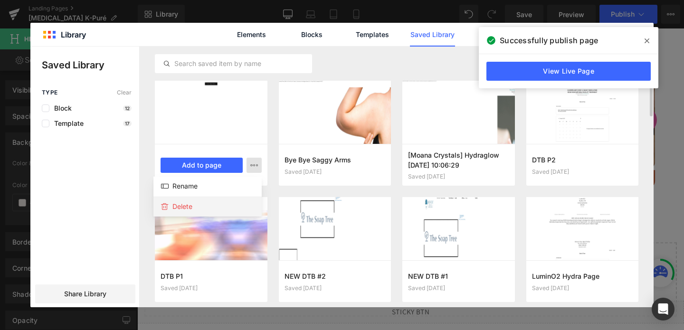
click at [225, 205] on div "Delete" at bounding box center [207, 207] width 108 height 20
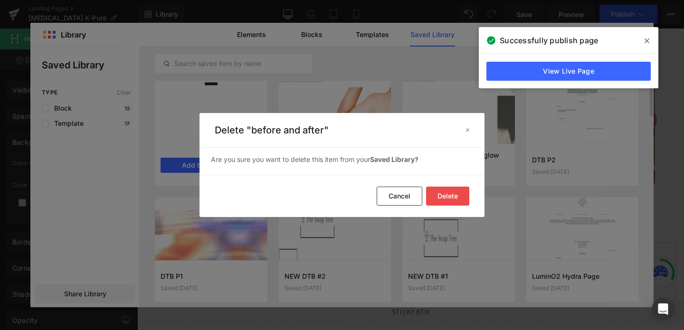
click at [444, 197] on button "Delete" at bounding box center [447, 196] width 43 height 19
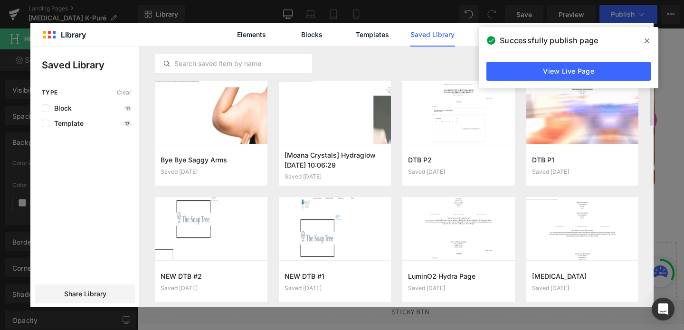
click at [647, 38] on icon at bounding box center [646, 41] width 5 height 8
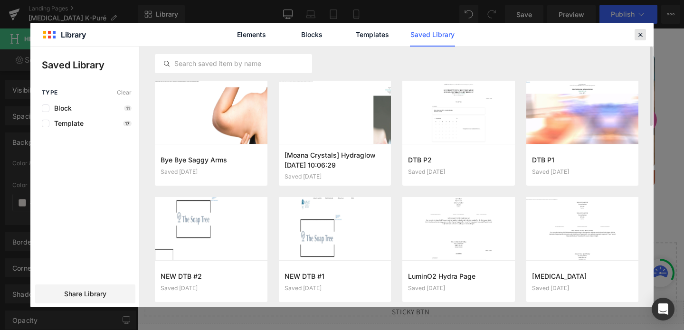
click at [642, 38] on icon at bounding box center [640, 34] width 9 height 9
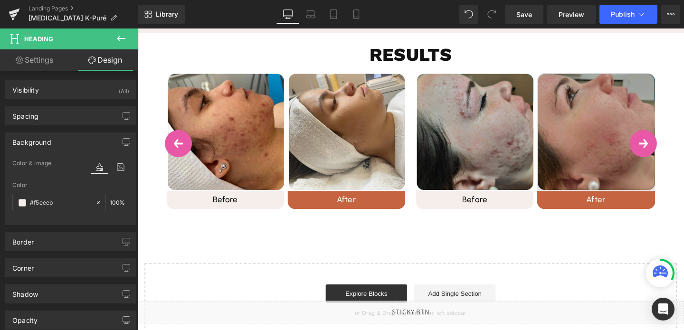
scroll to position [870, 0]
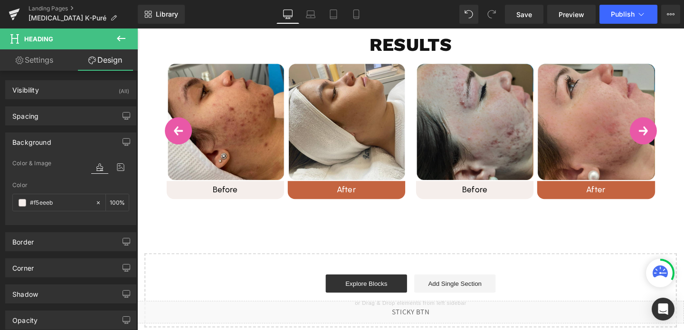
click at [119, 37] on icon at bounding box center [121, 39] width 9 height 6
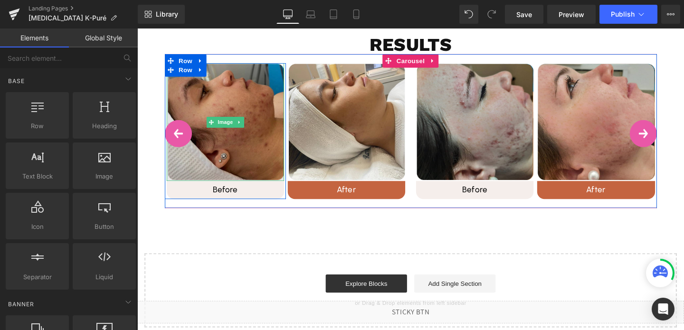
scroll to position [867, 0]
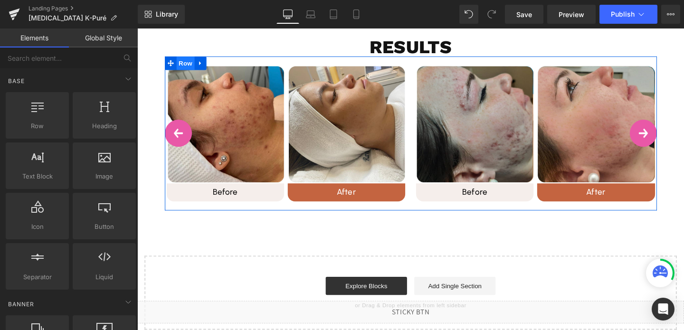
click at [189, 64] on span "Row" at bounding box center [188, 65] width 19 height 14
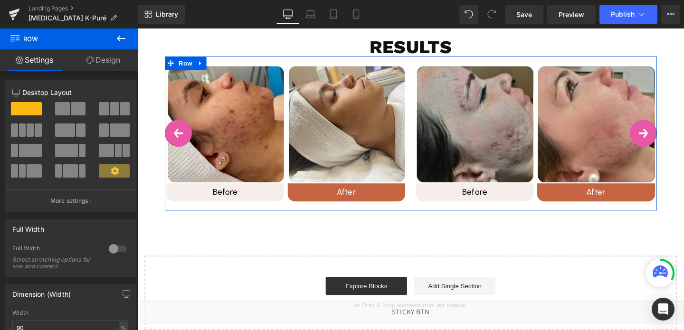
click at [68, 105] on button at bounding box center [71, 108] width 32 height 13
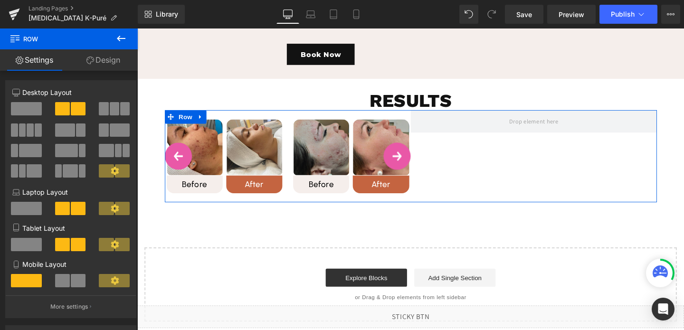
scroll to position [812, 0]
